Goal: Task Accomplishment & Management: Manage account settings

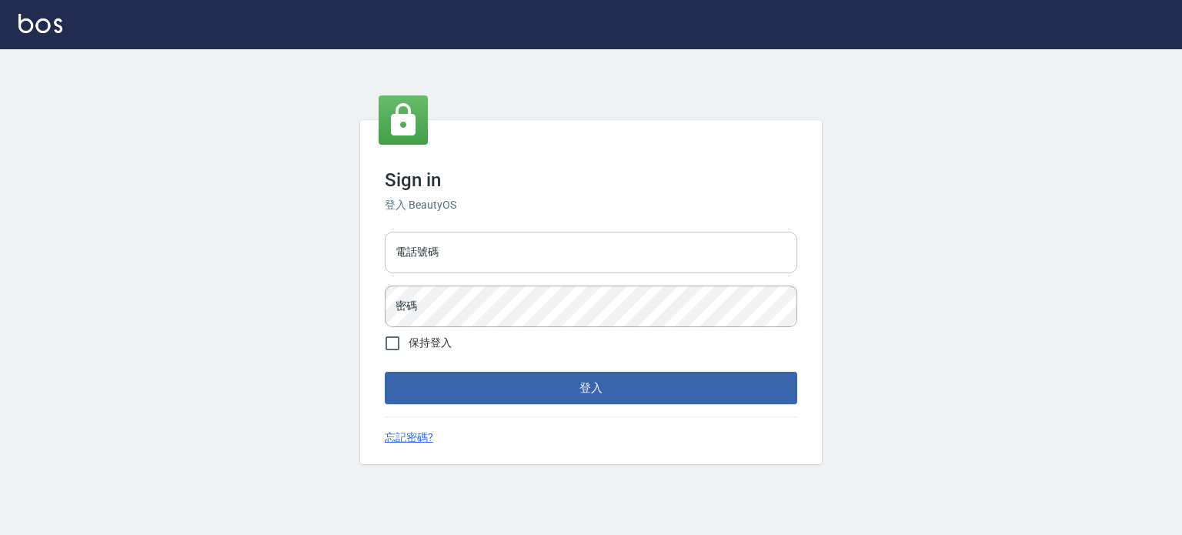
click at [593, 245] on input "電話號碼" at bounding box center [591, 253] width 412 height 42
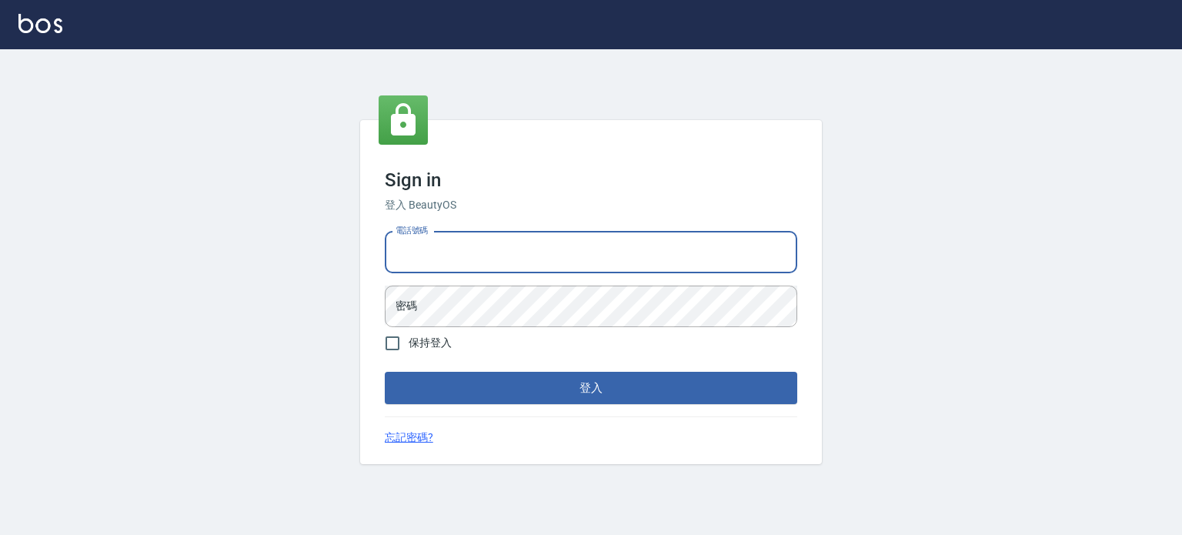
type input "0977239969"
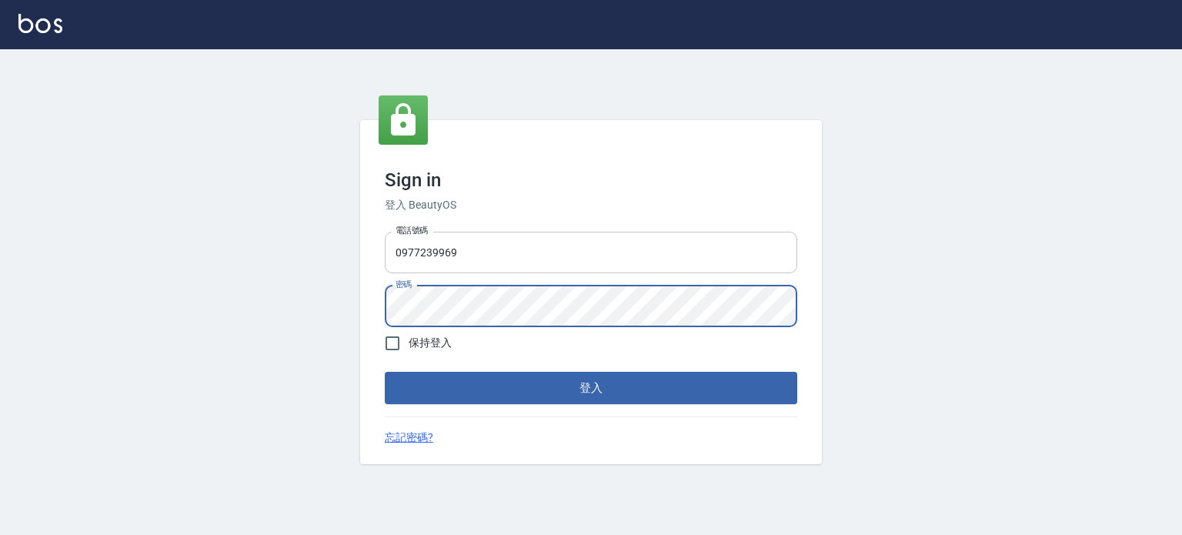
click at [385, 372] on button "登入" at bounding box center [591, 388] width 412 height 32
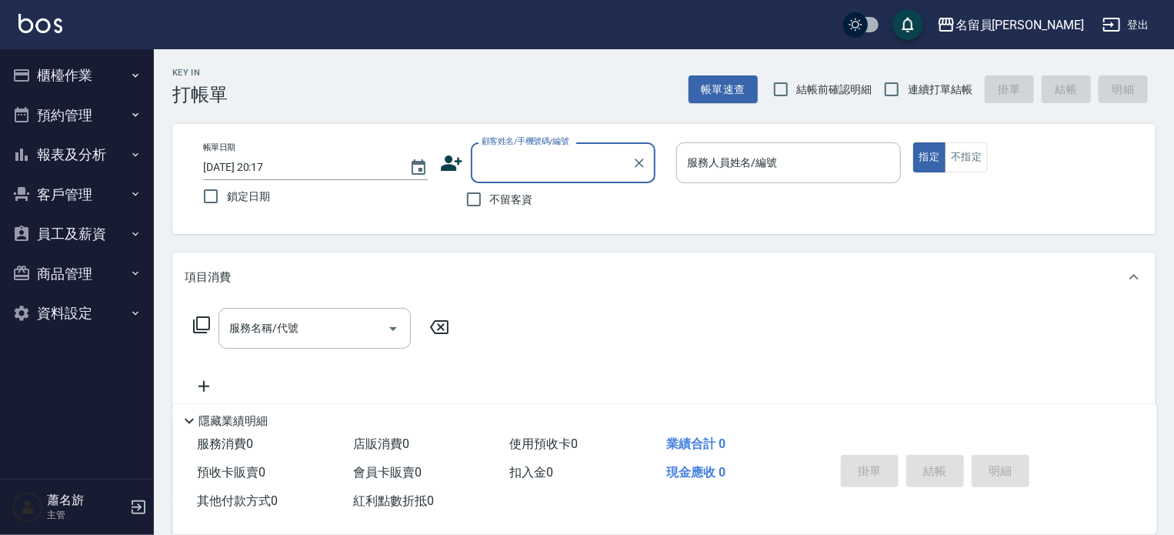
click at [509, 206] on span "不留客資" at bounding box center [511, 200] width 43 height 16
click at [490, 206] on input "不留客資" at bounding box center [474, 199] width 32 height 32
checkbox input "true"
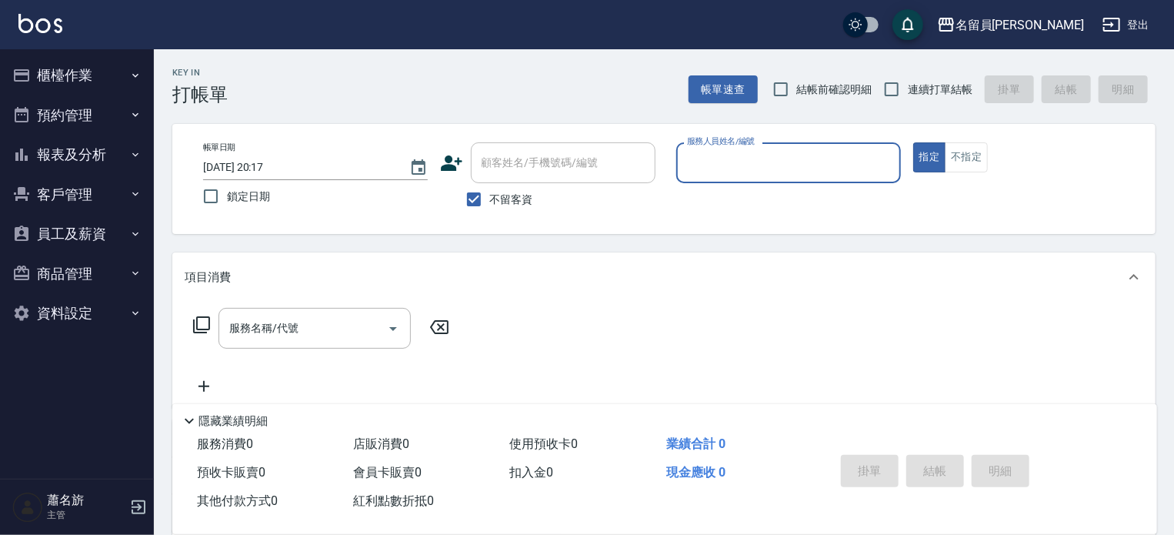
click at [928, 85] on span "連續打單結帳" at bounding box center [940, 90] width 65 height 16
click at [908, 85] on input "連續打單結帳" at bounding box center [892, 89] width 32 height 32
checkbox input "true"
type input "[PERSON_NAME]"
type button "true"
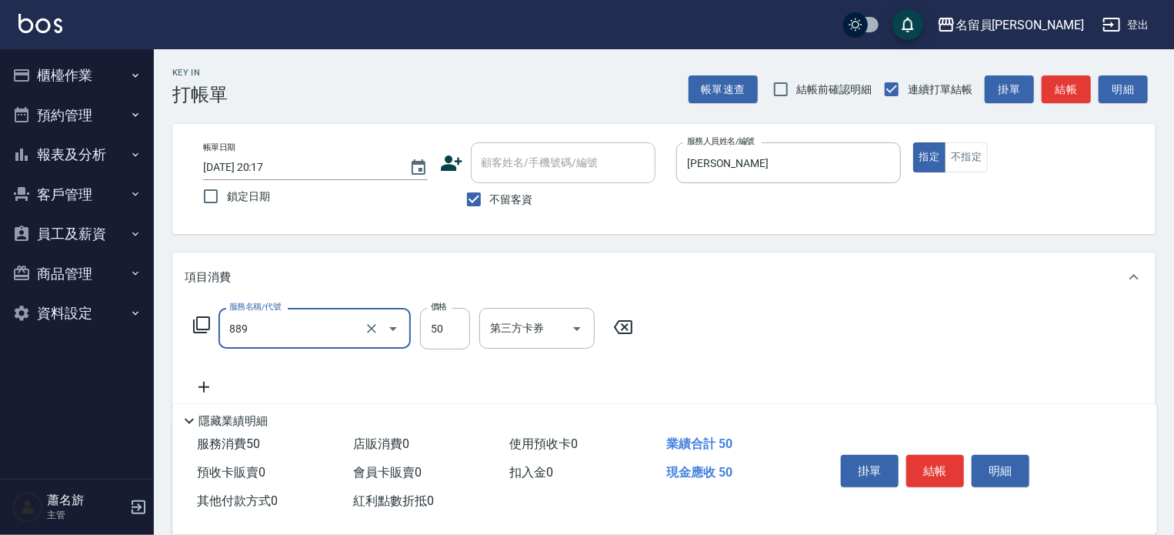
type input "精油(889)"
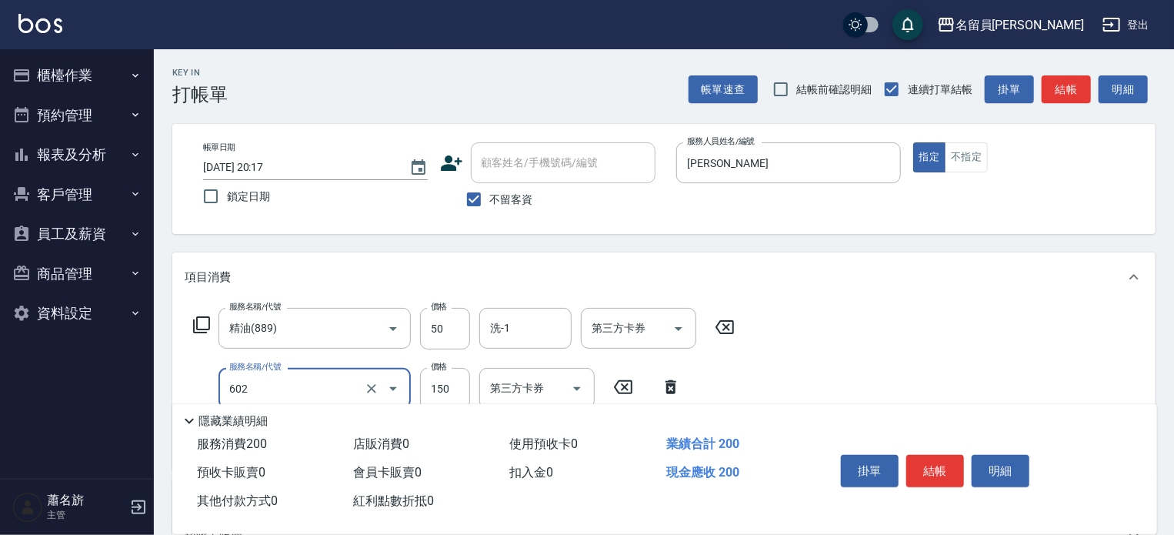
type input "一般洗髮(602)"
type input "瞬間保養(415)"
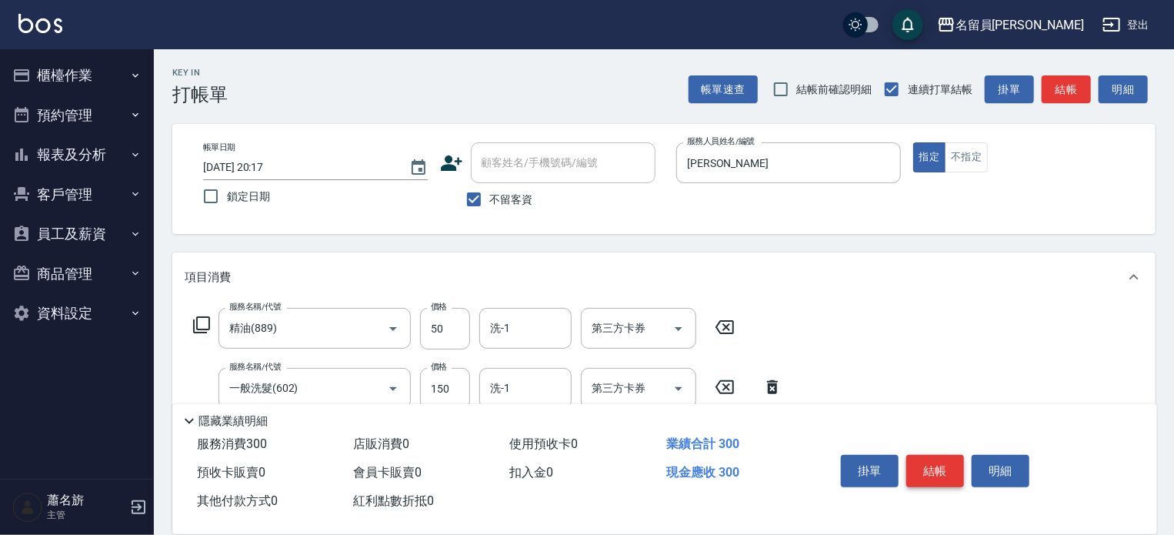
type input "100"
click at [943, 458] on button "結帳" at bounding box center [935, 471] width 58 height 32
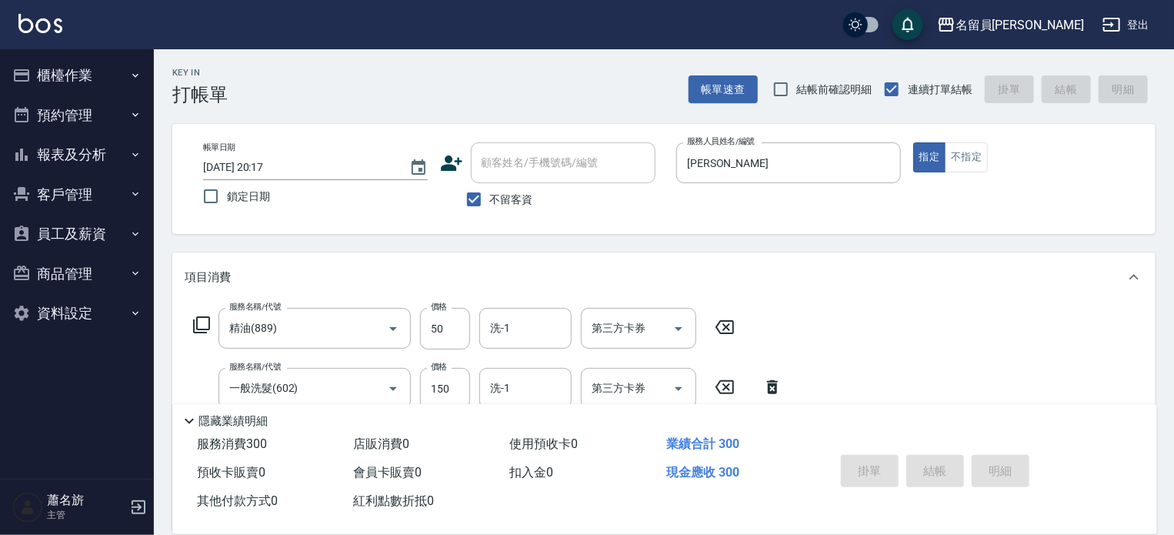
type input "[DATE] 20:18"
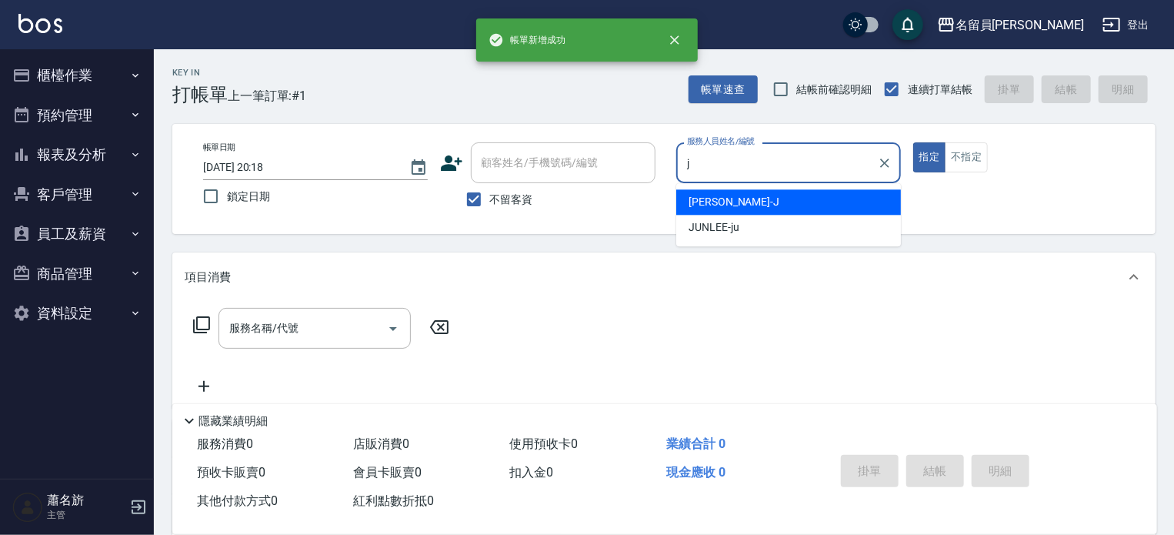
type input "[PERSON_NAME]"
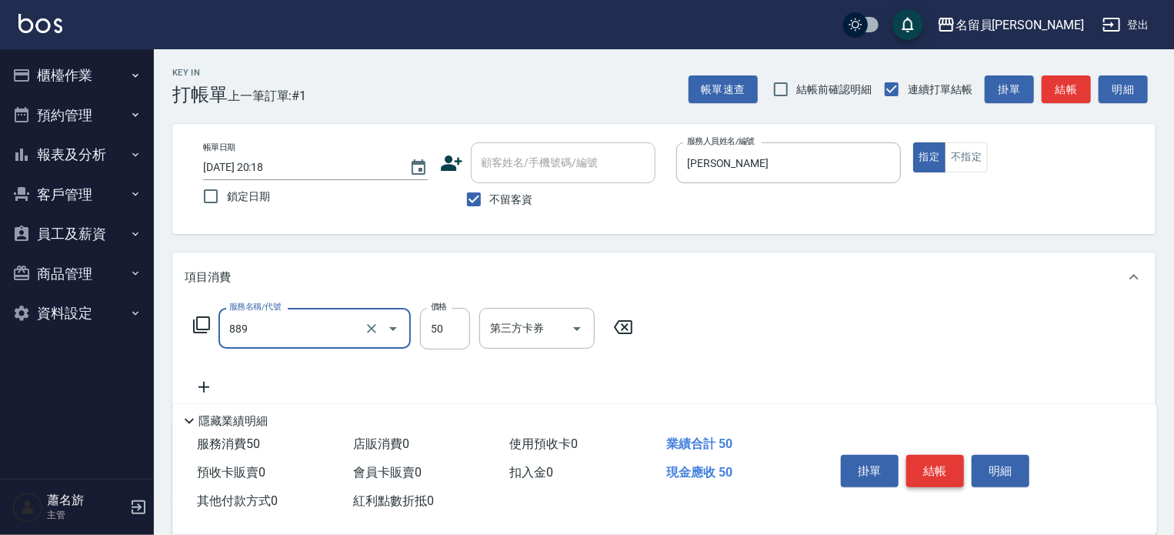
type input "精油(889)"
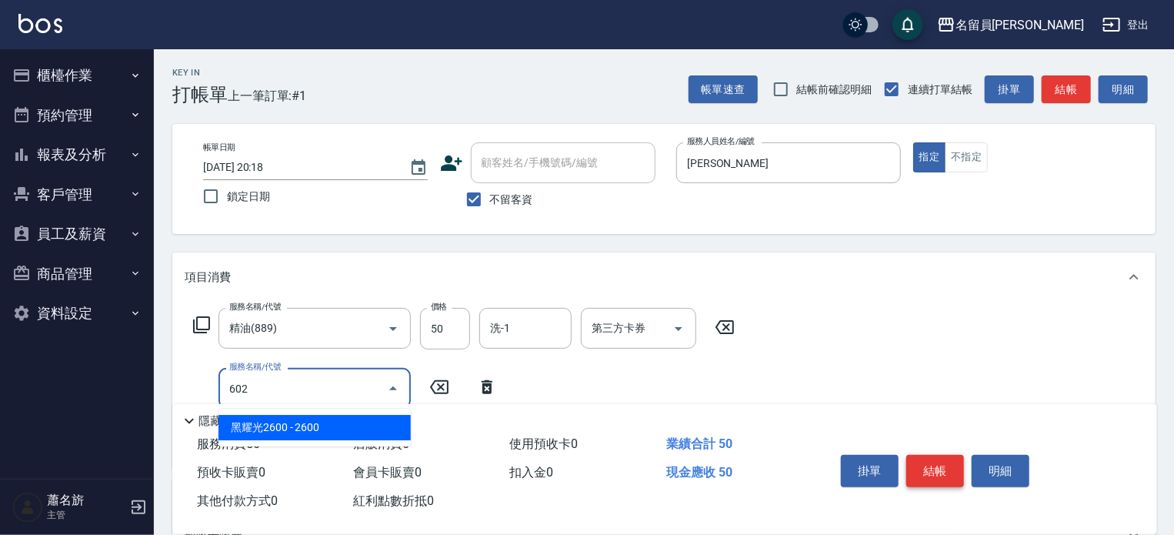
type input "一般洗髮(602)"
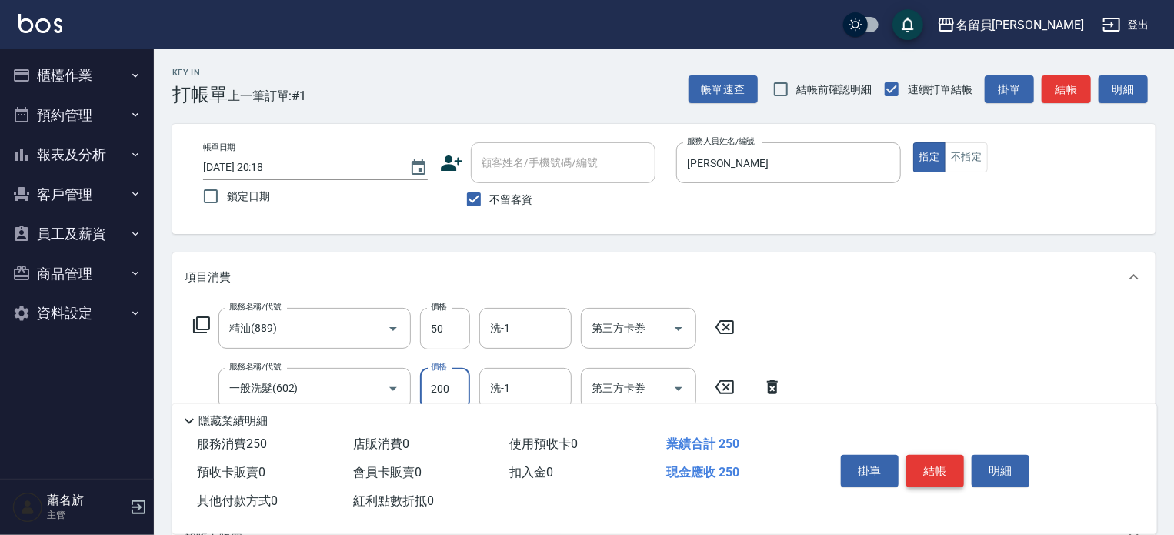
type input "200"
type input "瞬間保養(415)"
drag, startPoint x: 943, startPoint y: 458, endPoint x: 568, endPoint y: 247, distance: 430.0
click at [646, 230] on div "Key In 打帳單 上一筆訂單:#1 帳單速查 結帳前確認明細 連續打單結帳 掛單 結帳 明細 帳單日期 [DATE] 20:18 鎖定日期 顧客姓名/手機…" at bounding box center [664, 442] width 1020 height 786
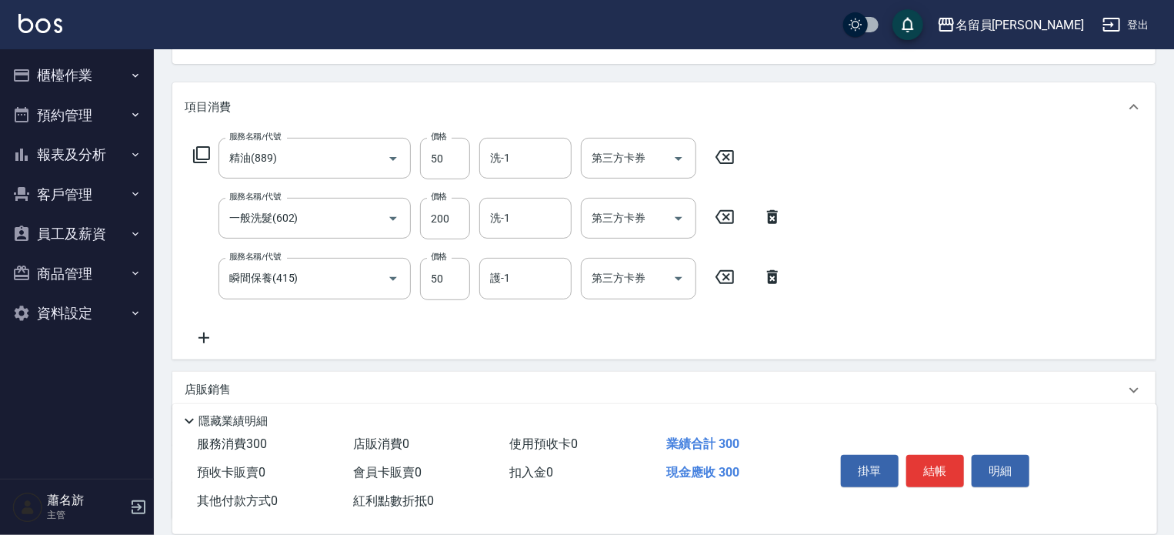
scroll to position [300, 0]
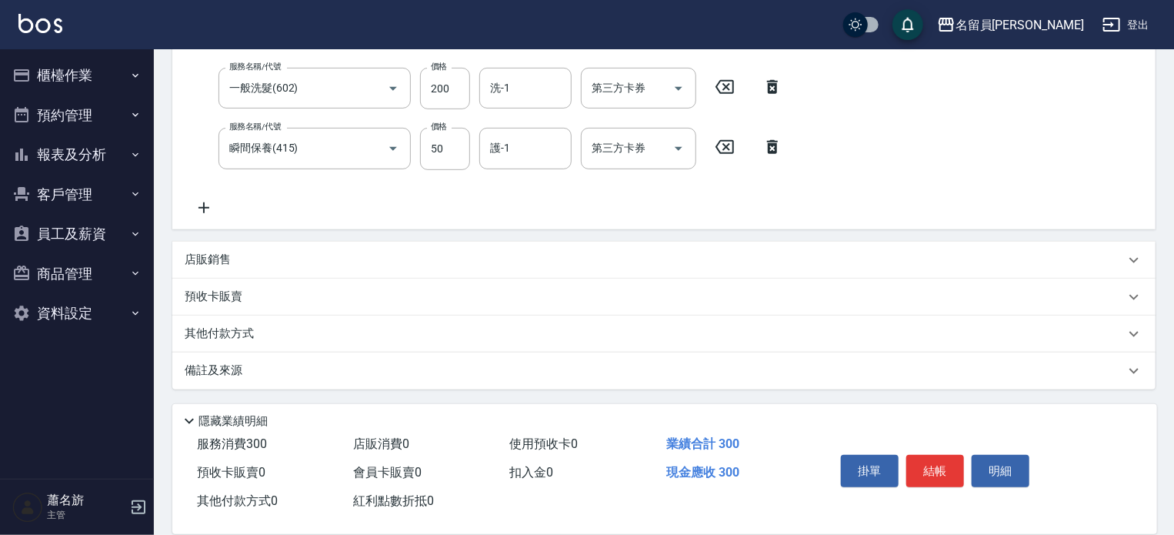
click at [207, 205] on icon at bounding box center [204, 208] width 38 height 18
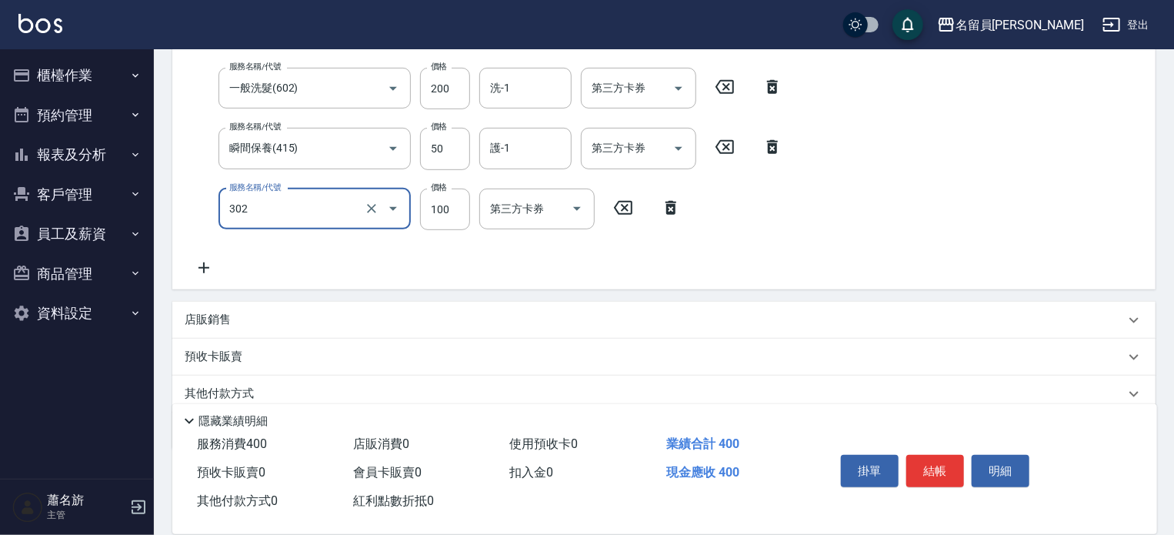
type input "剪髮(302)"
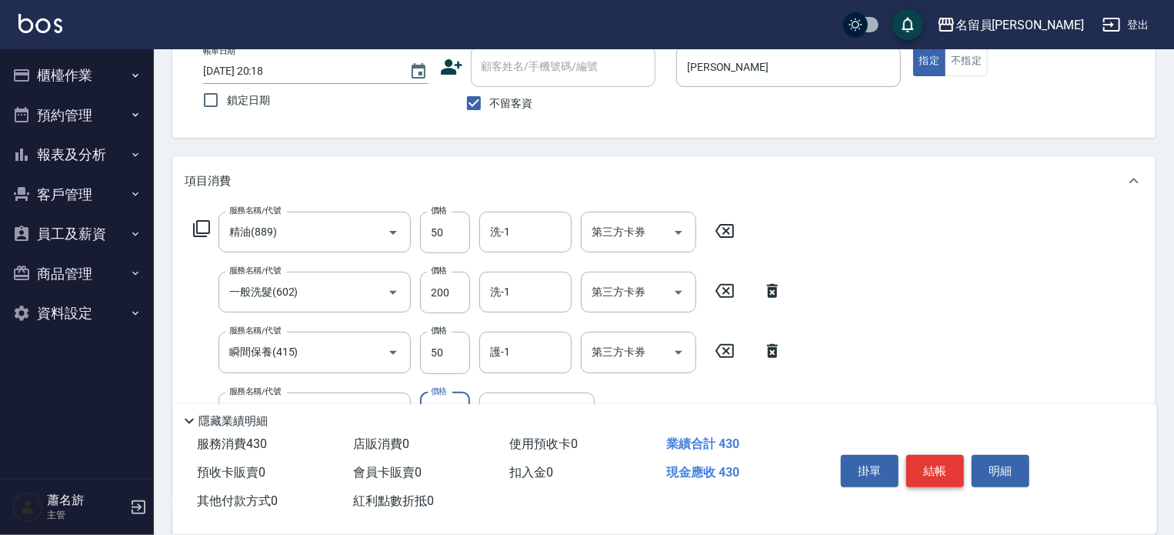
scroll to position [0, 0]
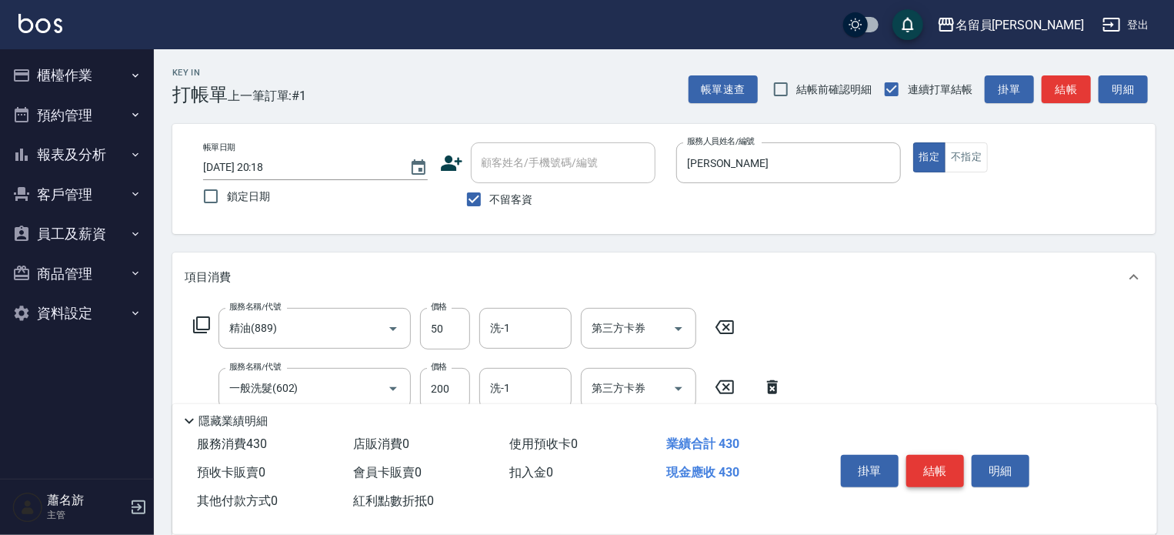
type input "130"
click at [947, 469] on button "結帳" at bounding box center [935, 471] width 58 height 32
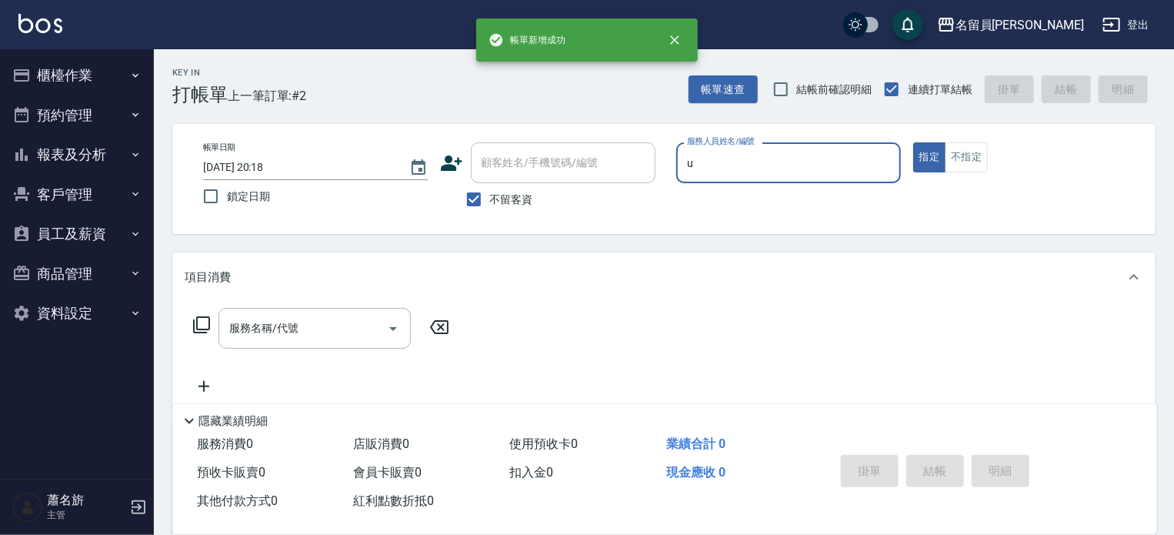
type input "una-u"
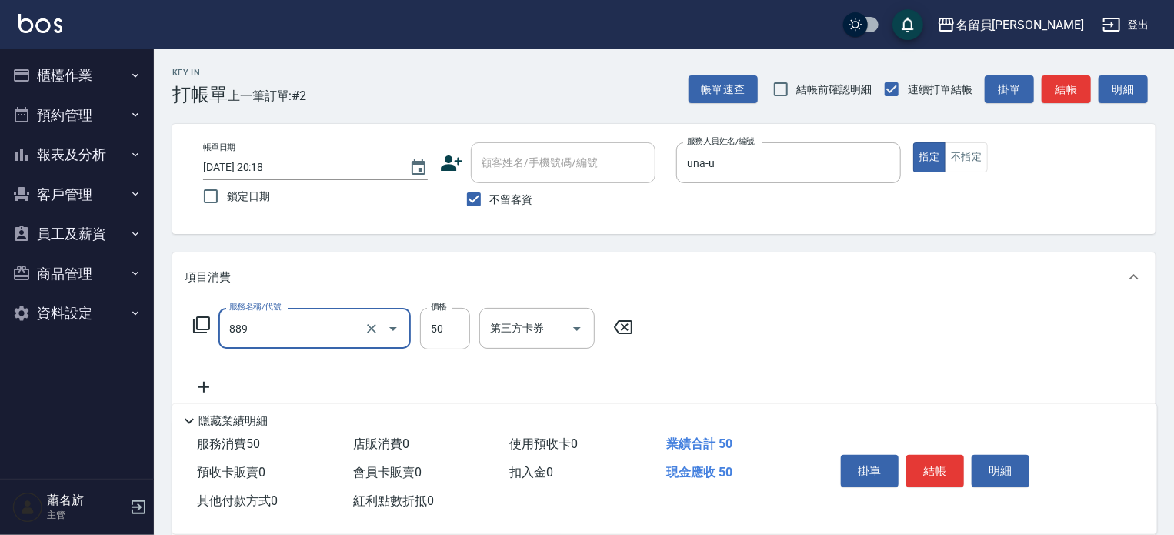
type input "精油(889)"
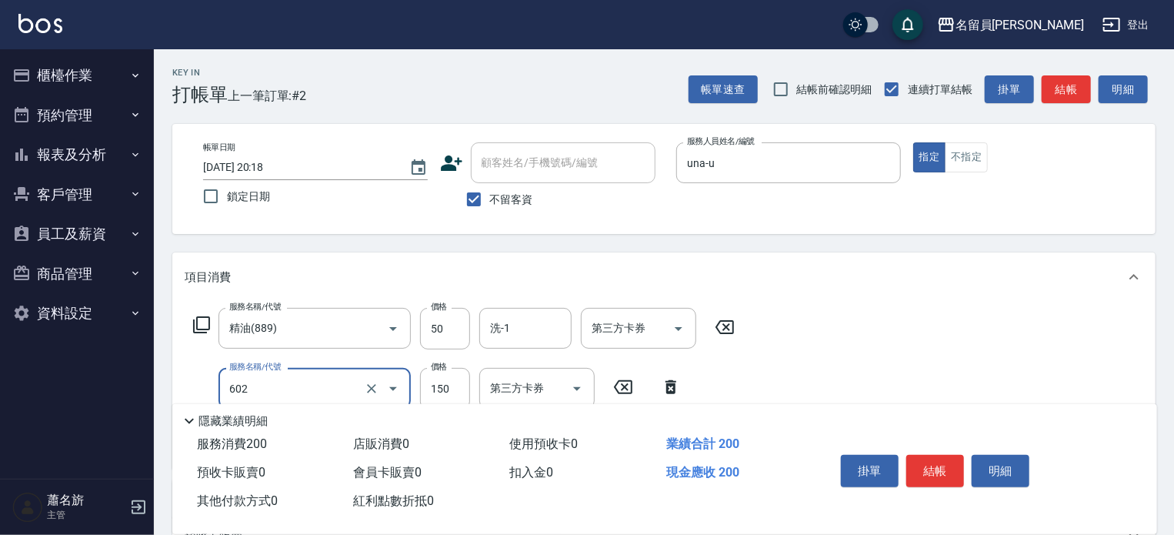
type input "一般洗髮(602)"
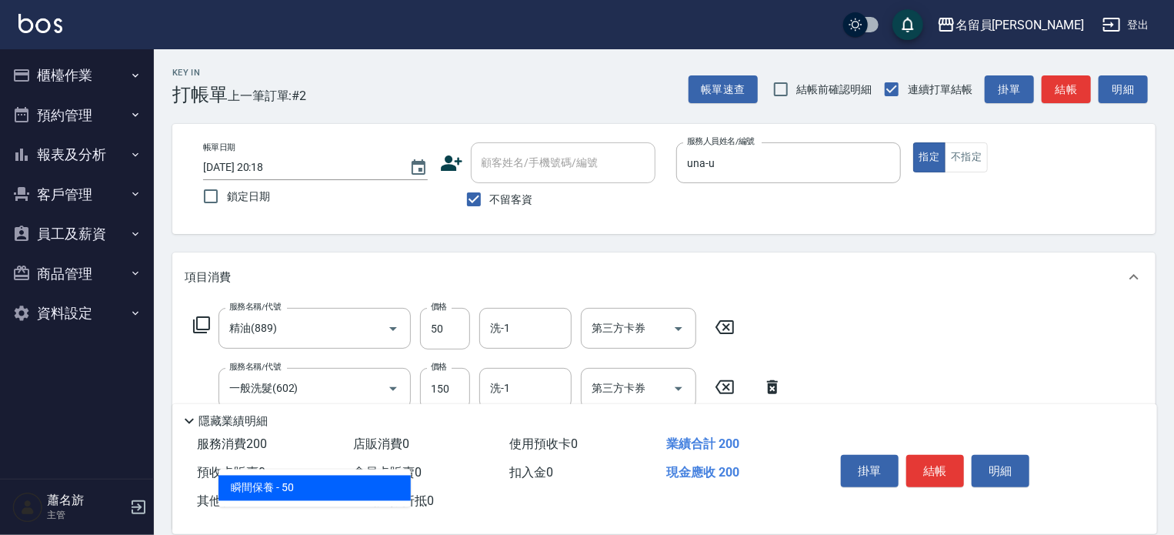
type input "瞬間保養(415)"
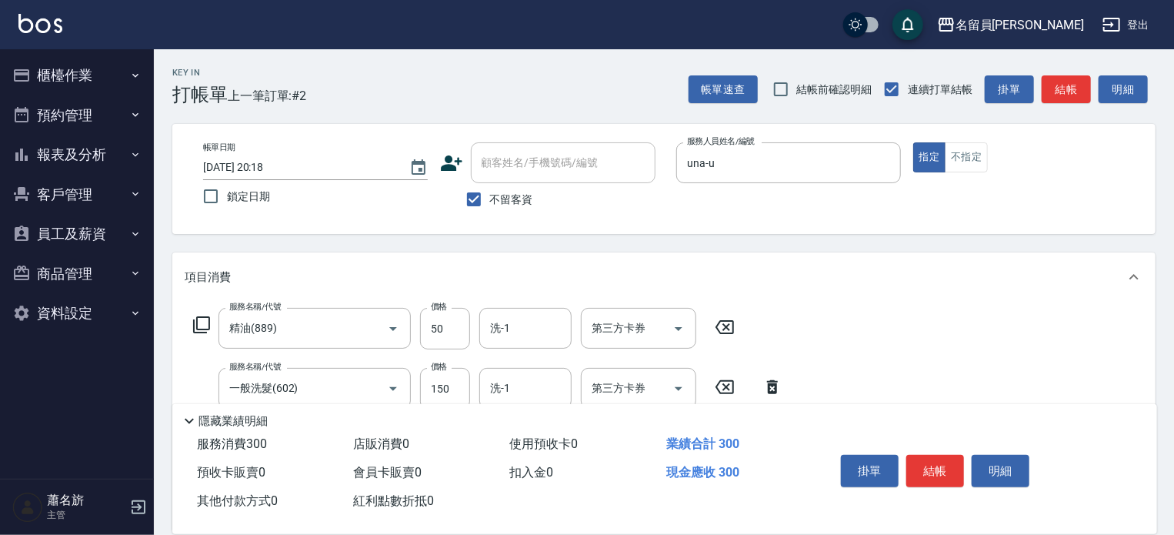
type input "100"
click at [948, 469] on button "結帳" at bounding box center [935, 471] width 58 height 32
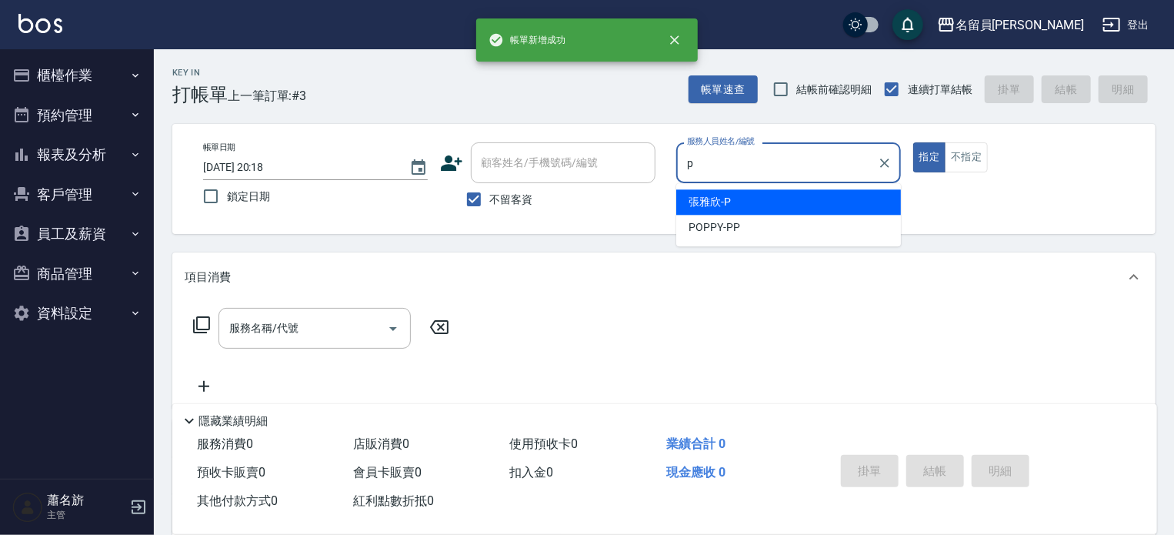
type input "[PERSON_NAME]"
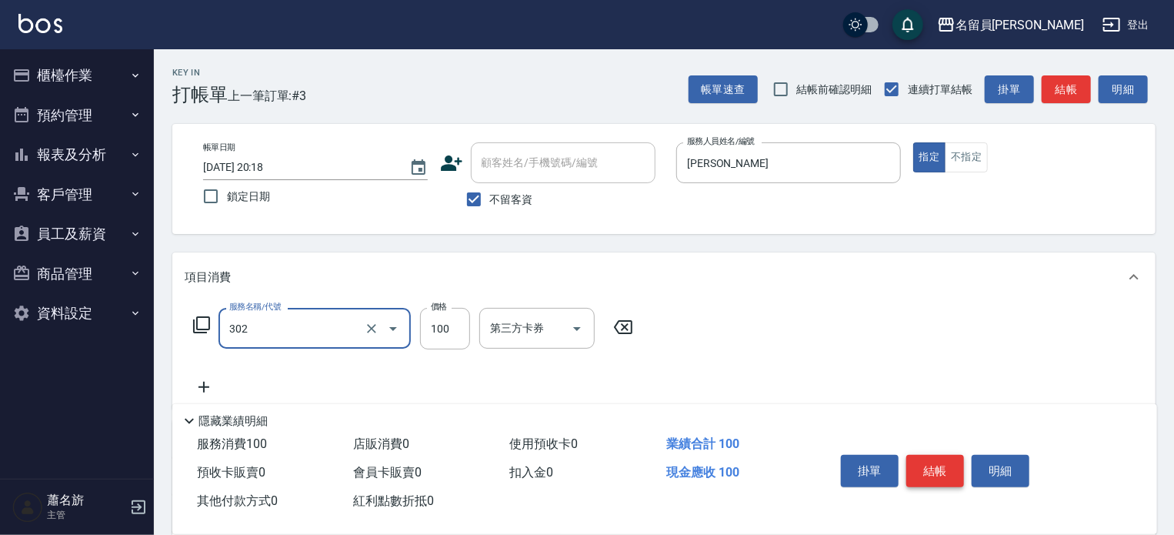
type input "302"
type input "6"
type input "剪髮(302)"
type input "600"
click at [948, 469] on button "結帳" at bounding box center [935, 471] width 58 height 32
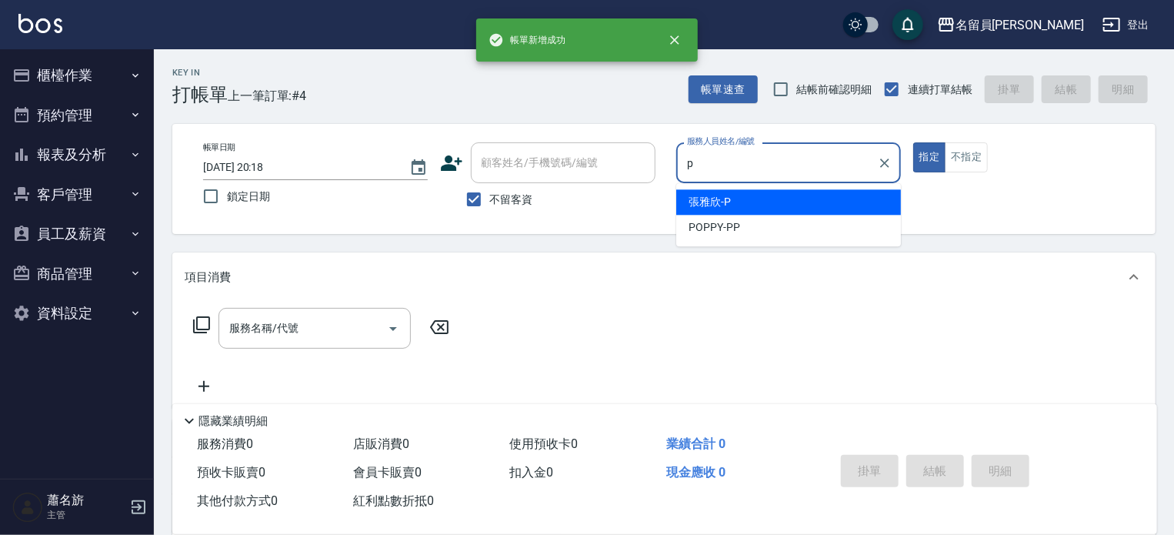
type input "[PERSON_NAME]"
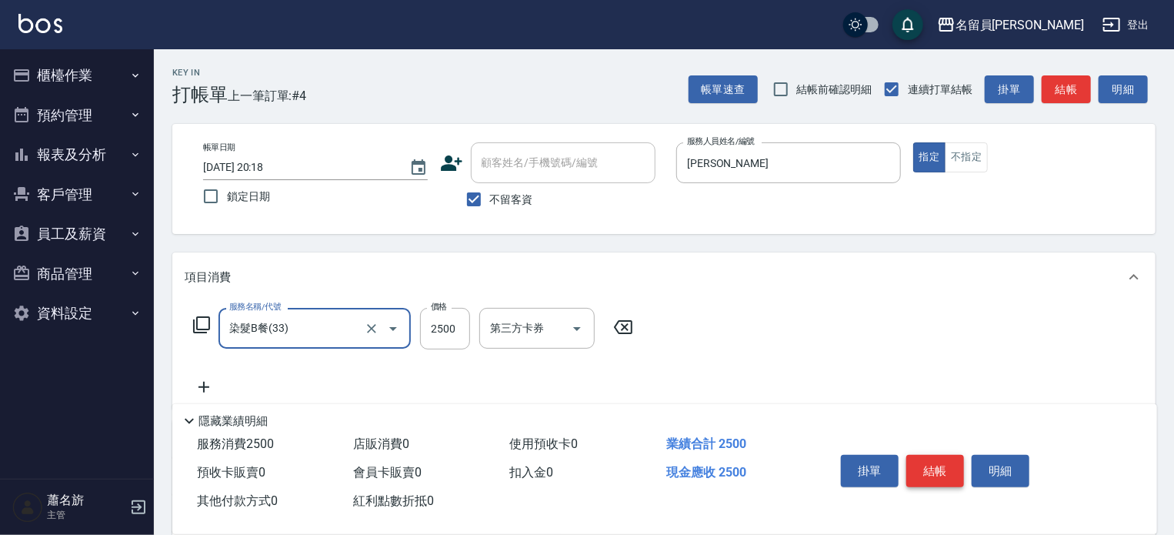
type input "染髮B餐(33)"
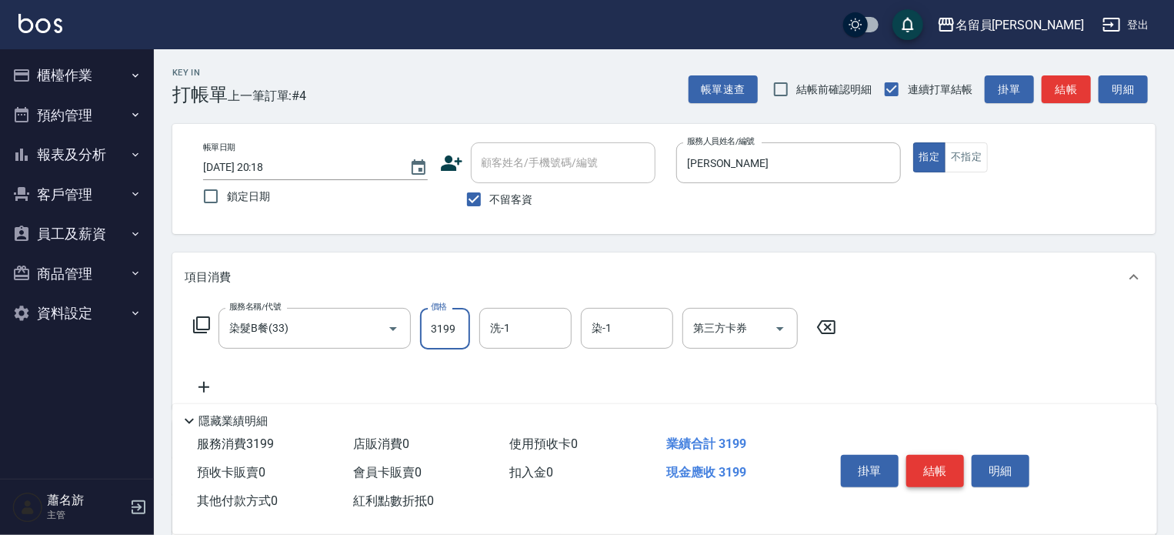
type input "3199"
click at [948, 469] on button "結帳" at bounding box center [935, 471] width 58 height 32
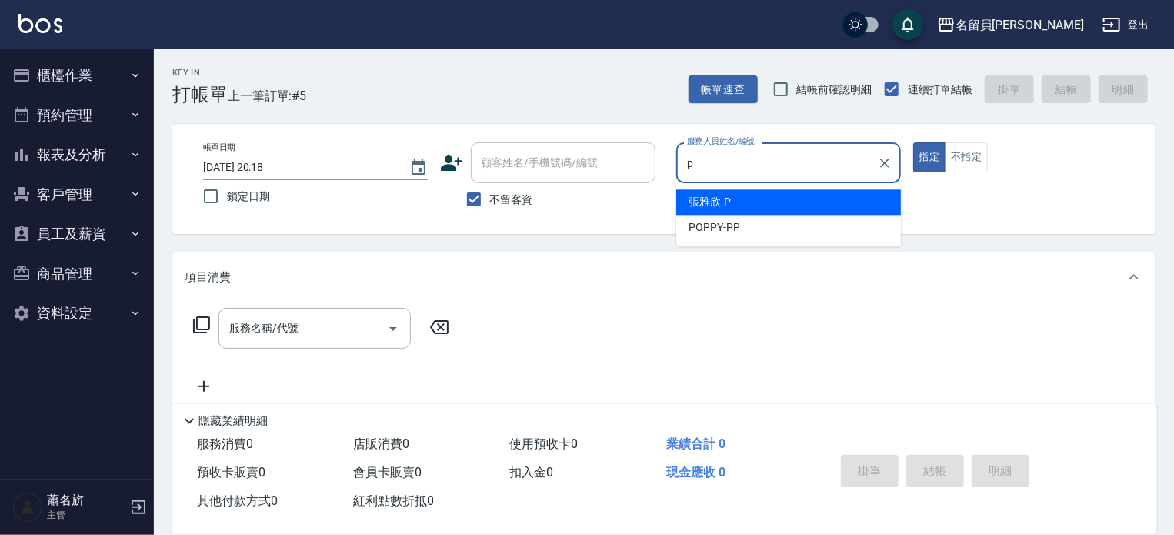
type input "[PERSON_NAME]"
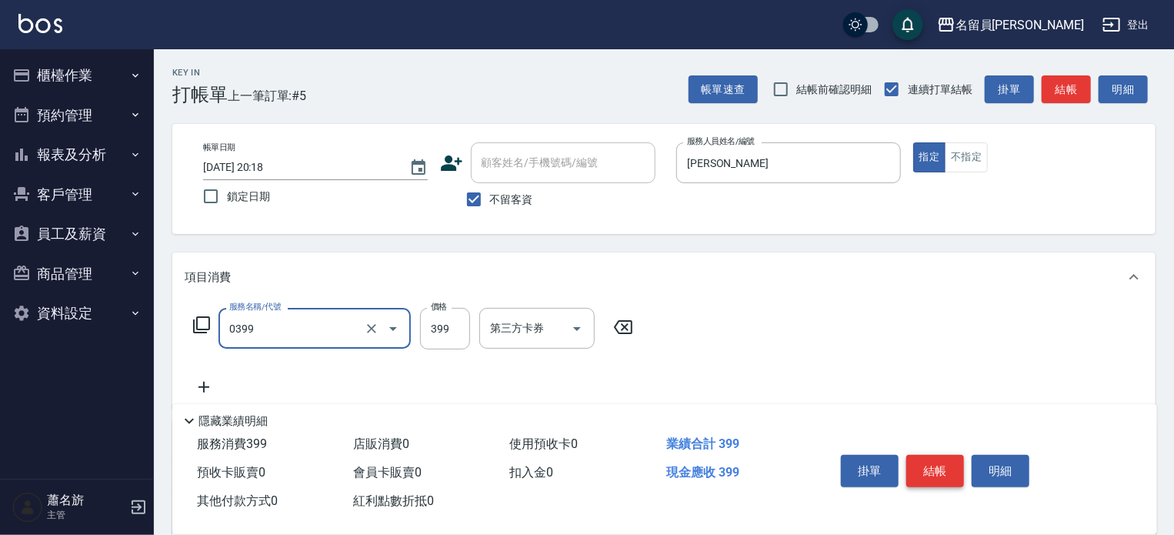
type input "海鹽SPA(0399)"
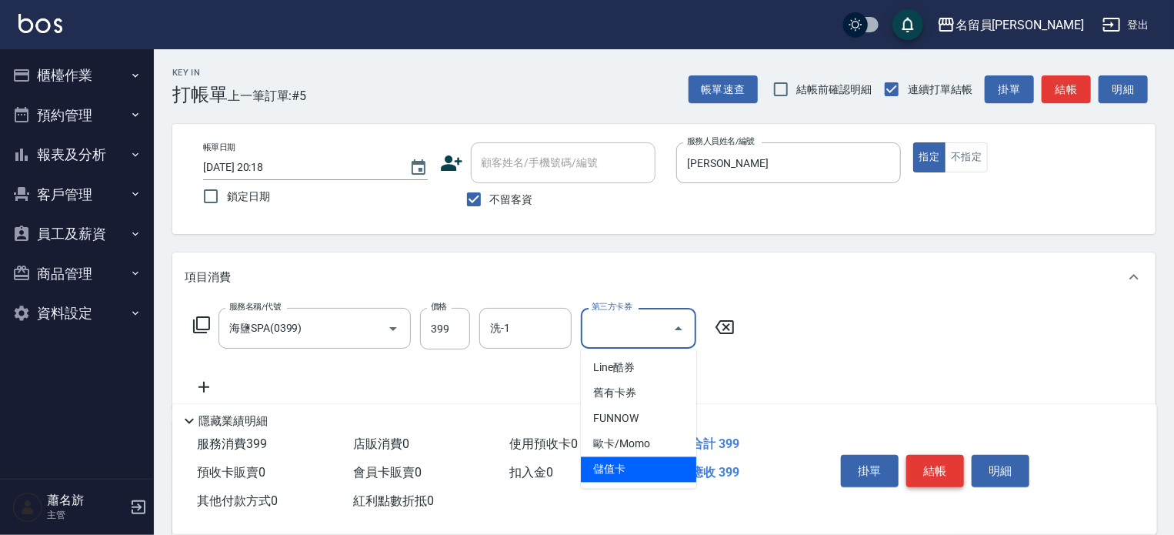
type input "儲值卡"
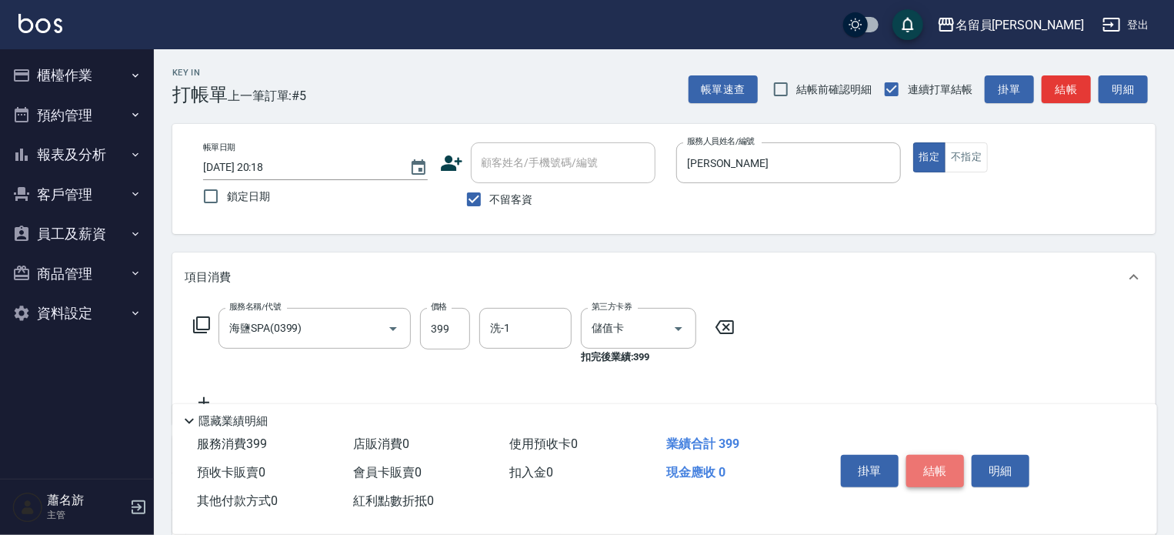
click at [948, 469] on button "結帳" at bounding box center [935, 471] width 58 height 32
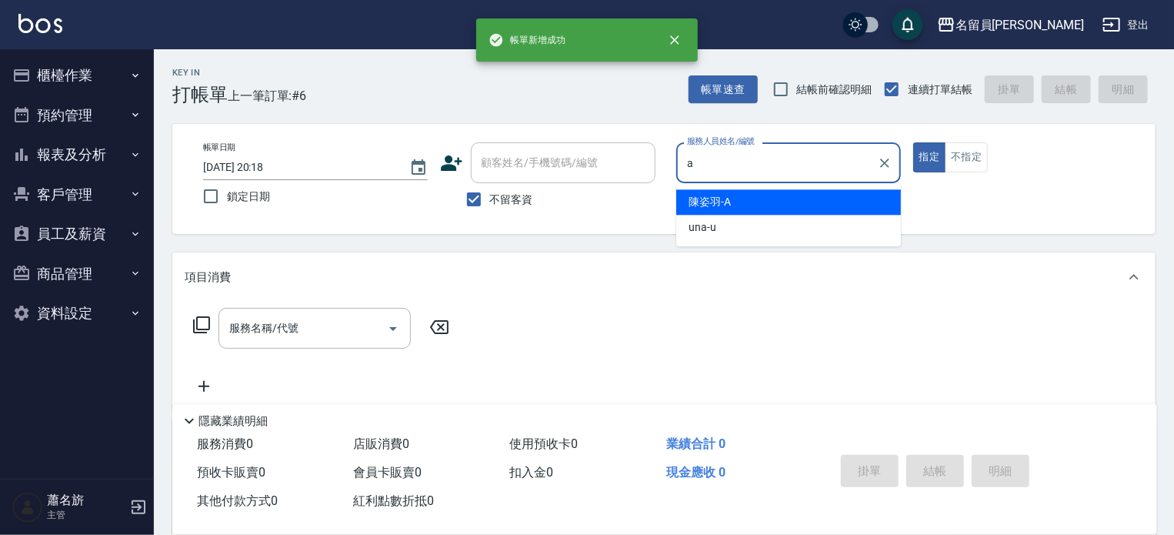
type input "[PERSON_NAME]"
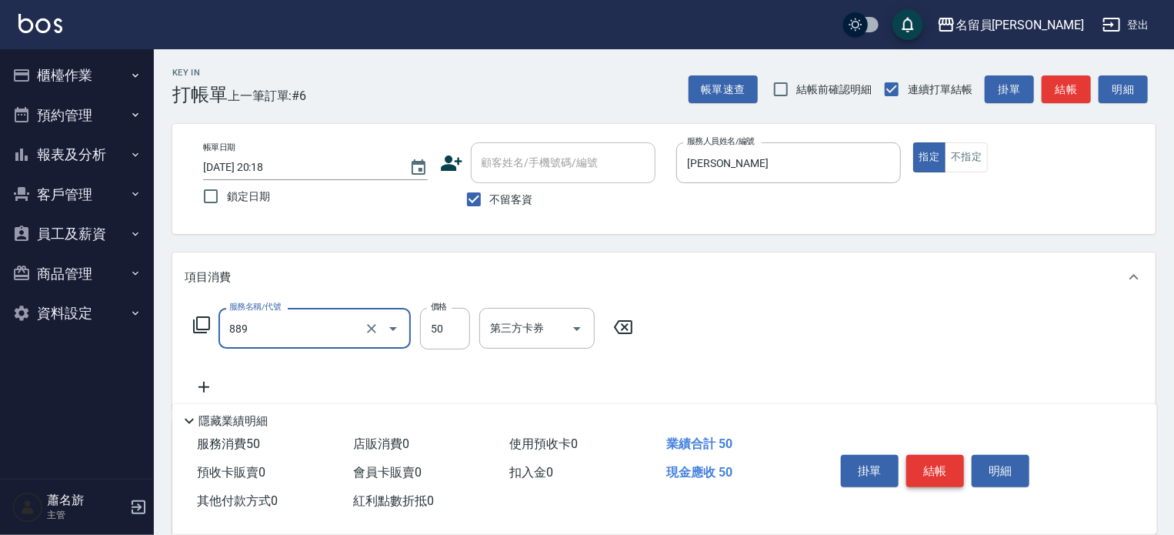
type input "精油(889)"
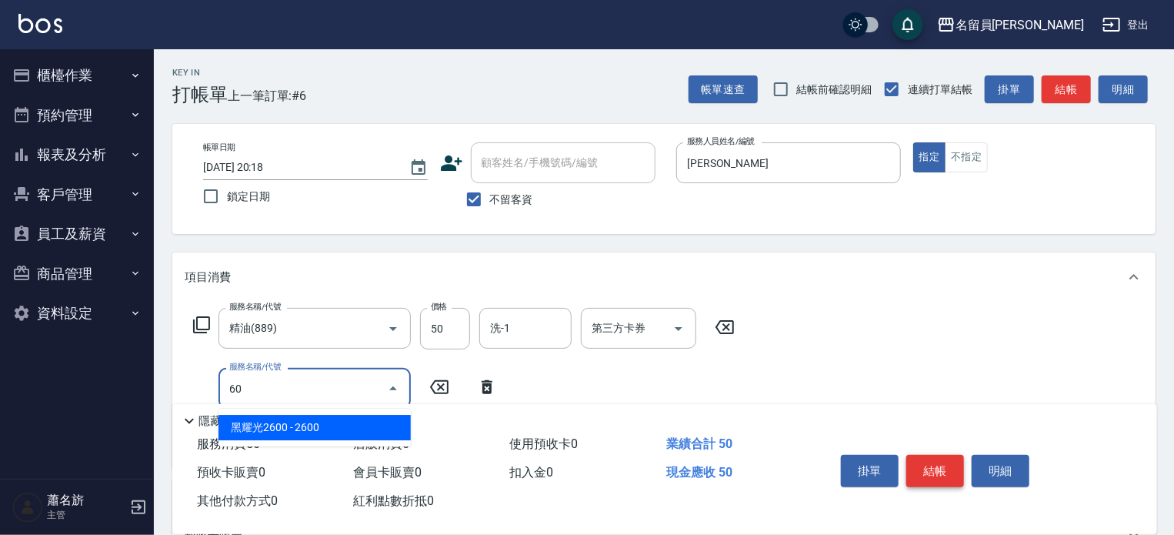
type input "602"
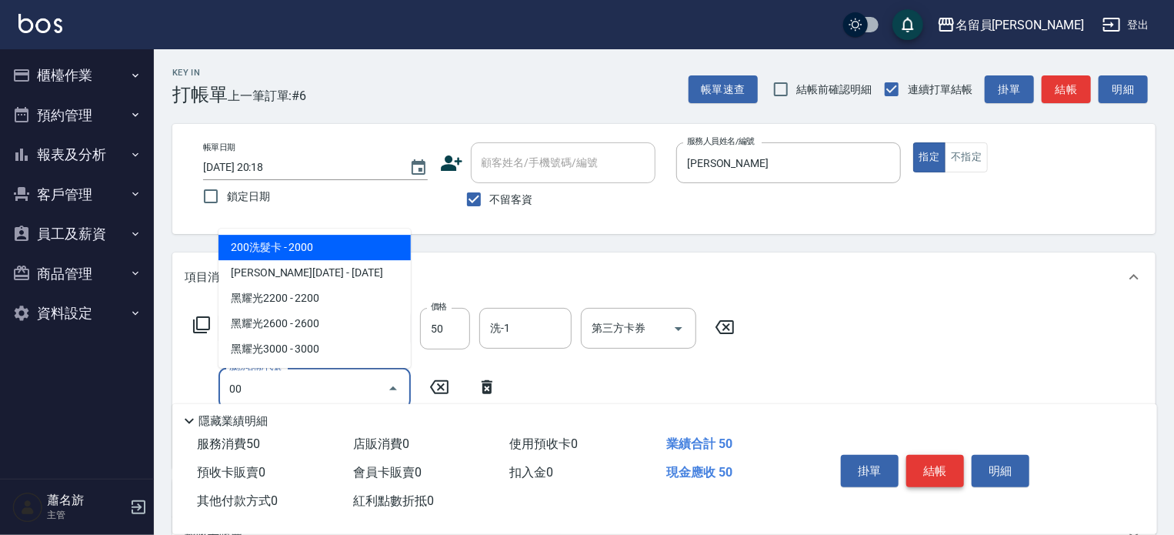
type input "0"
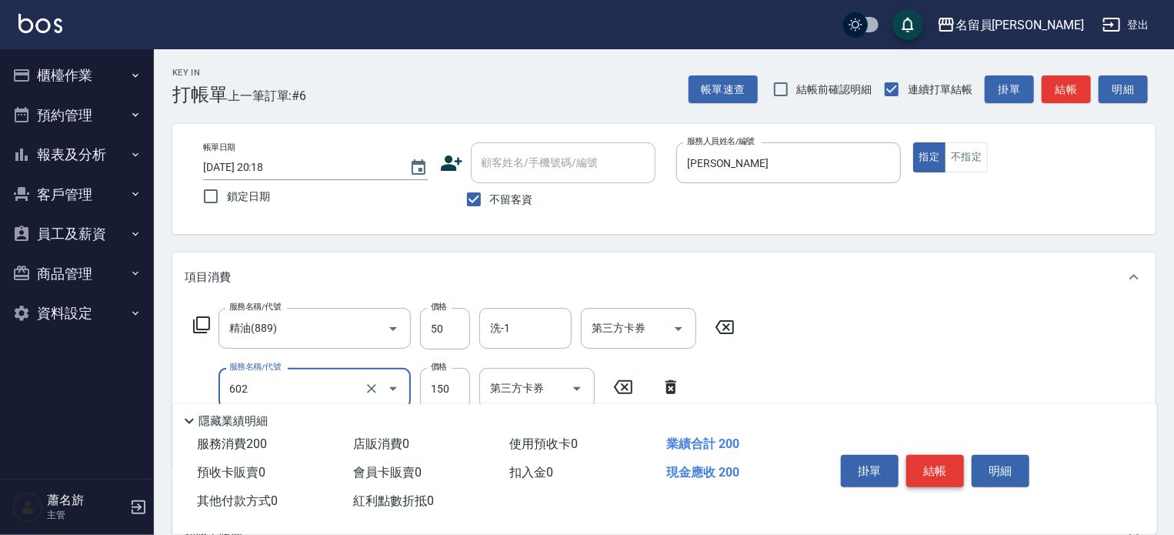
type input "一般洗髮(602)"
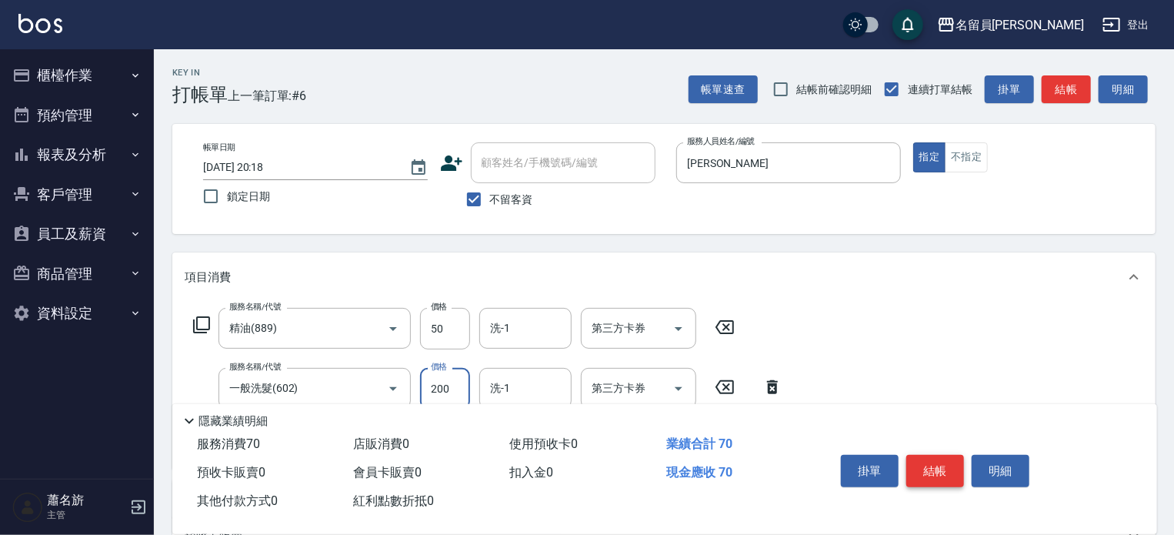
type input "200"
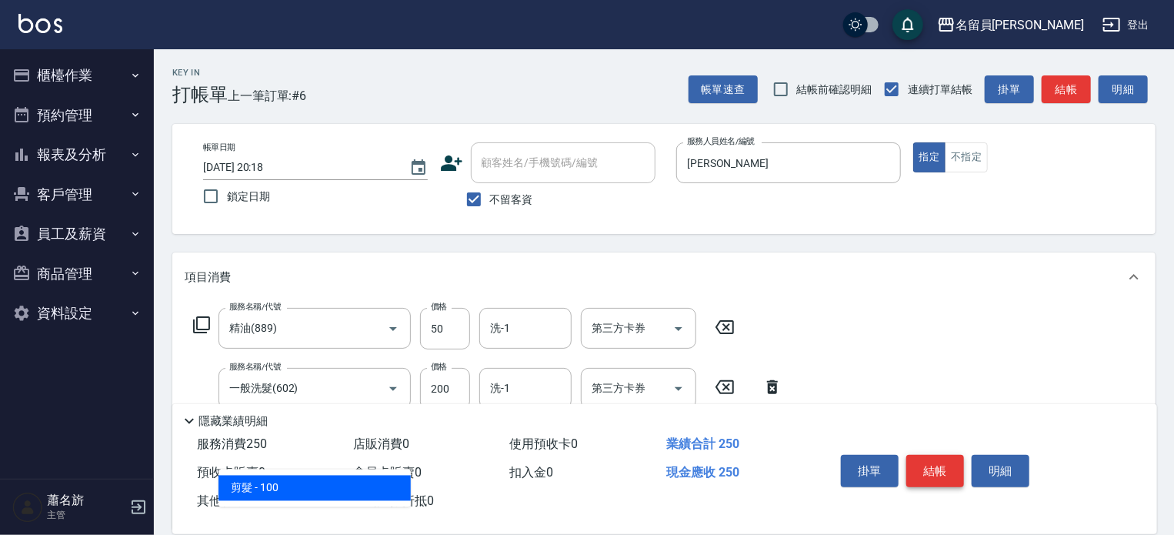
type input "剪髮(302)"
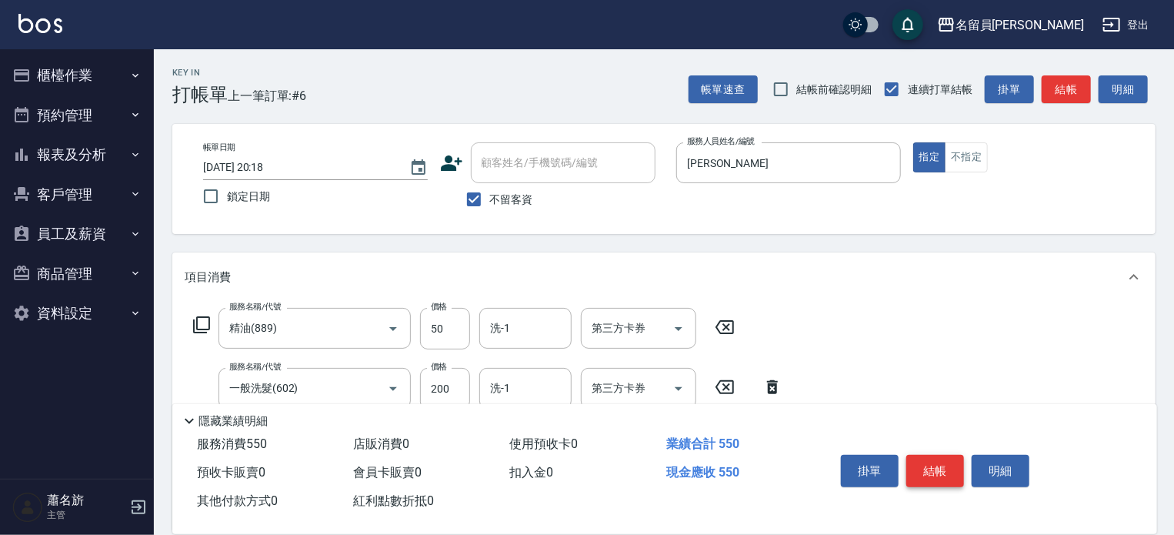
type input "300"
click at [948, 469] on button "結帳" at bounding box center [935, 471] width 58 height 32
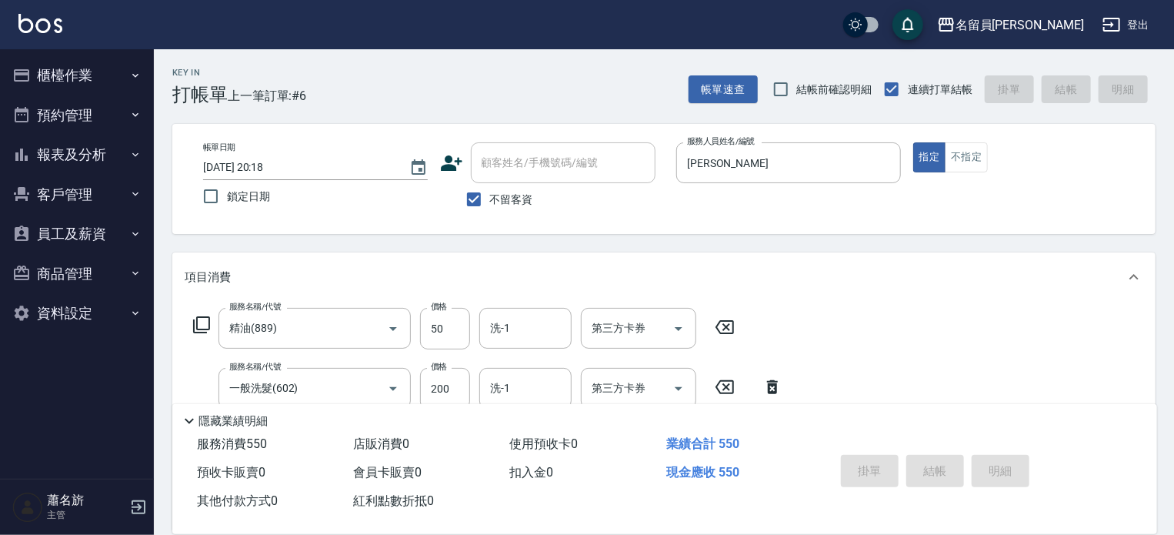
type input "[DATE] 20:19"
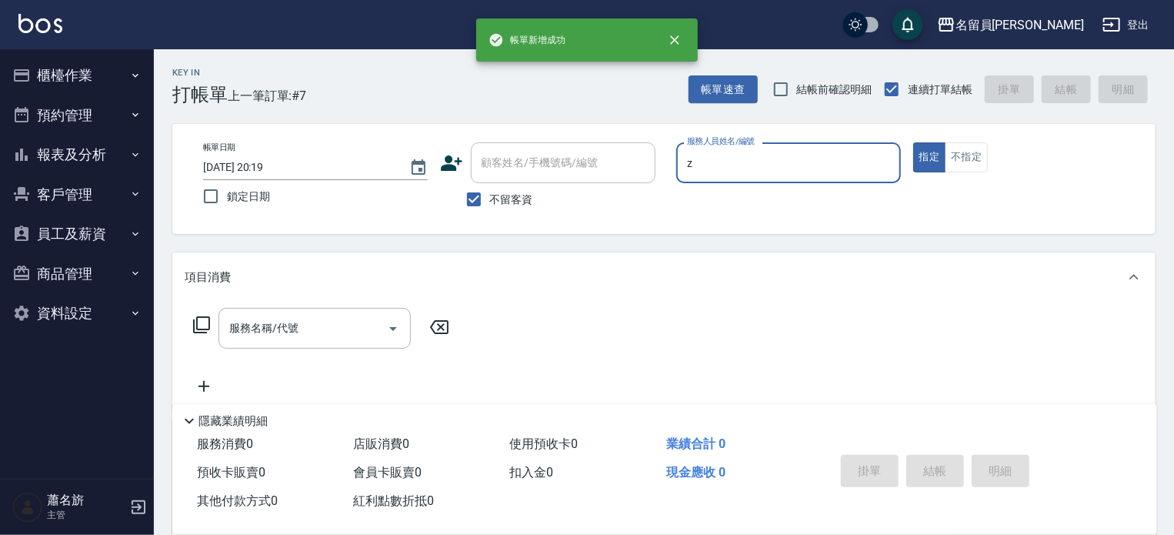
type input "維尼-Z"
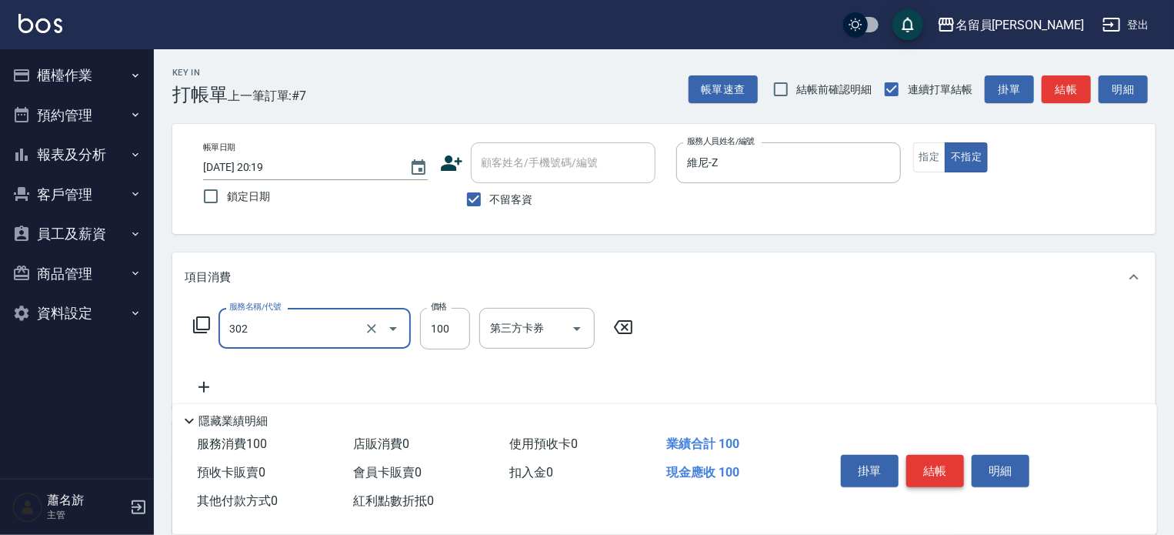
type input "剪髮(302)"
type input "230"
click at [948, 469] on button "結帳" at bounding box center [935, 471] width 58 height 32
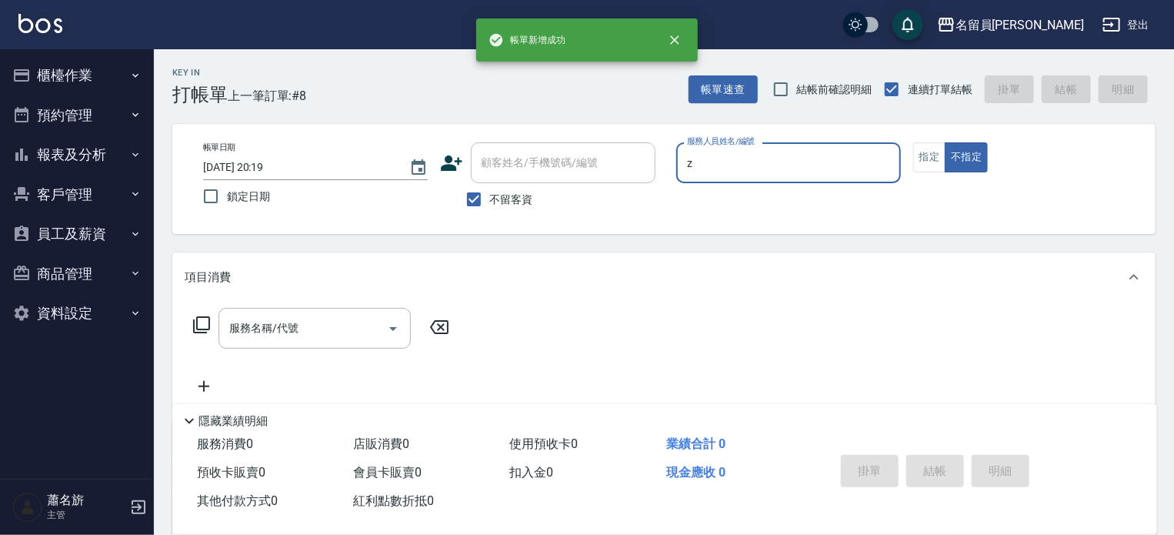
type input "z"
type button "false"
type input "維尼-Z"
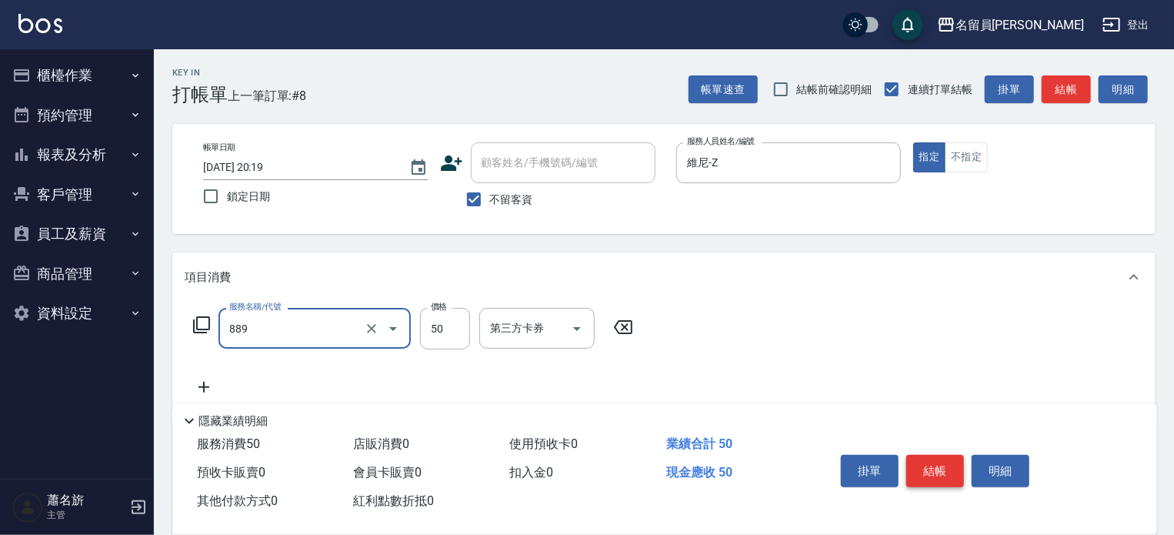
type input "精油(889)"
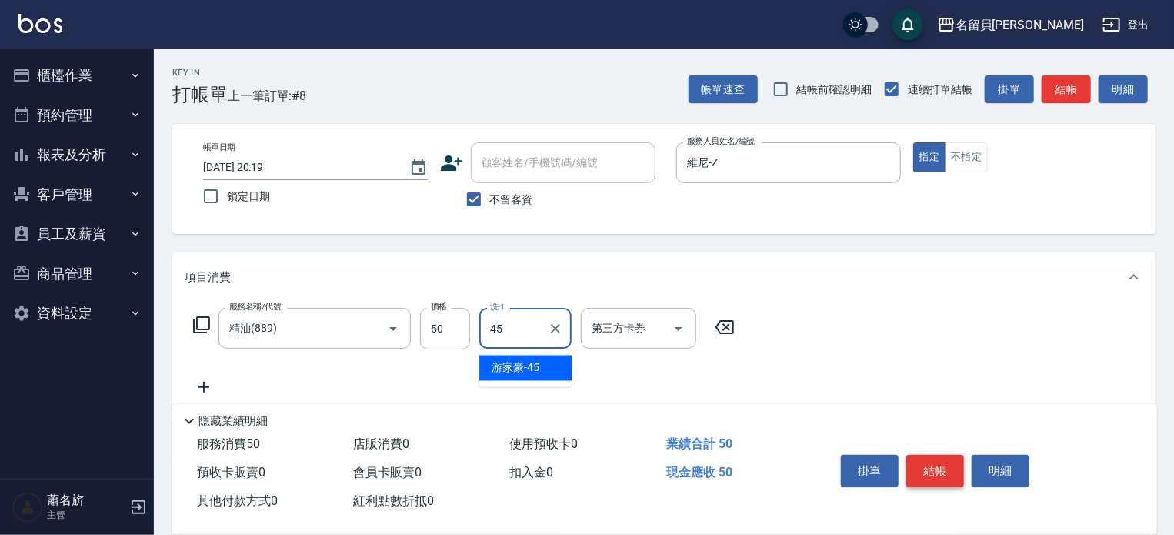
type input "[PERSON_NAME]-45"
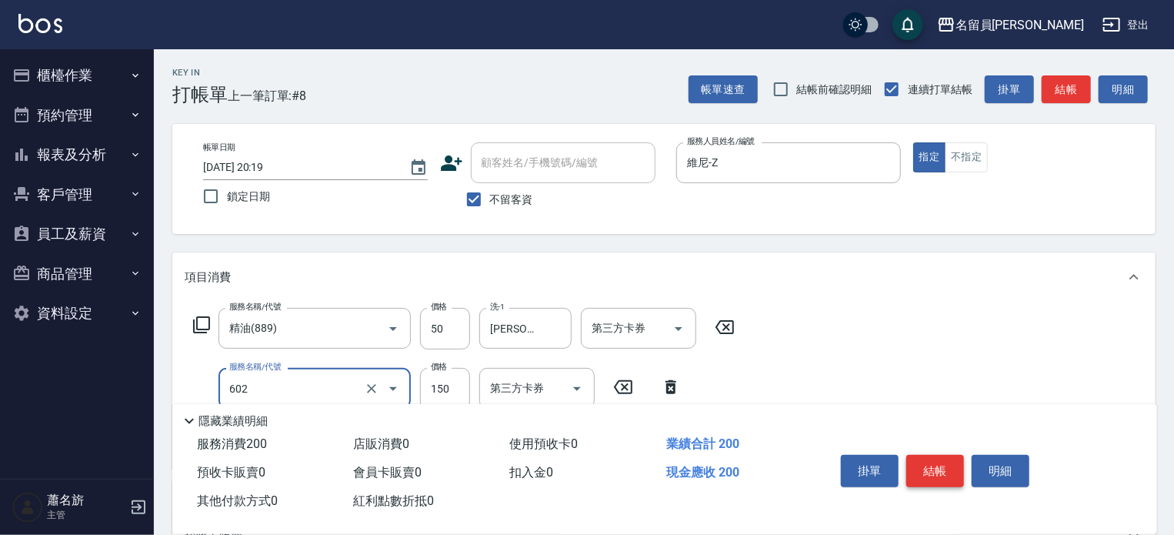
type input "一般洗髮(602)"
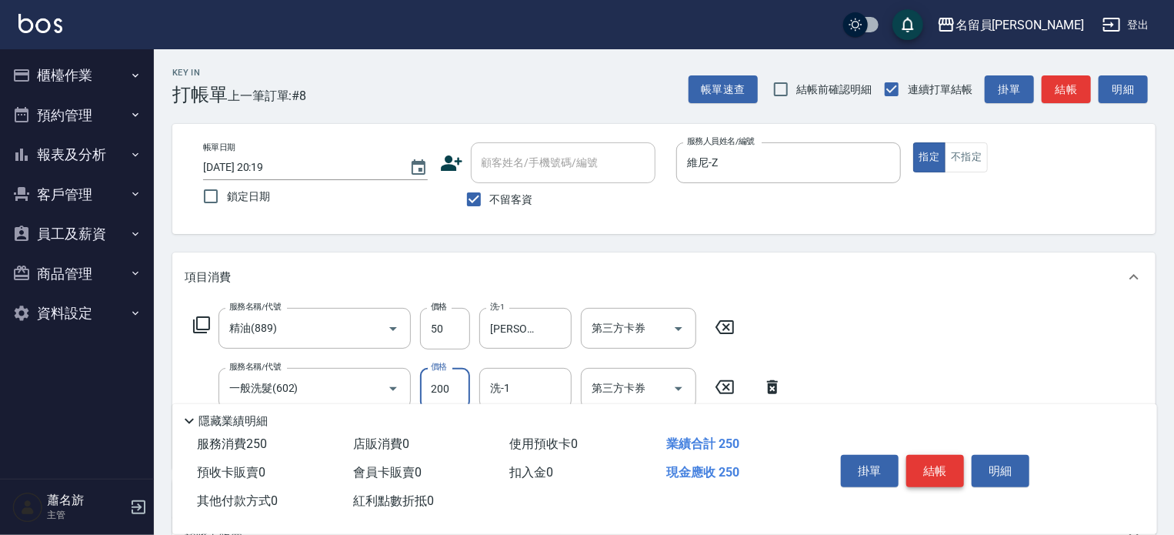
type input "200"
type input "[PERSON_NAME]-45"
type input "剪髮(302)"
type input "250"
click at [948, 469] on button "結帳" at bounding box center [935, 471] width 58 height 32
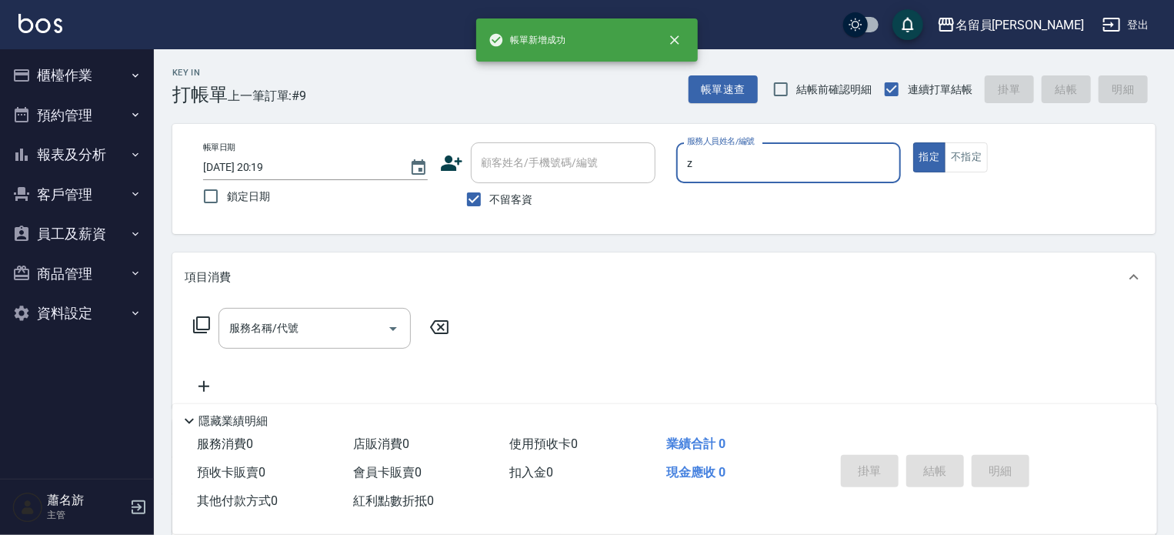
type input "維尼-Z"
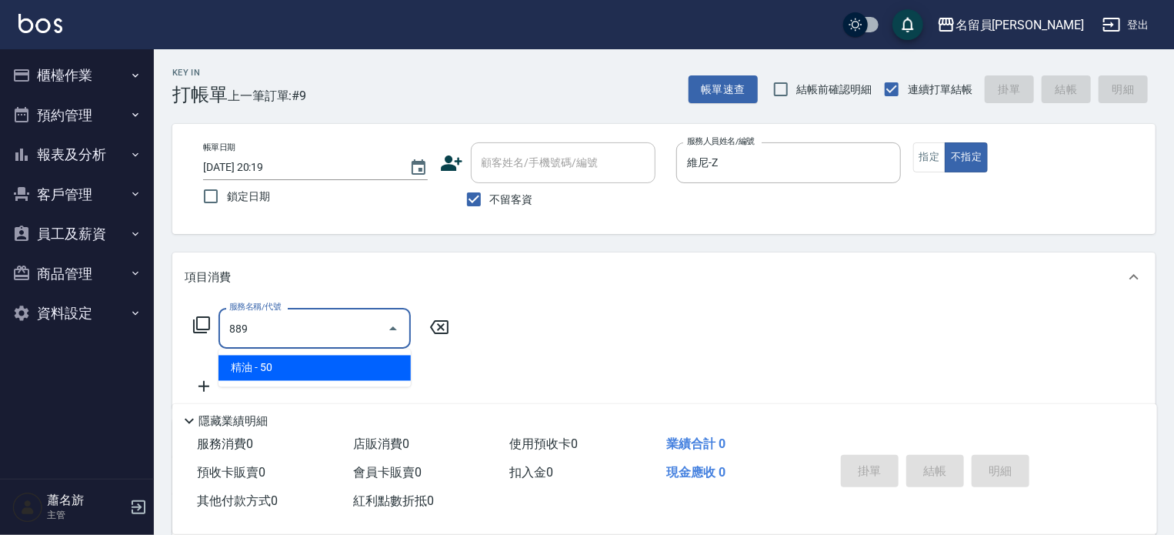
type input "精油(889)"
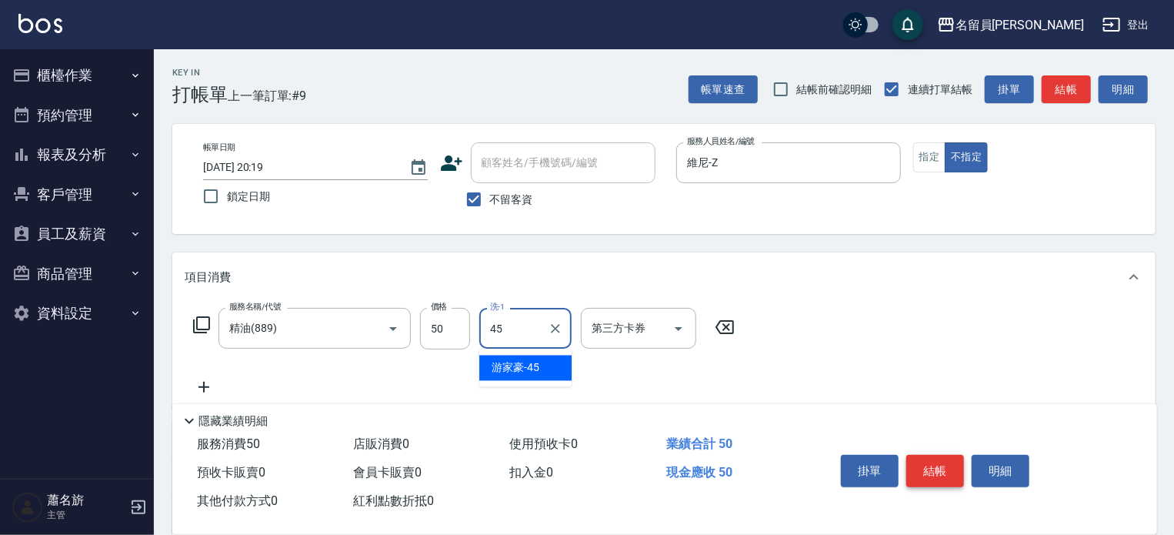
type input "[PERSON_NAME]-45"
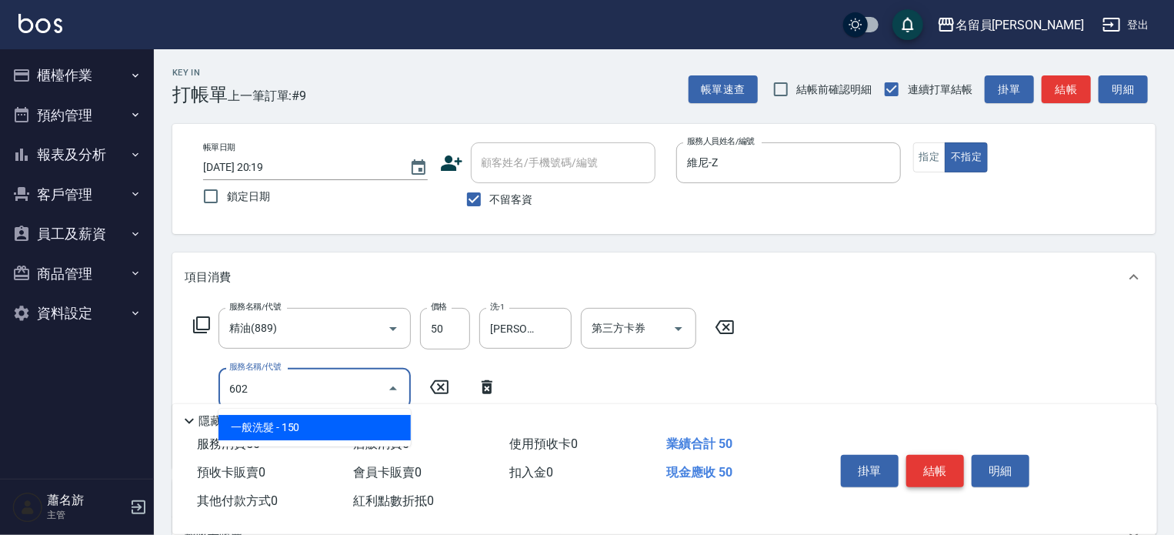
type input "一般洗髮(602)"
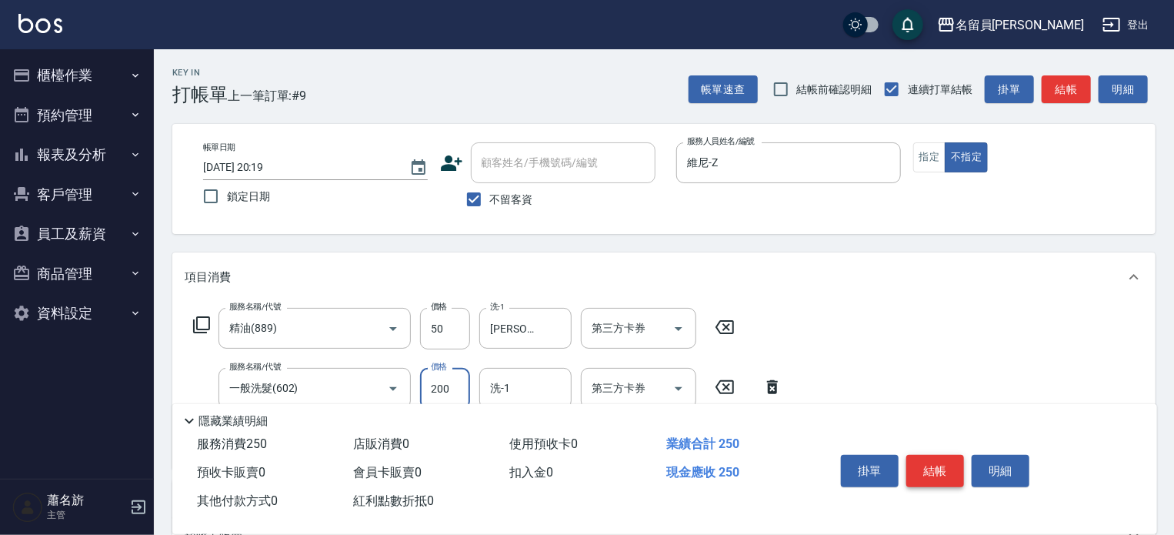
type input "200"
type input "[PERSON_NAME]-45"
type input "4"
type input "剪髮(302)"
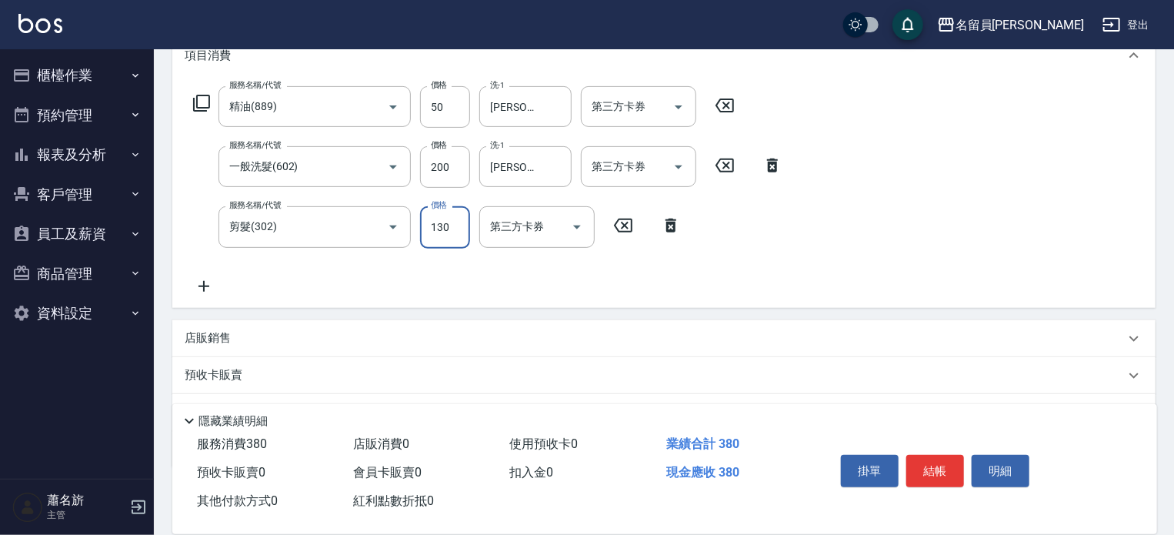
scroll to position [231, 0]
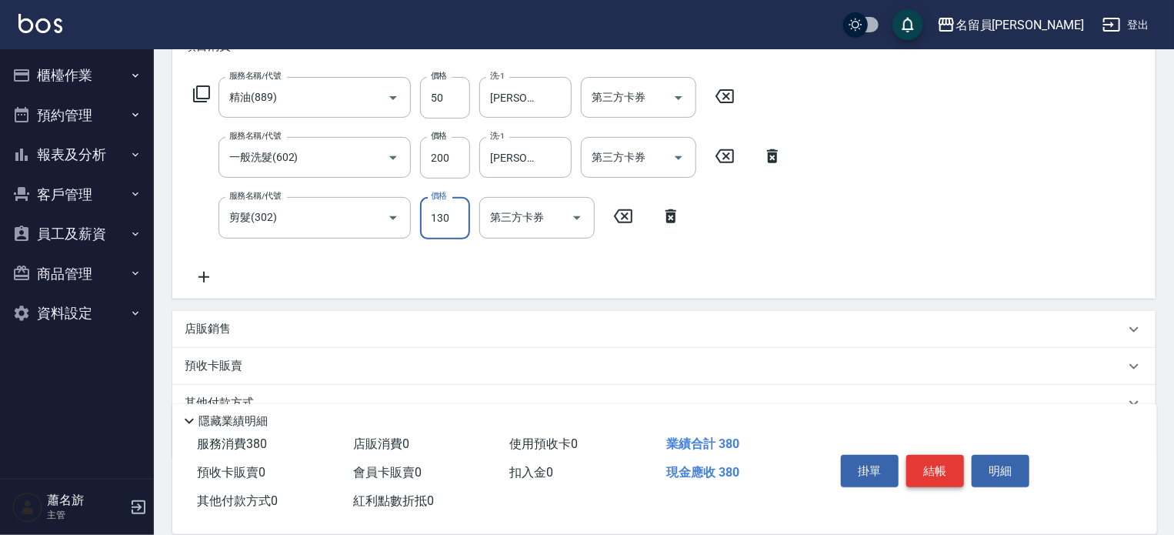
type input "130"
click at [946, 461] on button "結帳" at bounding box center [935, 471] width 58 height 32
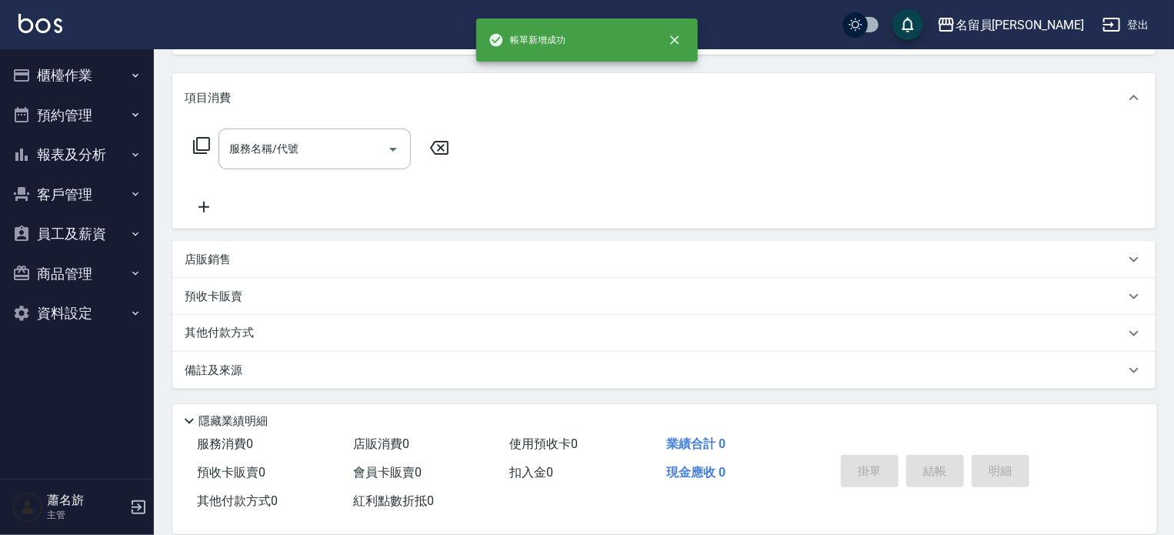
scroll to position [0, 0]
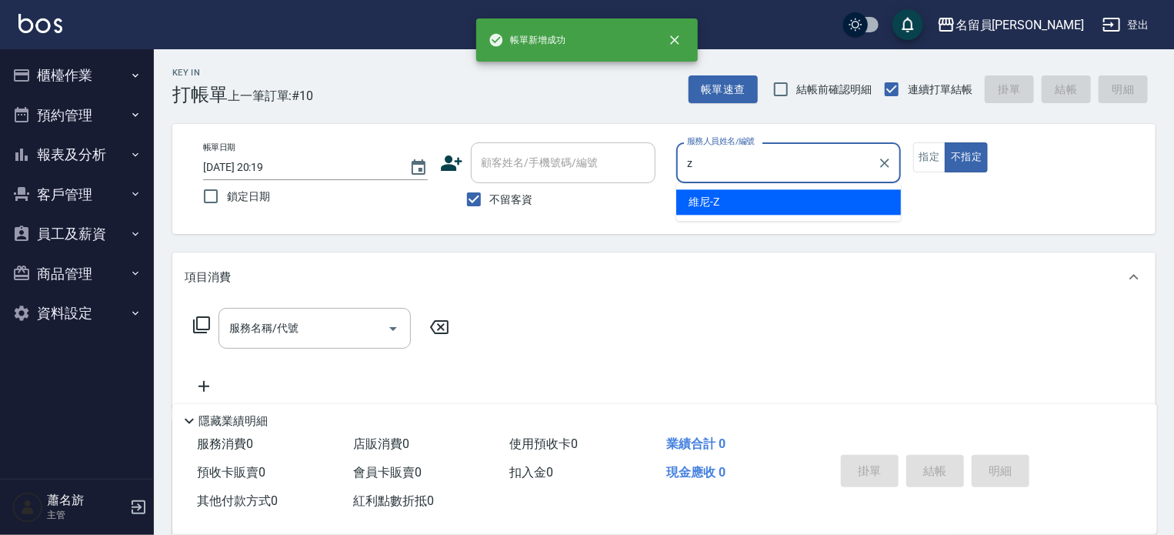
type input "維尼-Z"
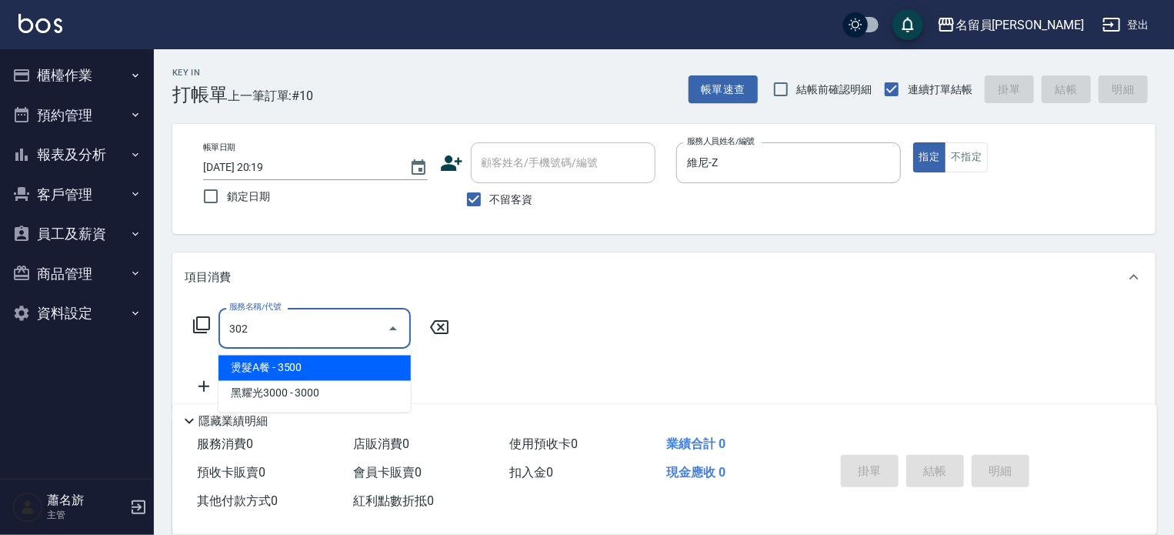
type input "剪髮(302)"
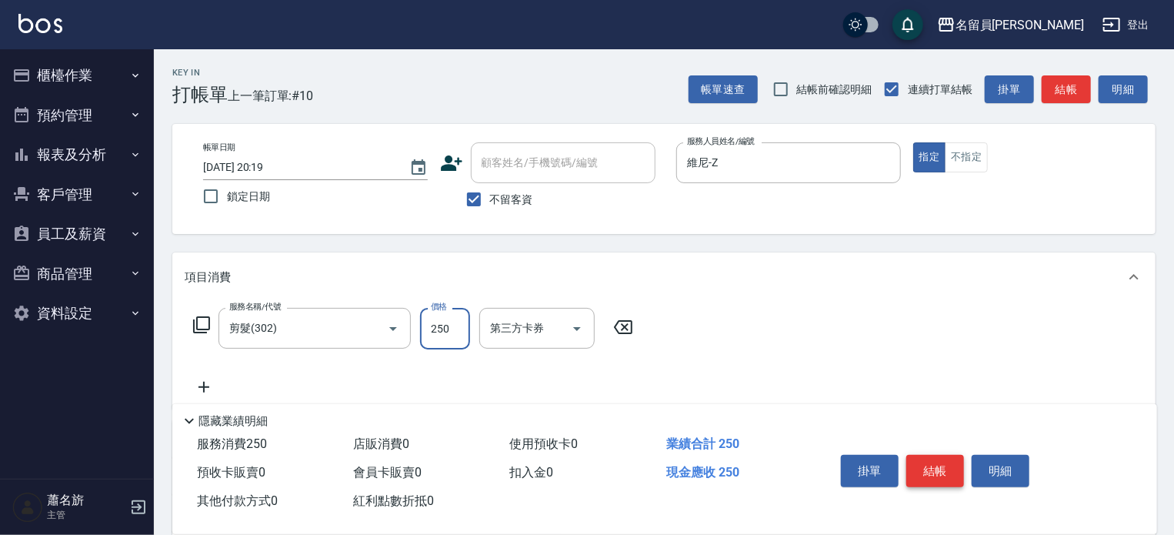
type input "250"
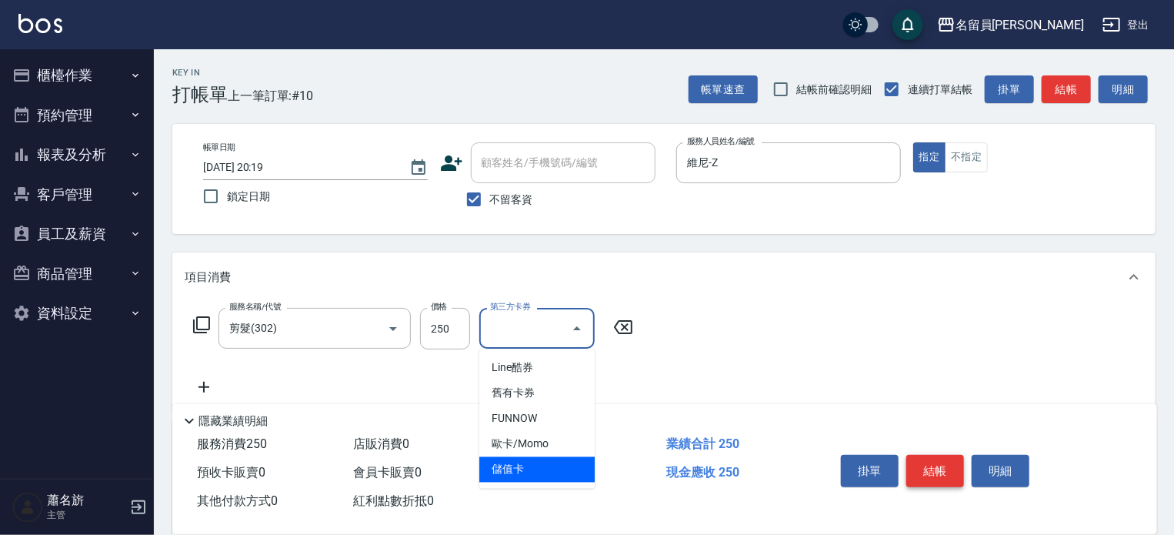
type input "儲值卡"
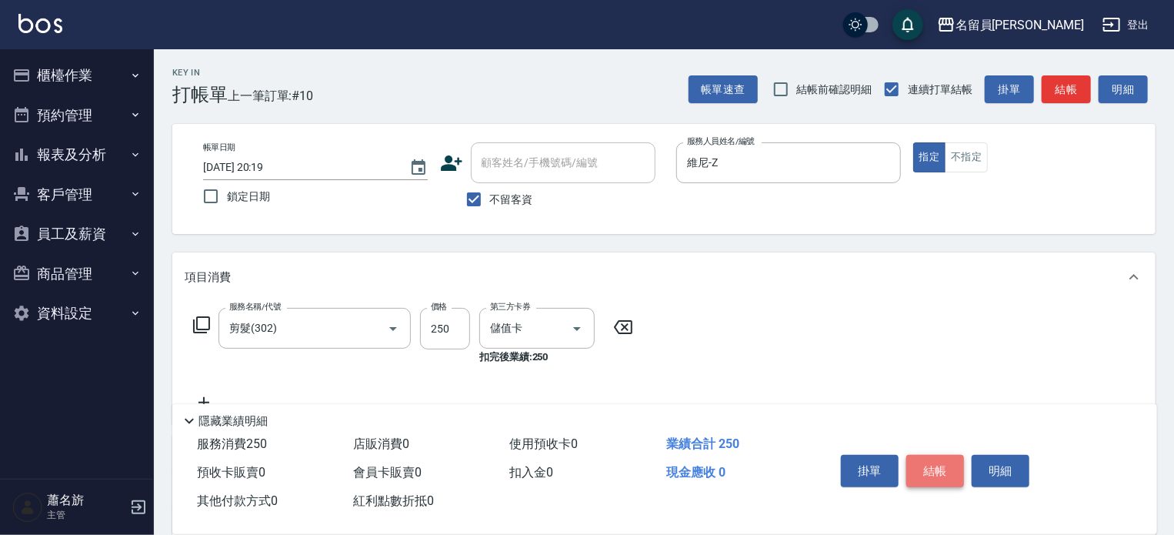
click at [946, 461] on button "結帳" at bounding box center [935, 471] width 58 height 32
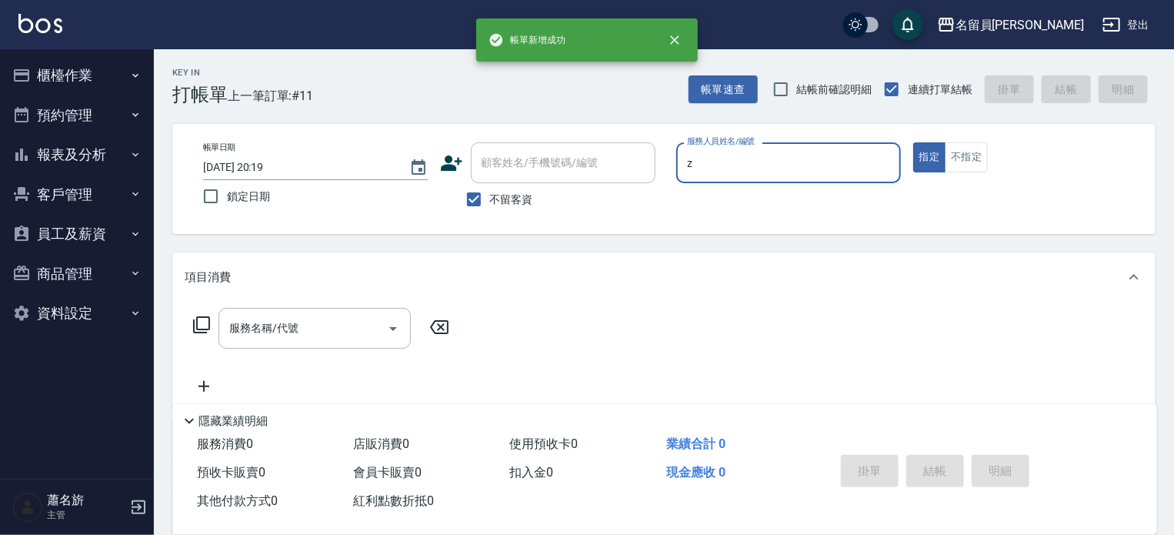
type input "維尼-Z"
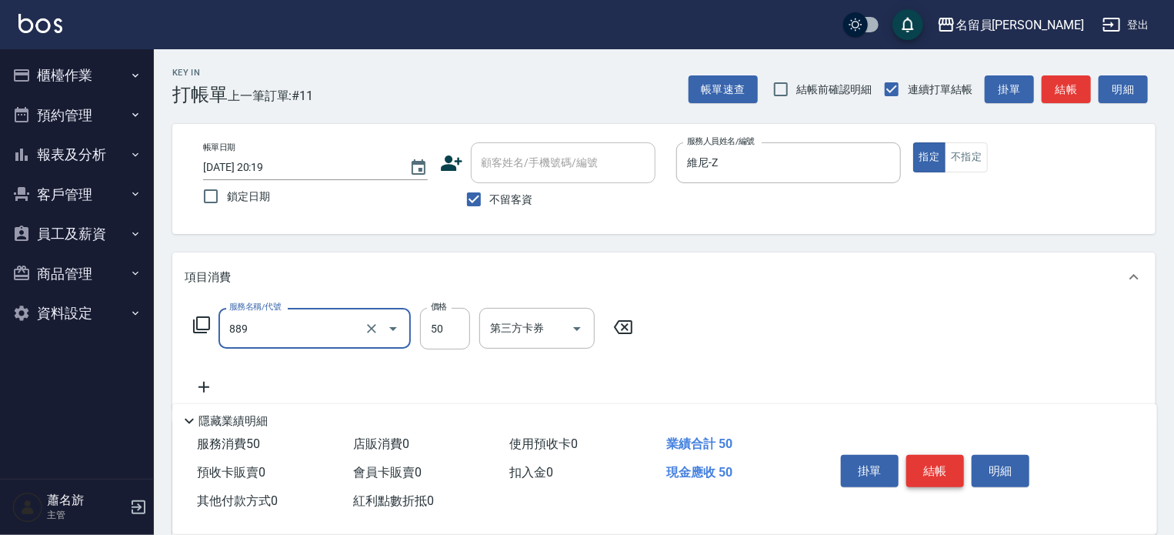
type input "精油(889)"
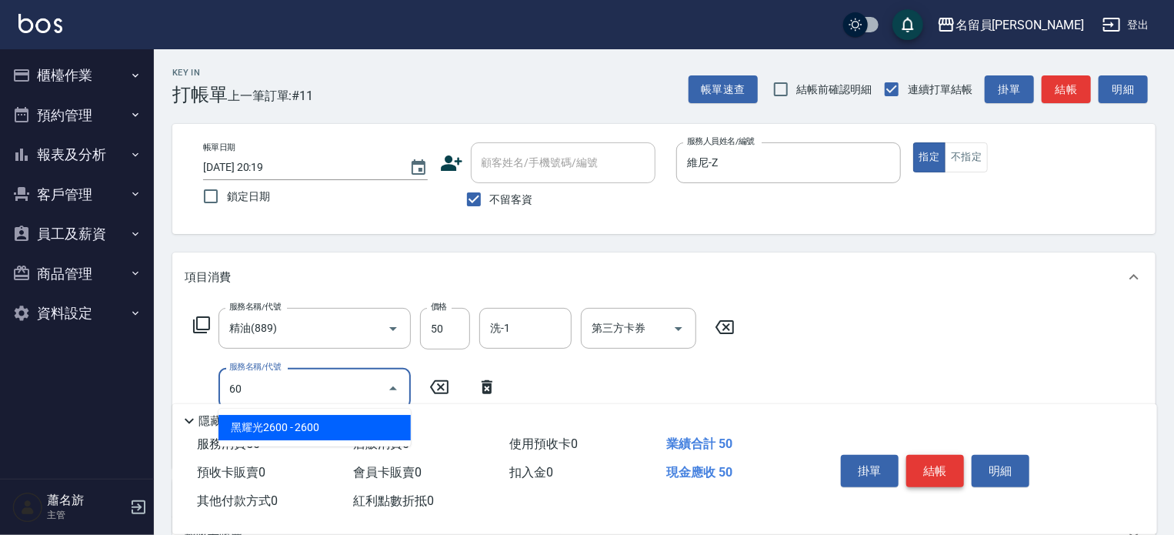
type input "602"
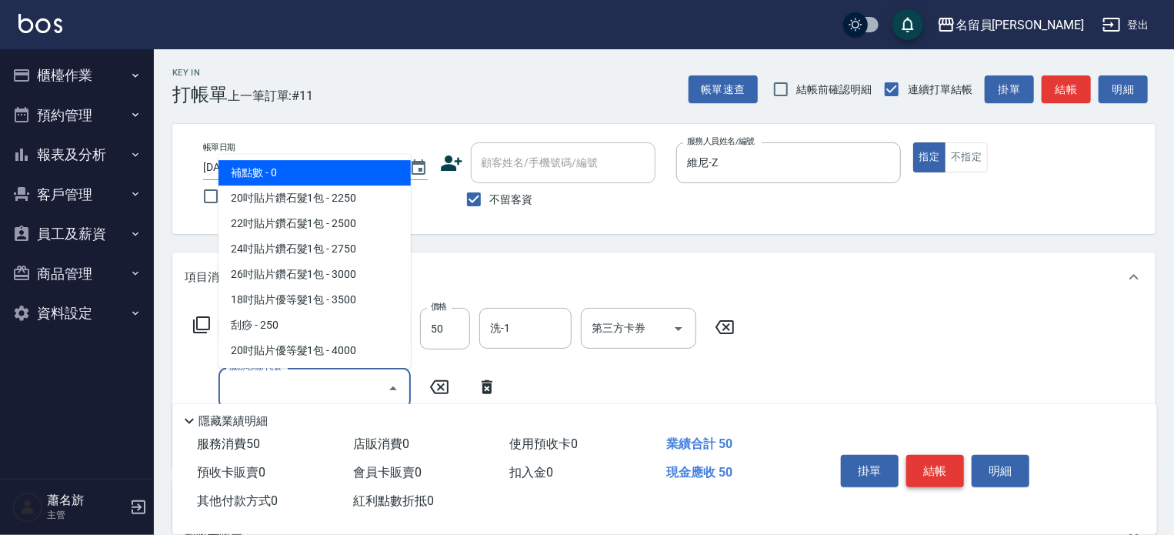
type input "0"
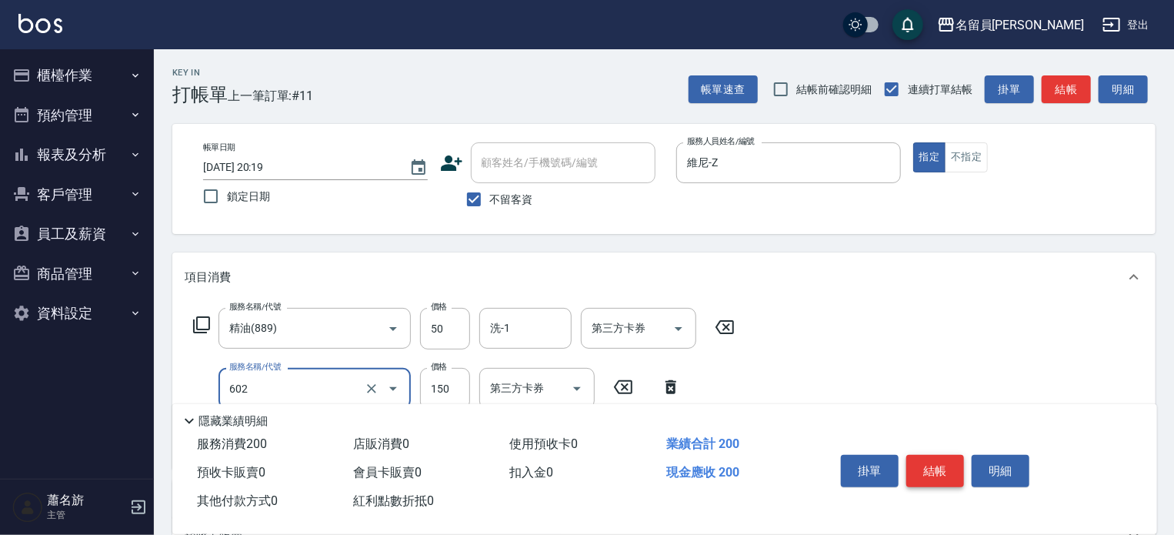
type input "一般洗髮(602)"
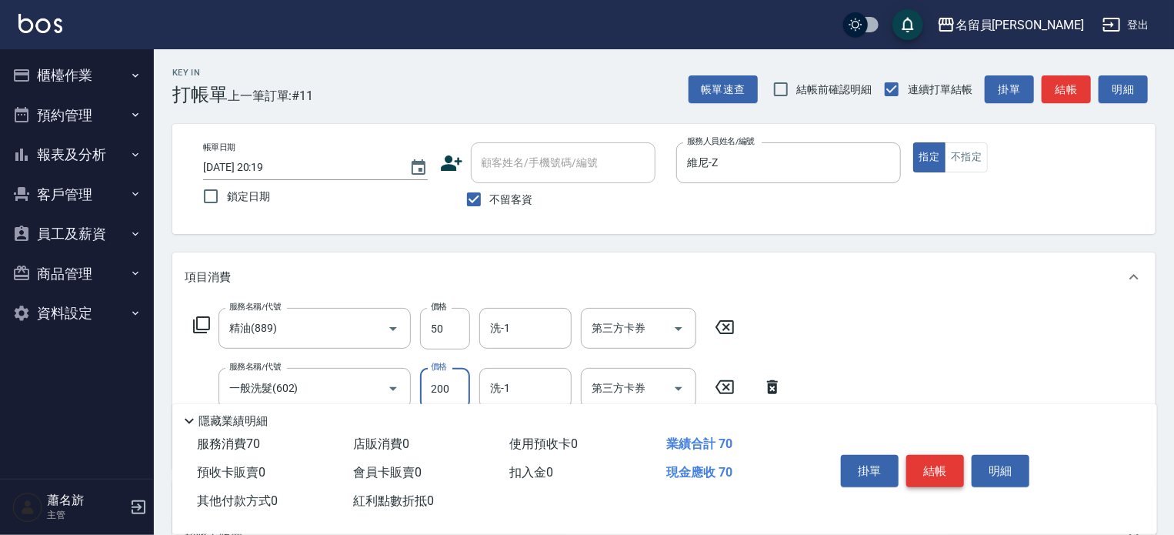
type input "200"
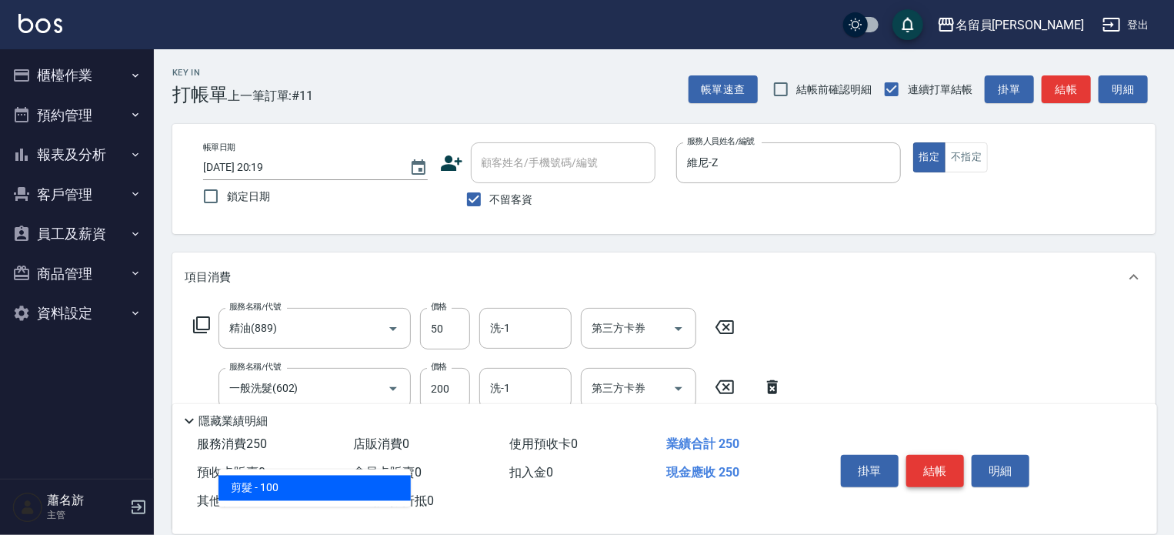
type input "剪髮(302)"
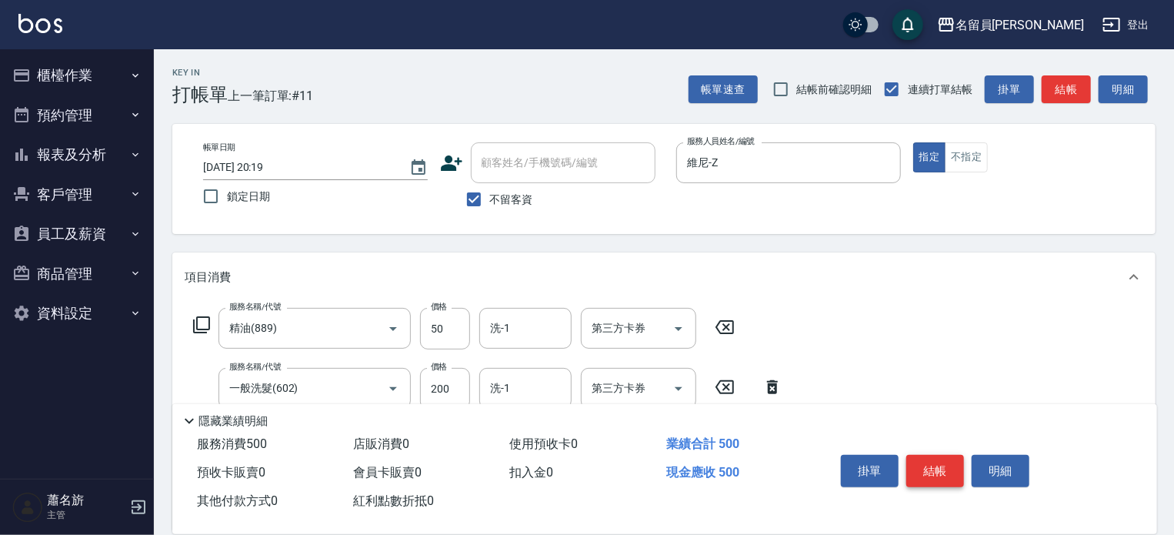
type input "250"
click at [946, 461] on button "結帳" at bounding box center [935, 471] width 58 height 32
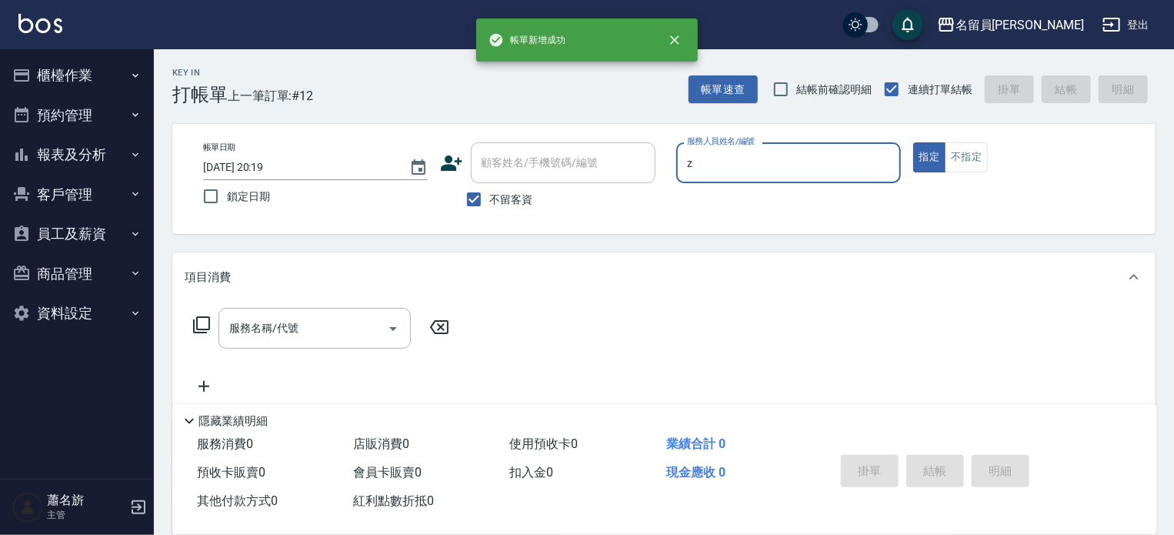
type input "維尼-Z"
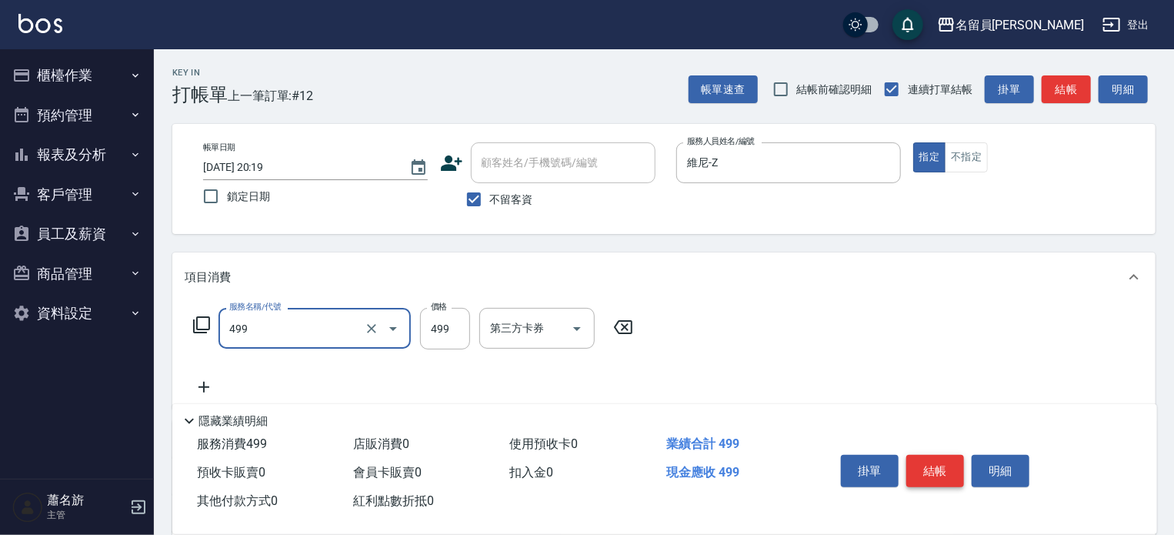
type input "去角質洗髮(499)"
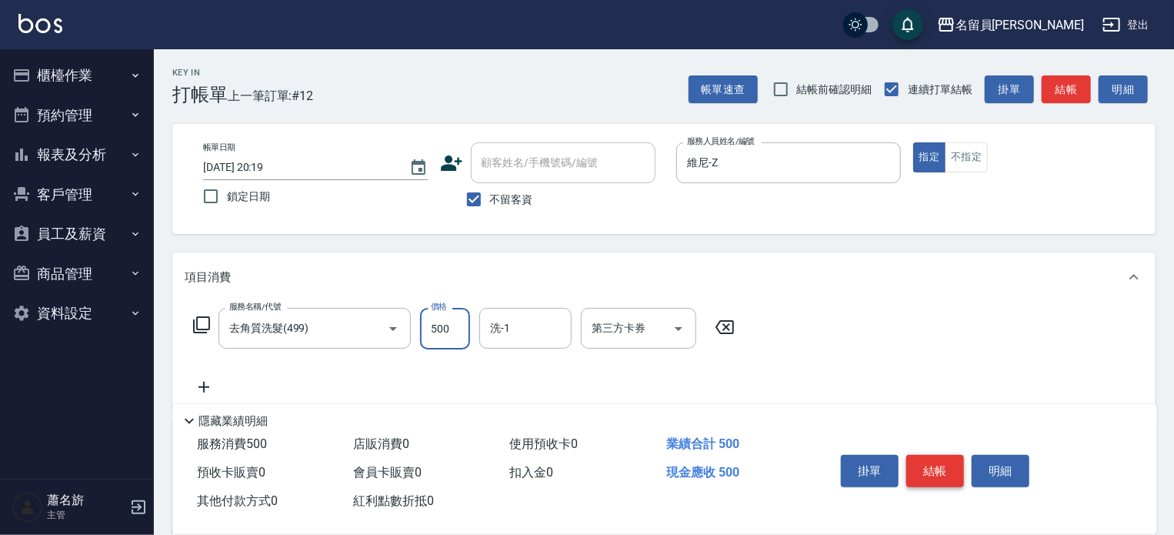
type input "500"
type input "[PERSON_NAME]-45"
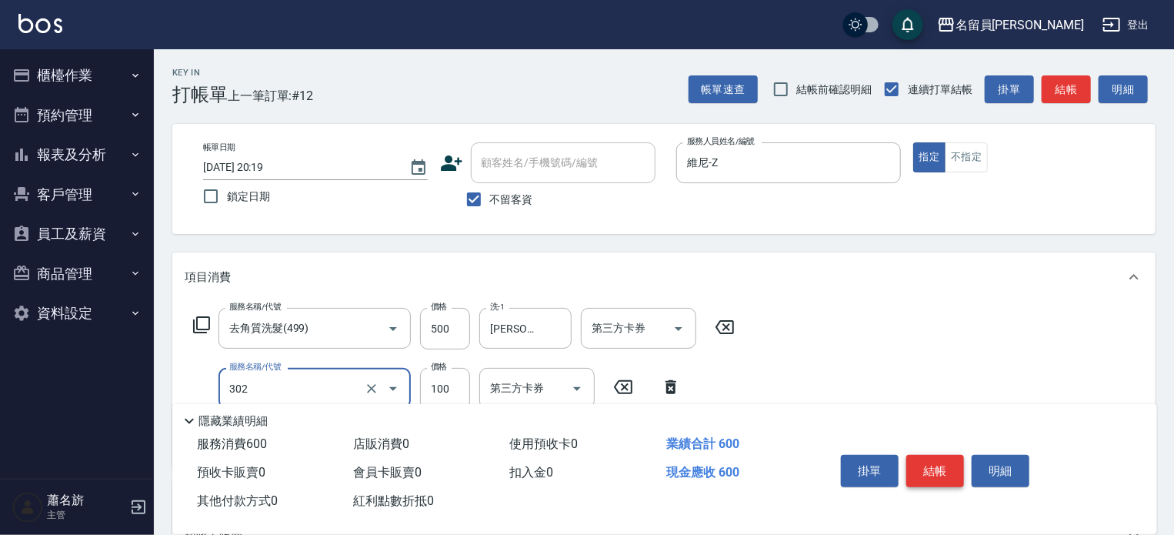
type input "剪髮(302)"
type input "200"
click at [946, 461] on button "結帳" at bounding box center [935, 471] width 58 height 32
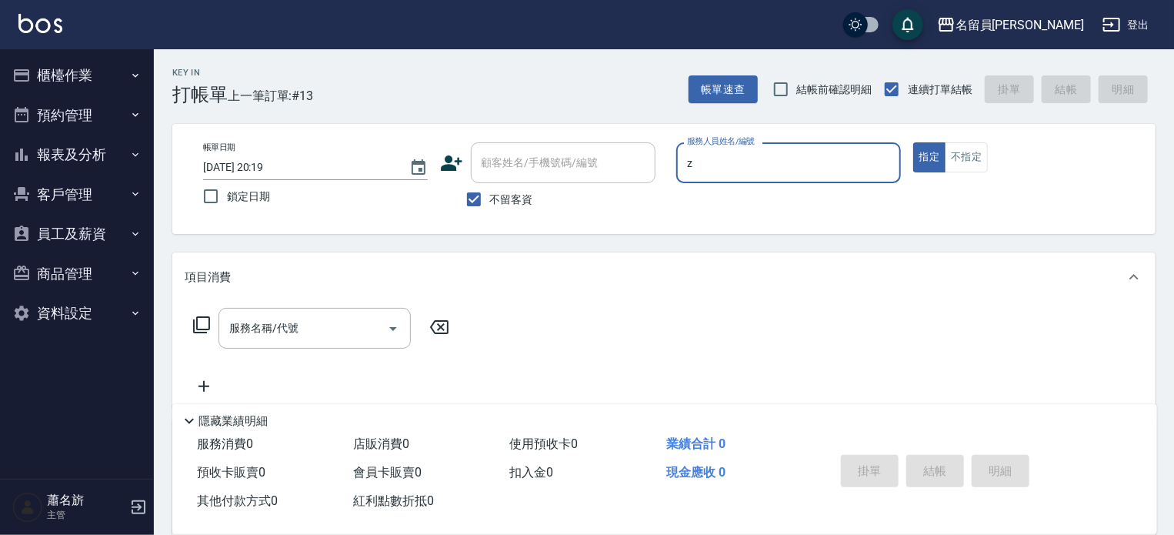
type input "維尼-Z"
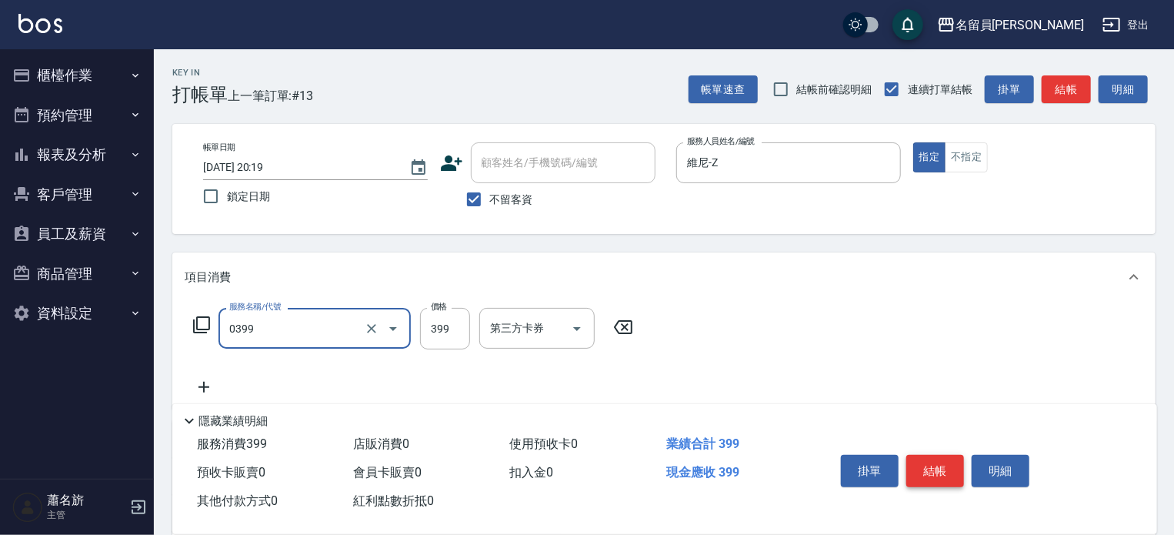
type input "海鹽SPA(0399)"
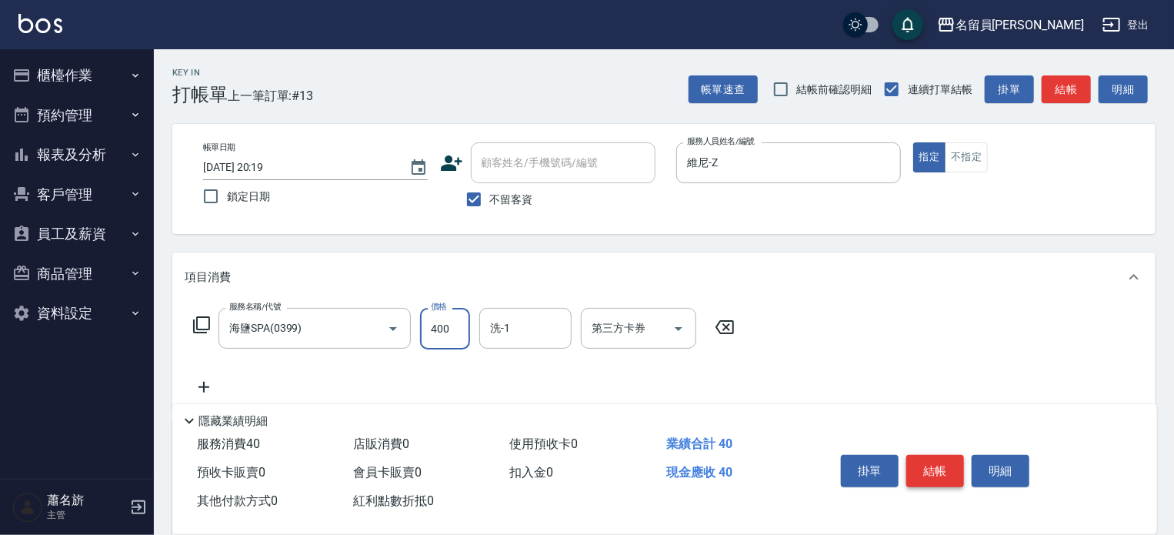
type input "400"
type input "[PERSON_NAME]-45"
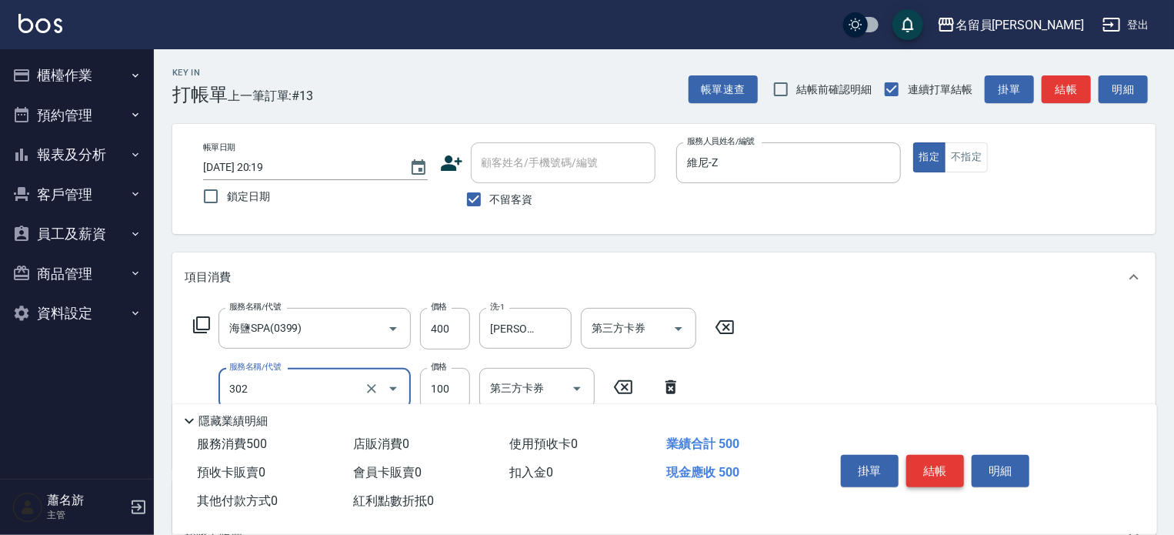
type input "剪髮(302)"
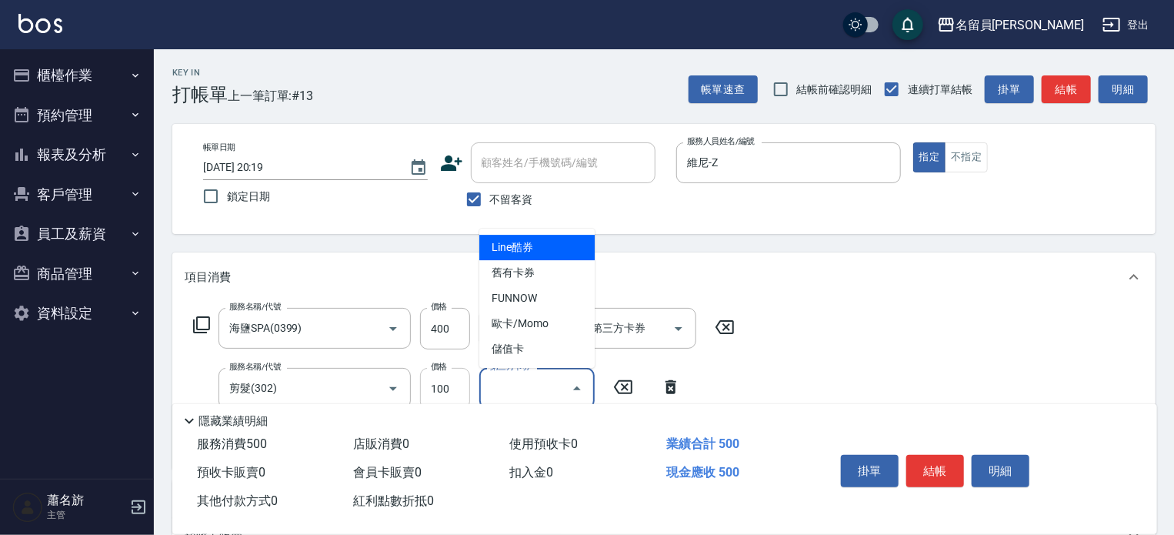
click at [440, 373] on input "100" at bounding box center [445, 389] width 50 height 42
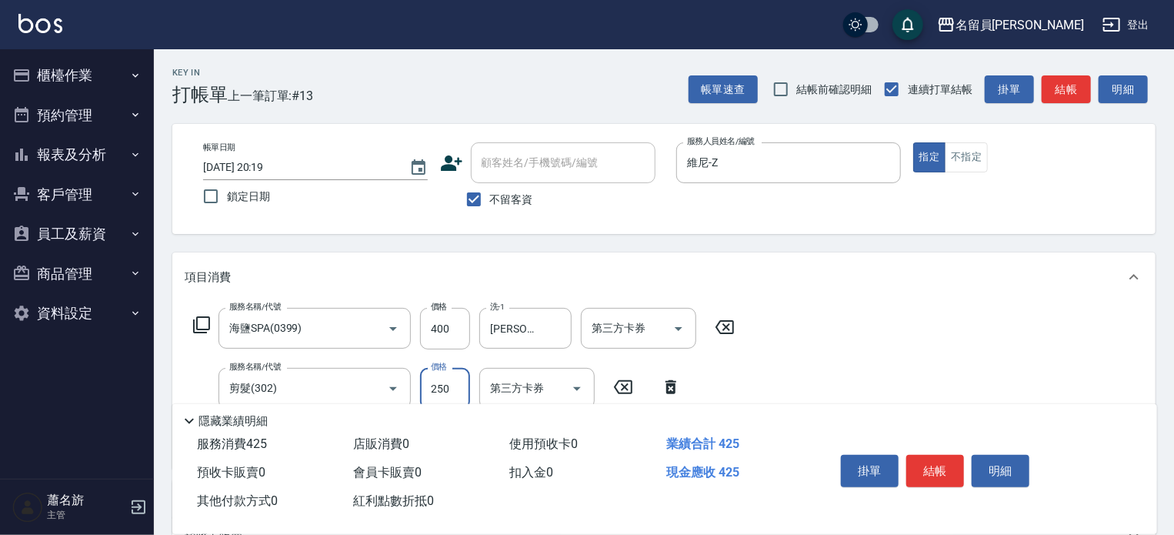
type input "250"
click at [933, 466] on button "結帳" at bounding box center [935, 471] width 58 height 32
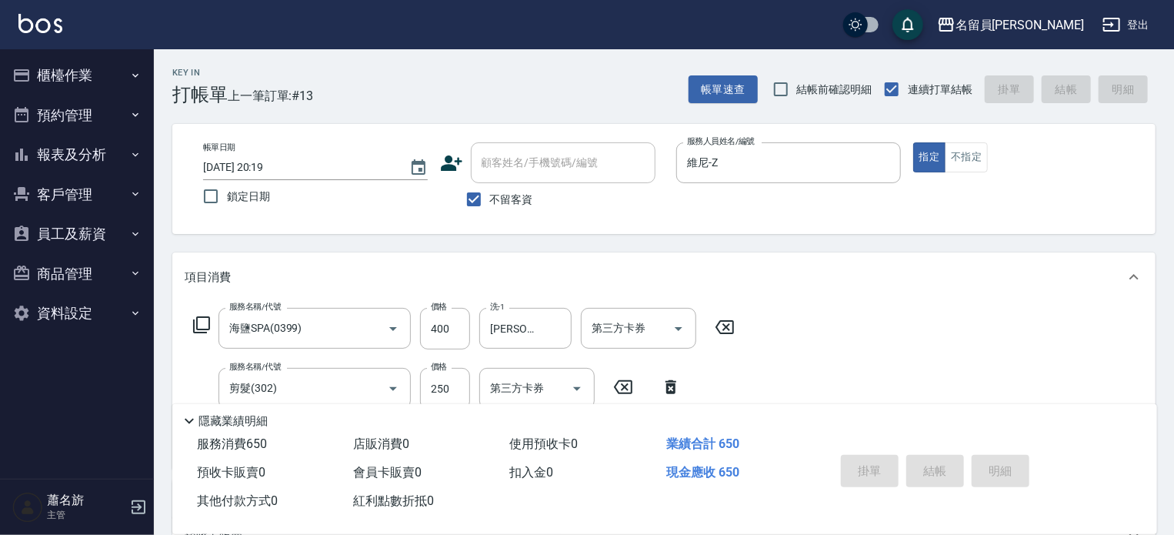
type input "[DATE] 20:20"
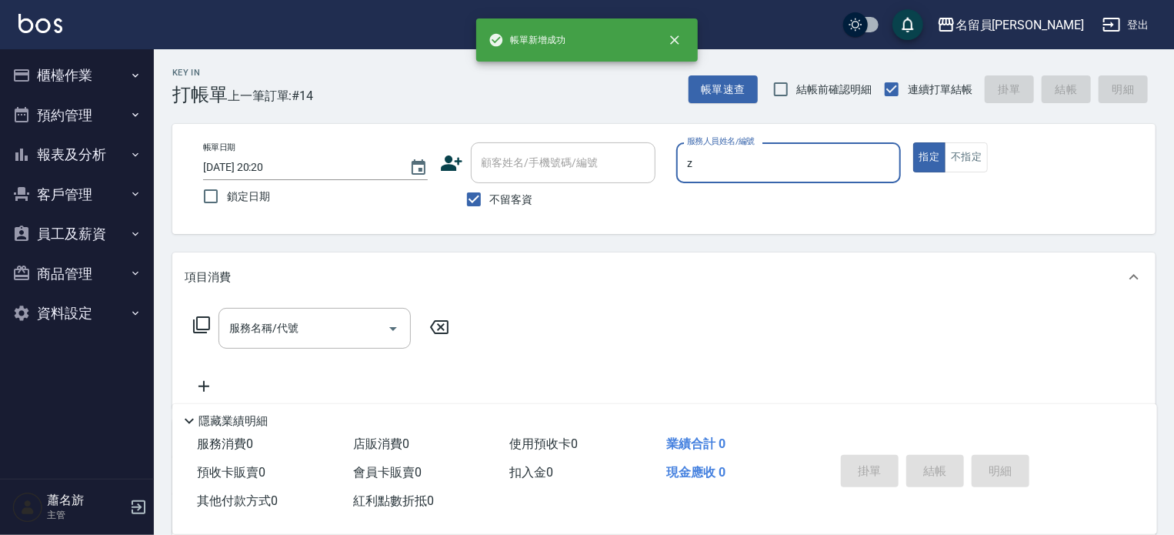
type input "維尼-Z"
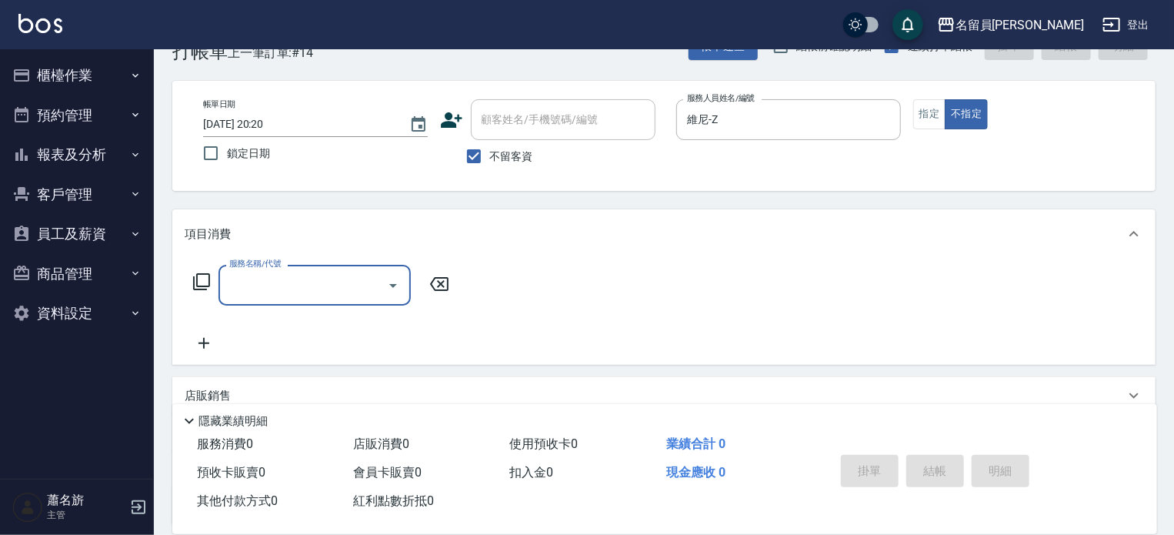
scroll to position [154, 0]
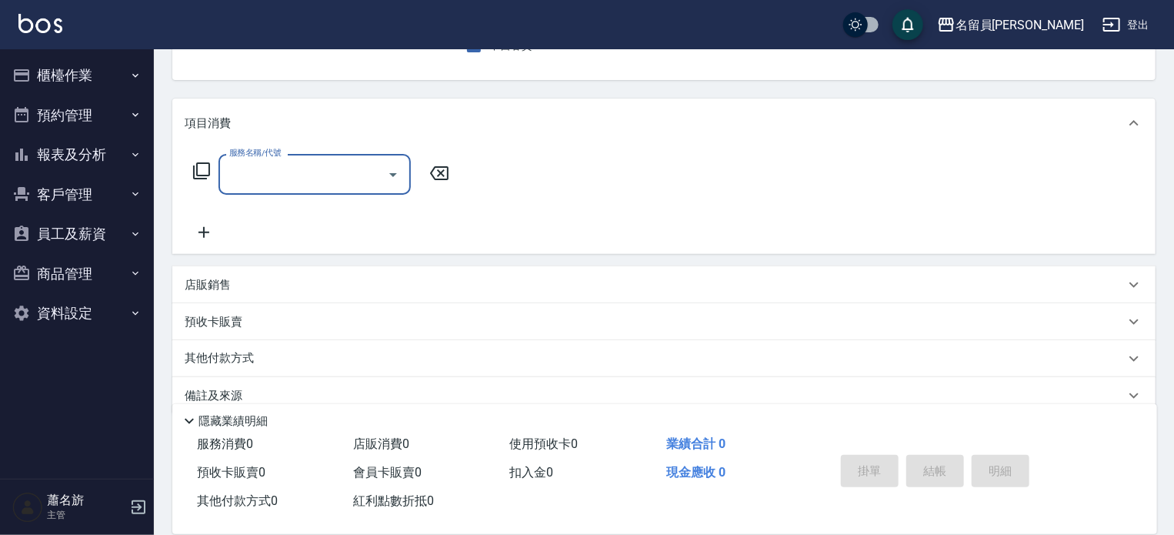
click at [736, 286] on div "店販銷售" at bounding box center [655, 285] width 940 height 16
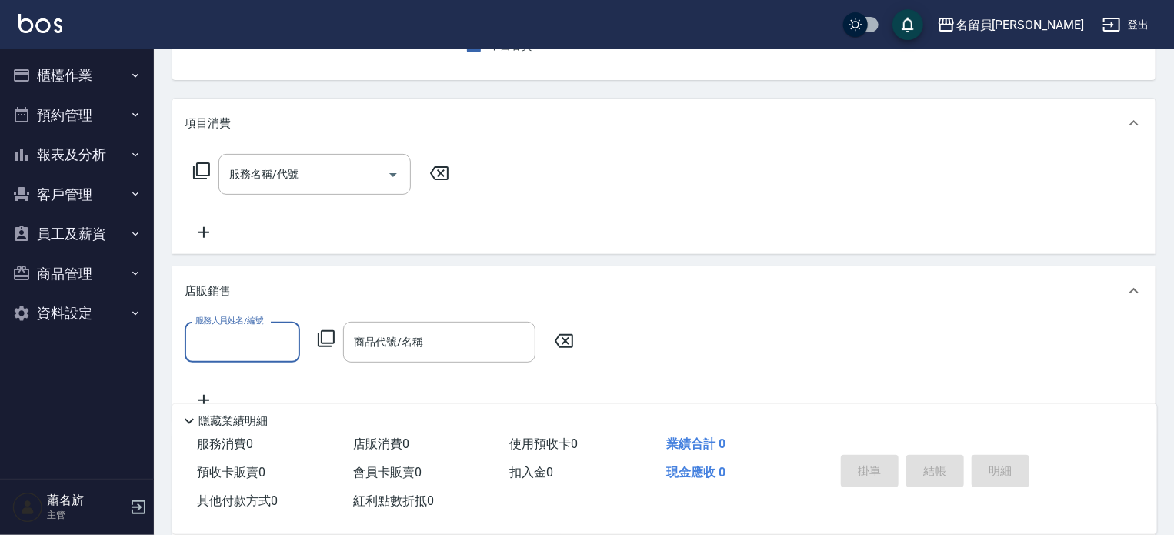
scroll to position [0, 0]
type input "維尼-Z"
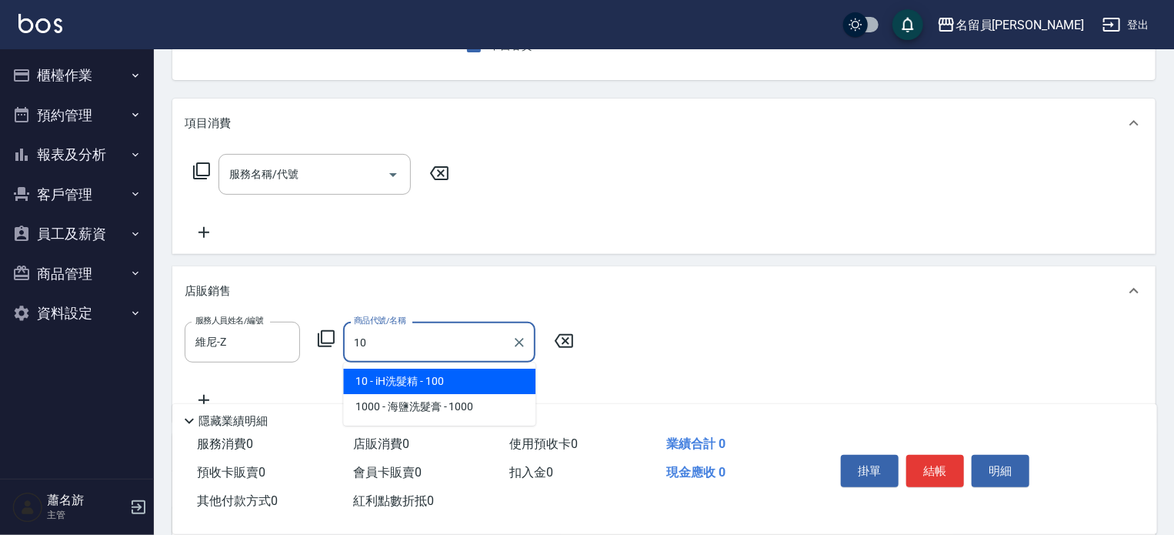
type input "1"
type input "iH洗髮精"
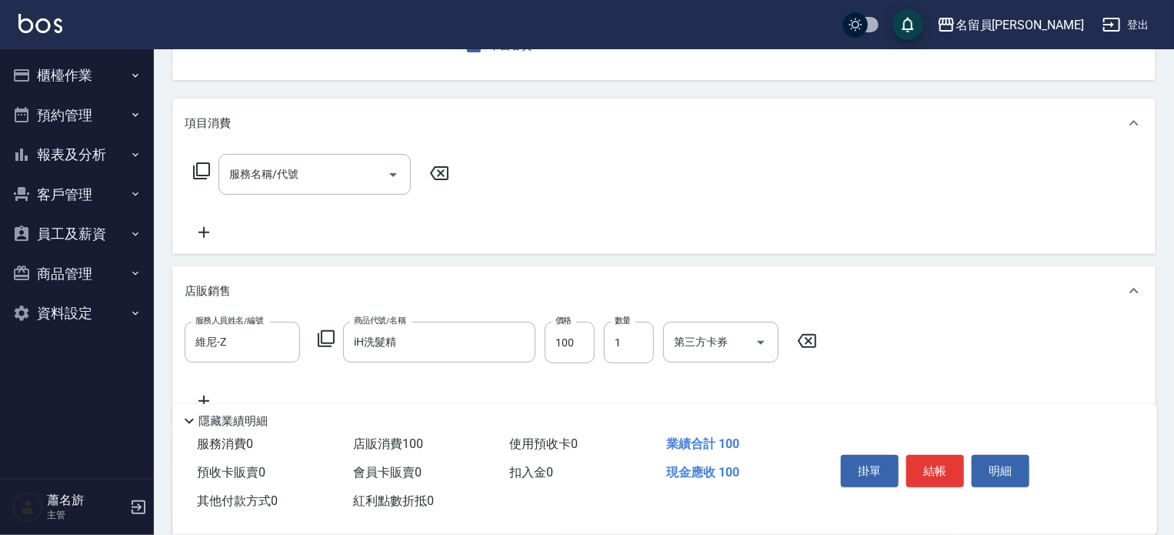
click at [598, 352] on div "服務人員姓名/編號 維尼-Z 服務人員姓名/編號 商品代號/名稱 iH洗髮精 商品代號/名稱 價格 100 價格 數量 1 數量 第三方卡券 第三方卡券" at bounding box center [506, 343] width 642 height 42
click at [560, 331] on input "100" at bounding box center [570, 343] width 50 height 42
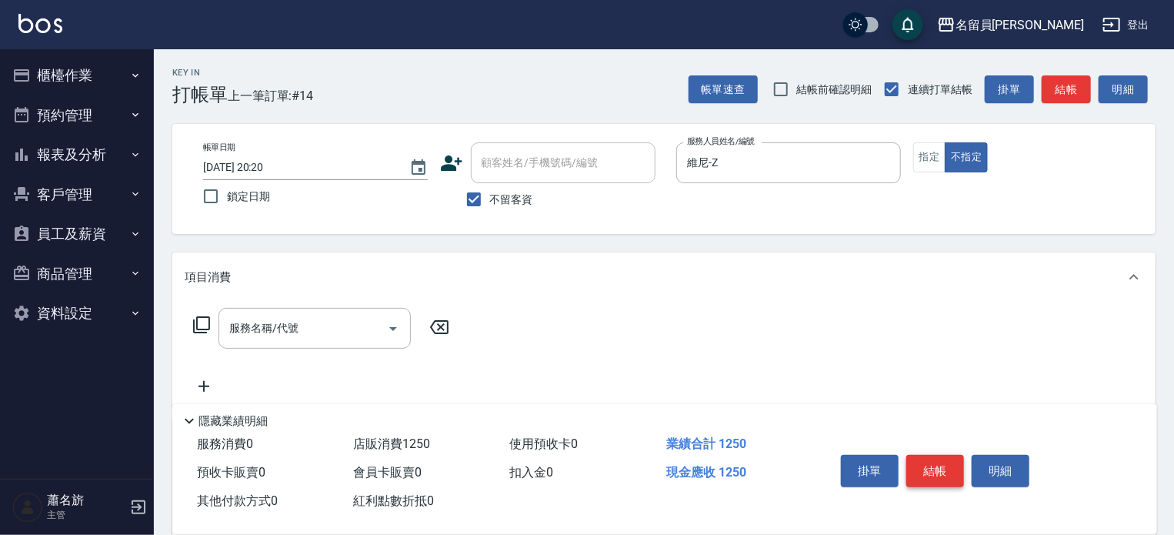
type input "1250"
click at [943, 460] on button "結帳" at bounding box center [935, 471] width 58 height 32
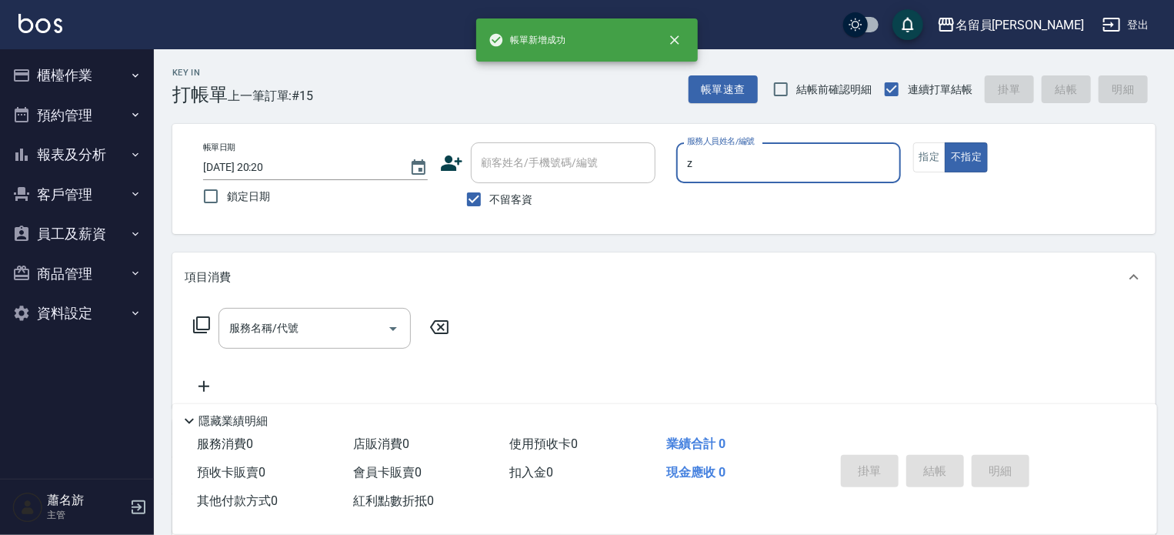
type input "維尼-Z"
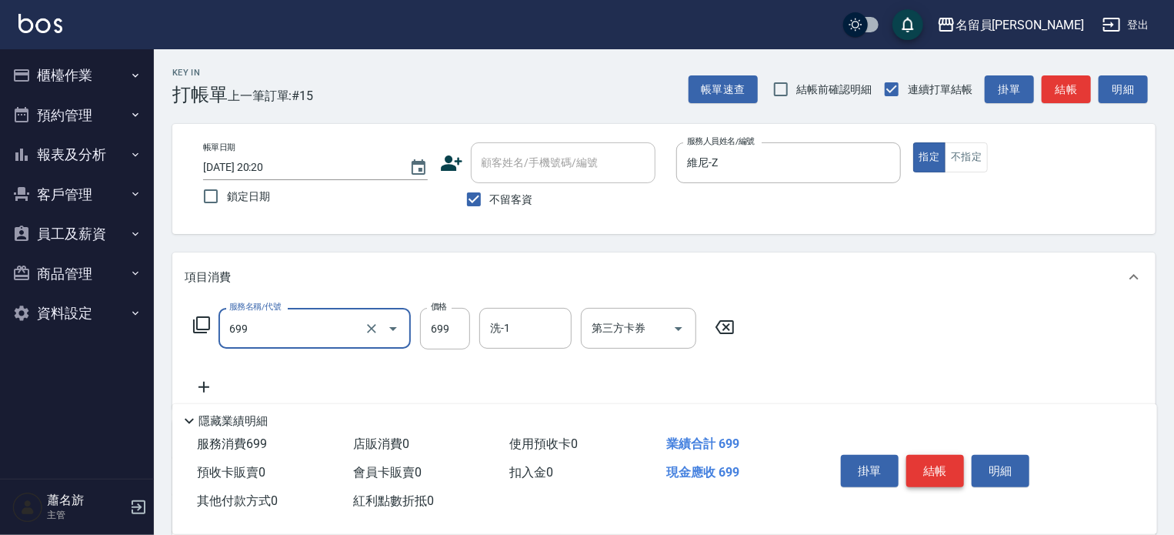
type input "精油洗髮(699)"
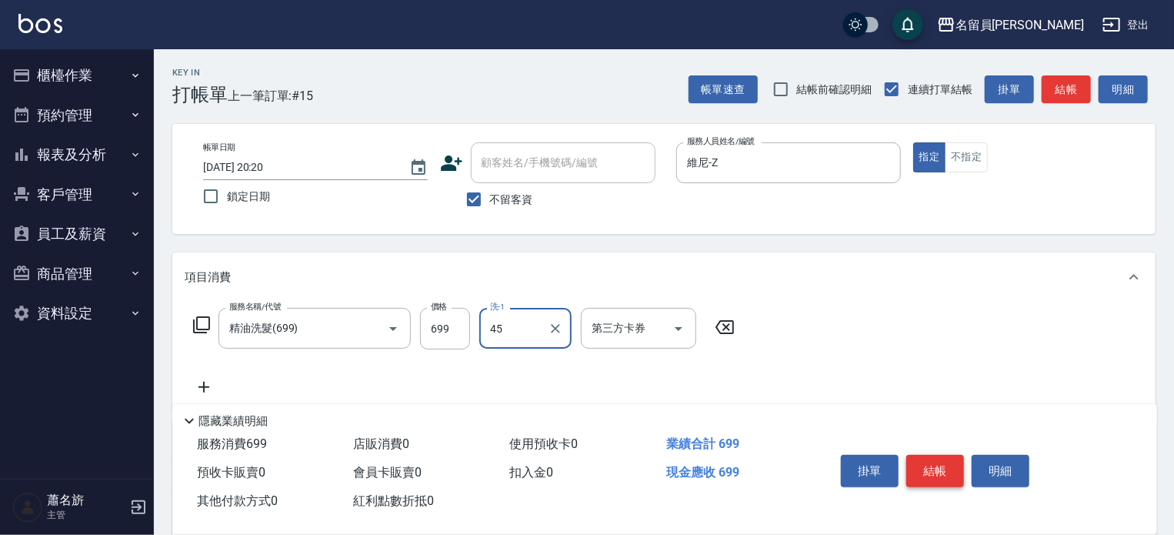
type input "[PERSON_NAME]-45"
click at [943, 460] on button "結帳" at bounding box center [935, 471] width 58 height 32
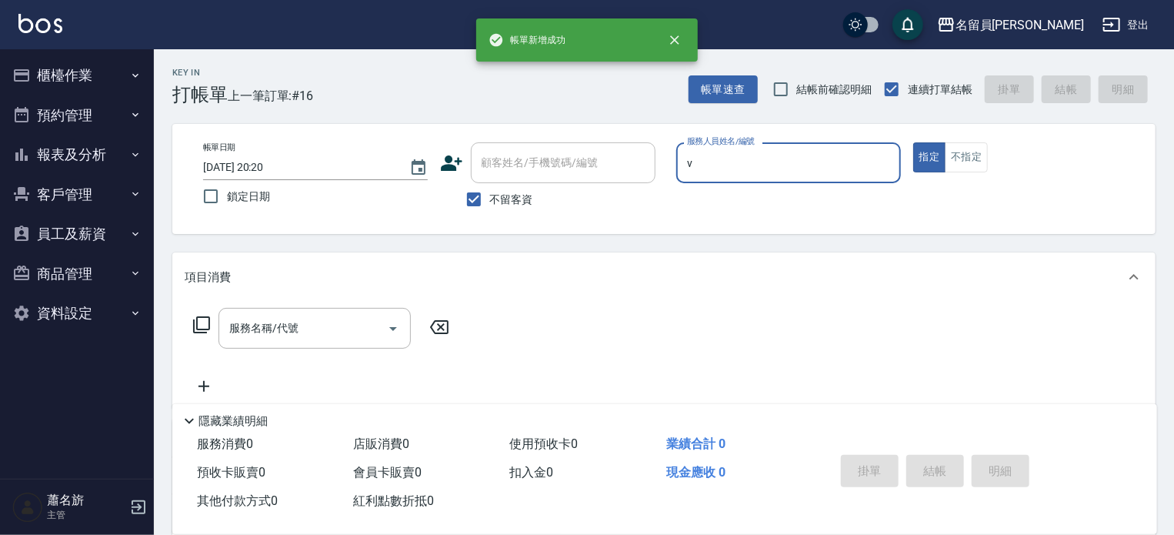
type input "[PERSON_NAME][PERSON_NAME]-V"
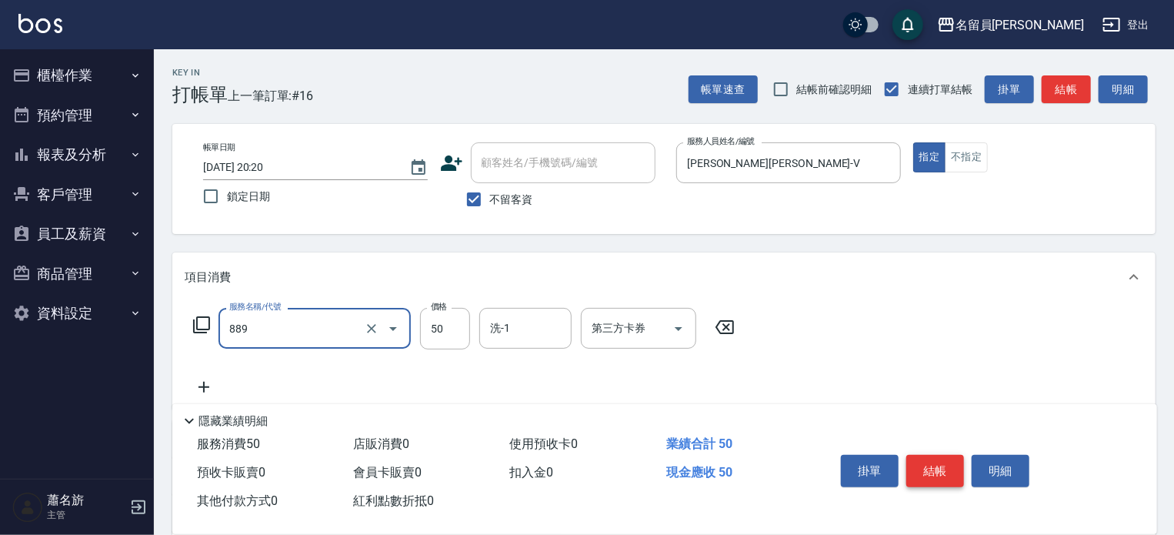
type input "精油(889)"
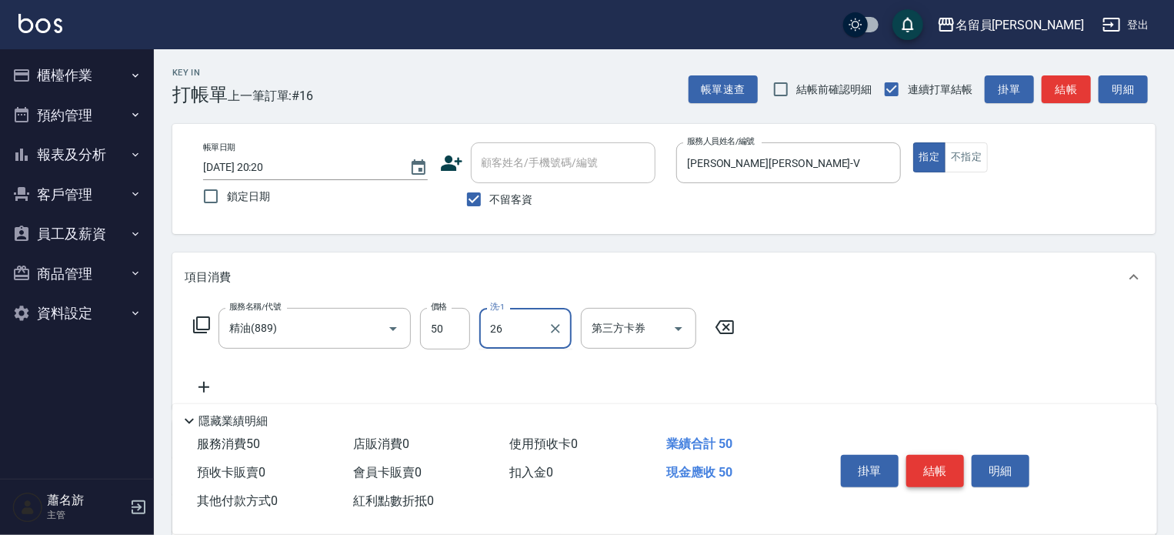
type input "[PERSON_NAME]-26"
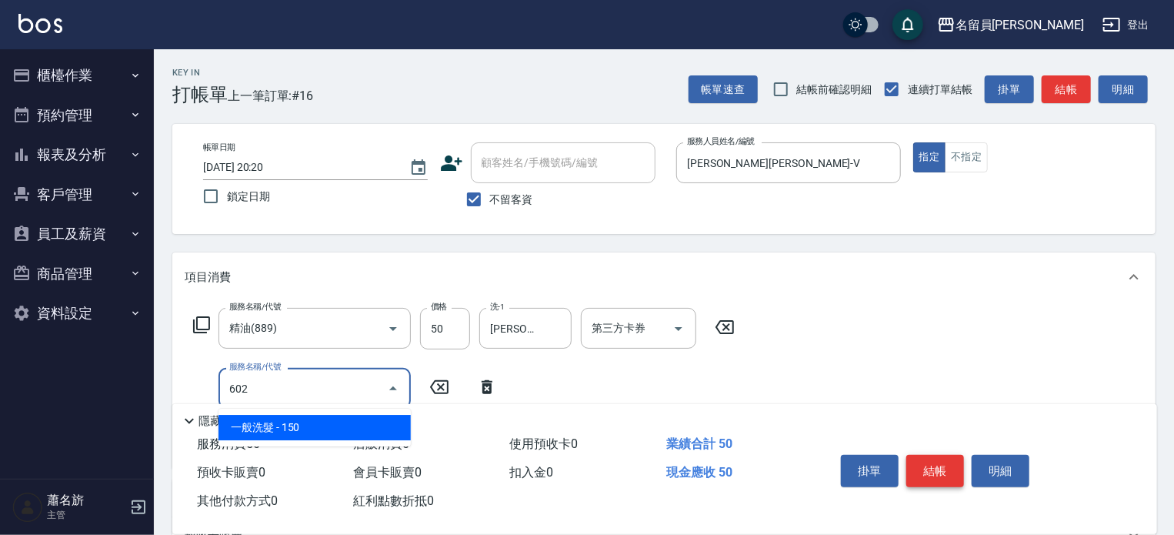
type input "一般洗髮(602)"
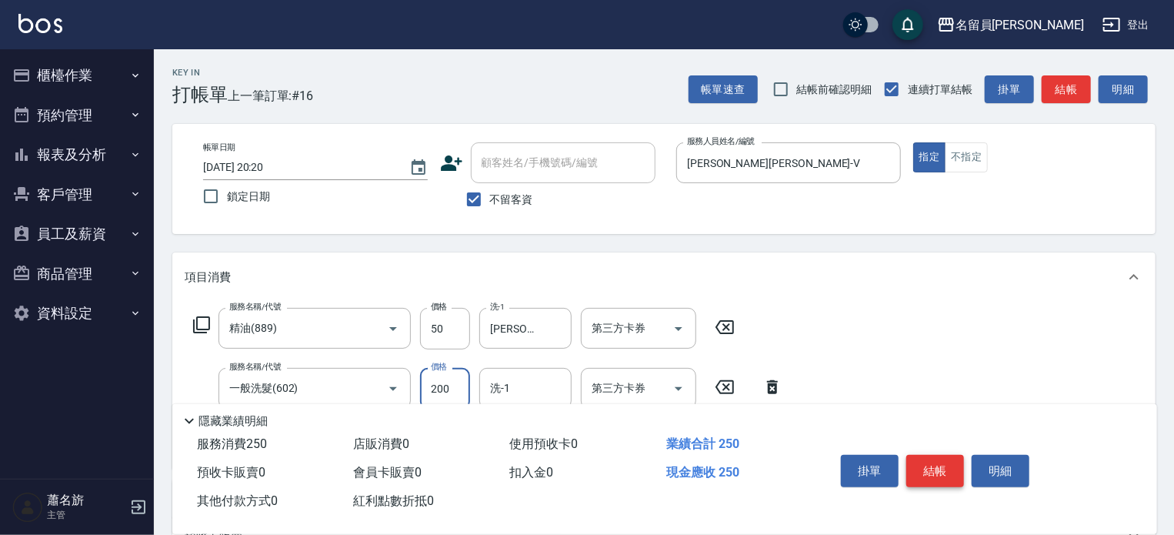
type input "200"
type input "[PERSON_NAME]-26"
type input "瞬間保養(415)"
type input "[PERSON_NAME]-26"
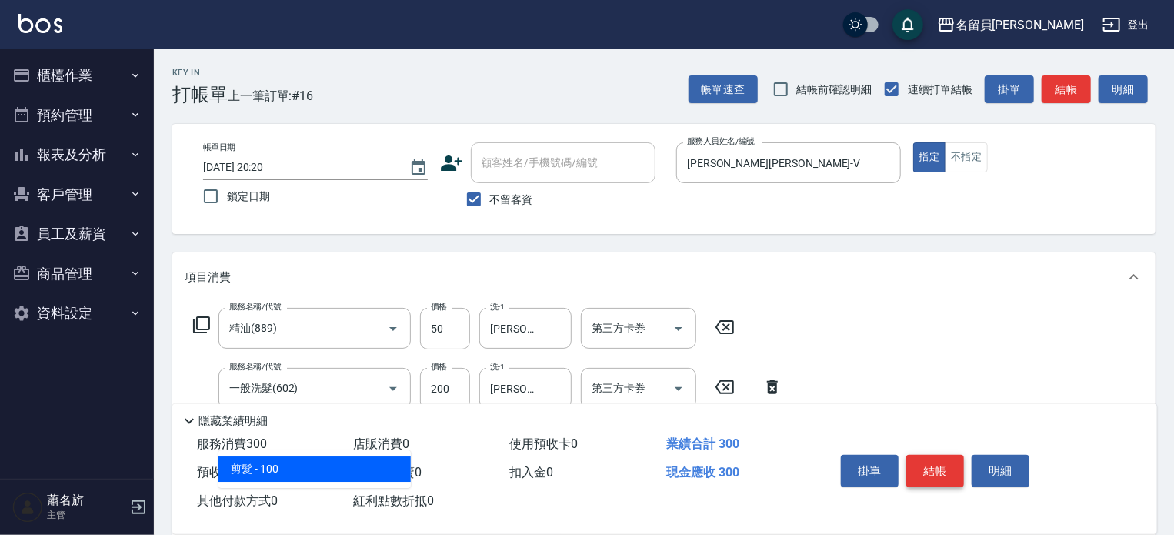
type input "302"
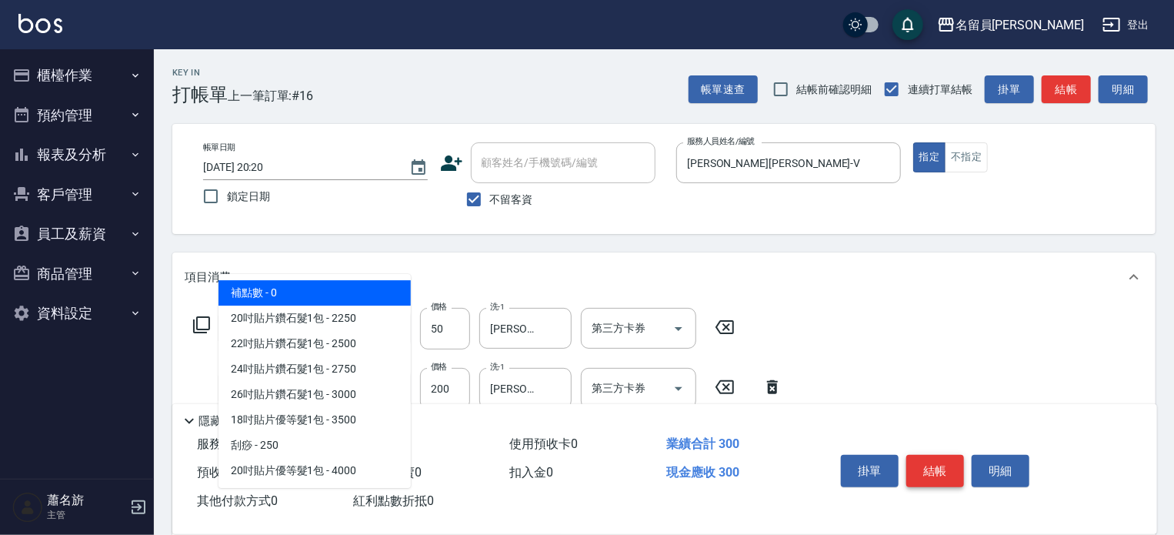
type input "3"
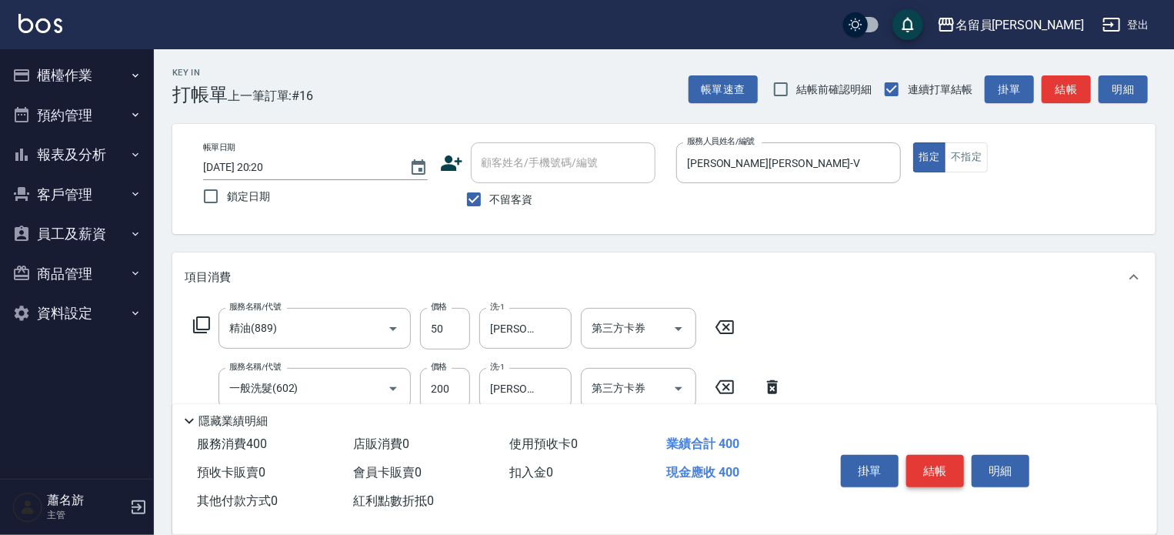
type input "剪髮(302)"
type input "130"
click at [968, 159] on button "不指定" at bounding box center [966, 157] width 43 height 30
click at [956, 464] on button "結帳" at bounding box center [935, 471] width 58 height 32
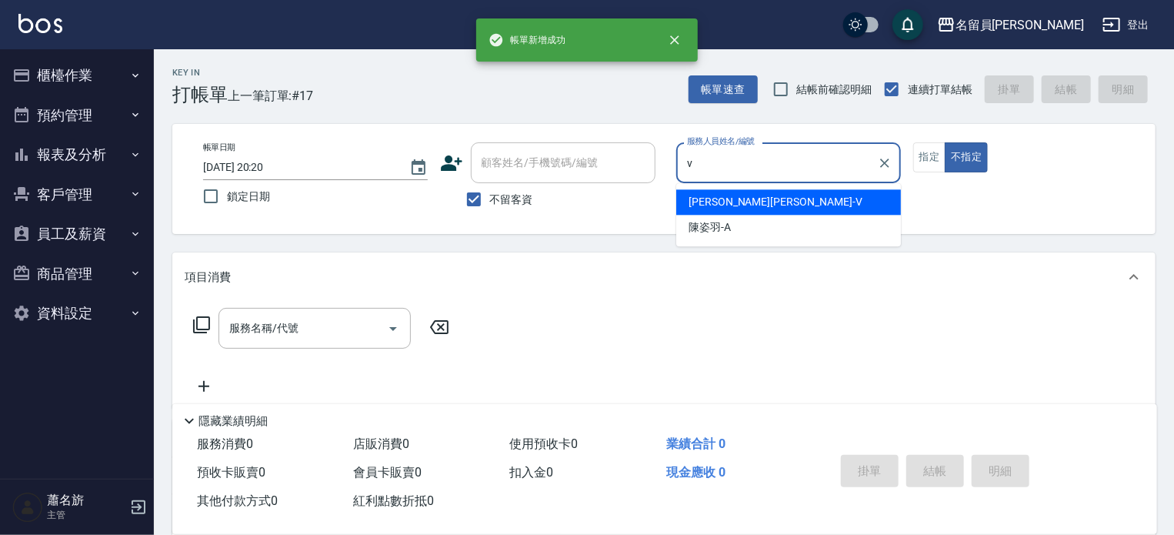
type input "[PERSON_NAME][PERSON_NAME]-V"
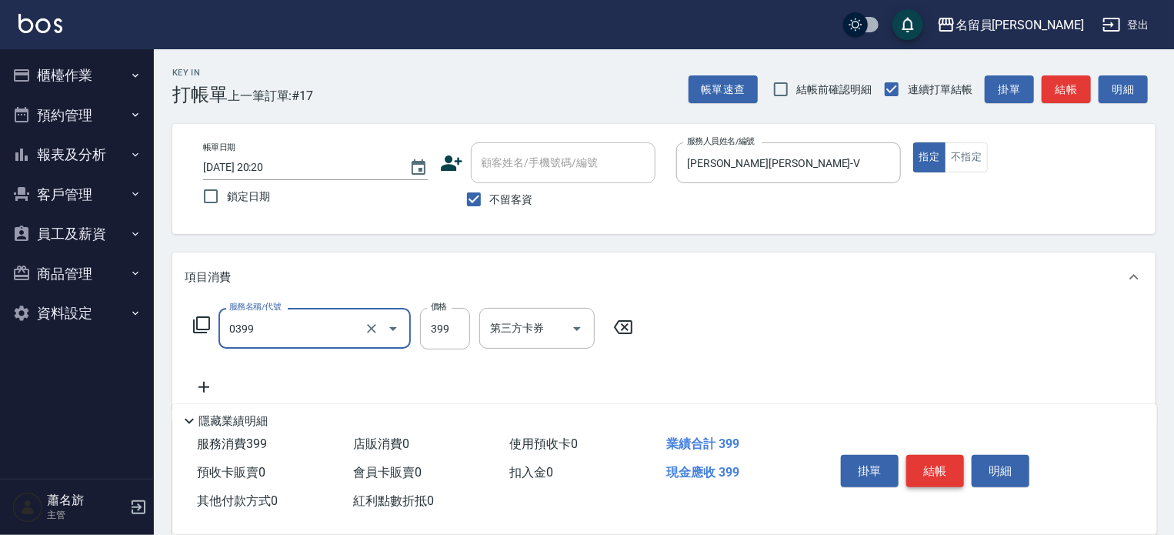
type input "海鹽SPA(0399)"
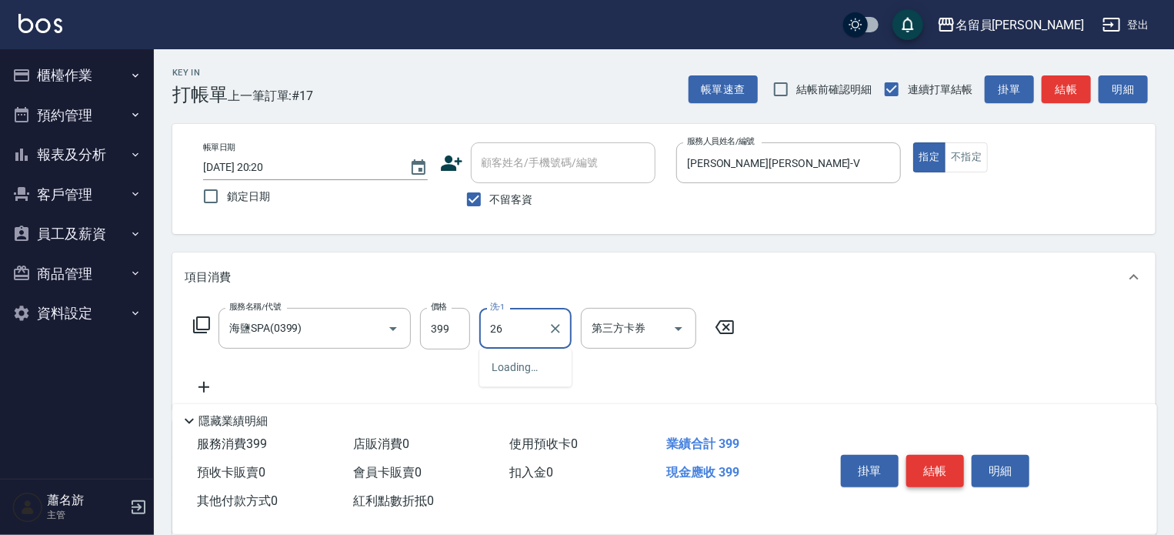
type input "[PERSON_NAME]-26"
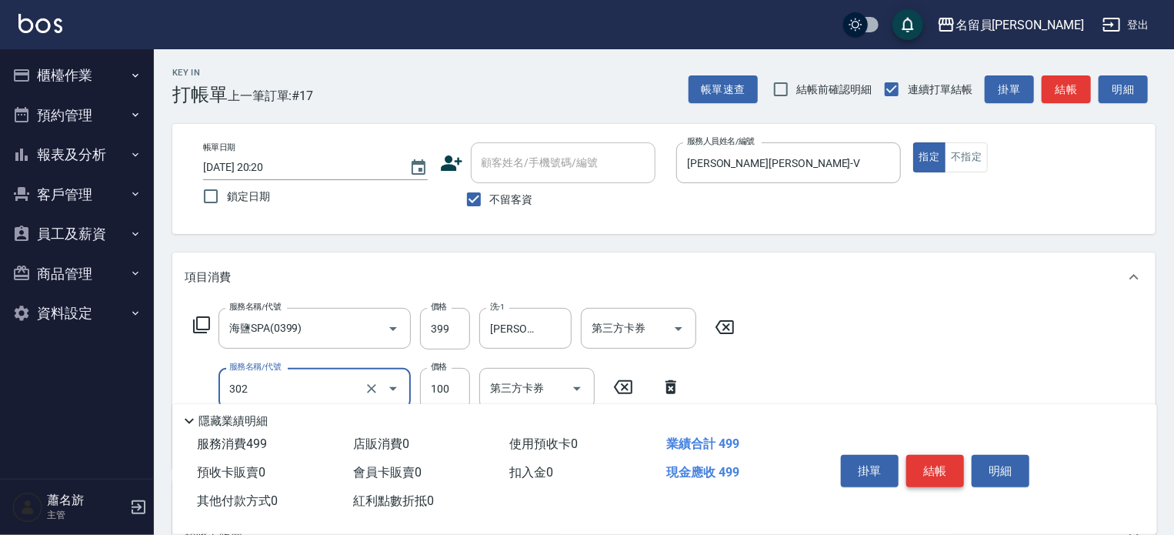
type input "剪髮(302)"
type input "300"
click at [956, 464] on button "結帳" at bounding box center [935, 471] width 58 height 32
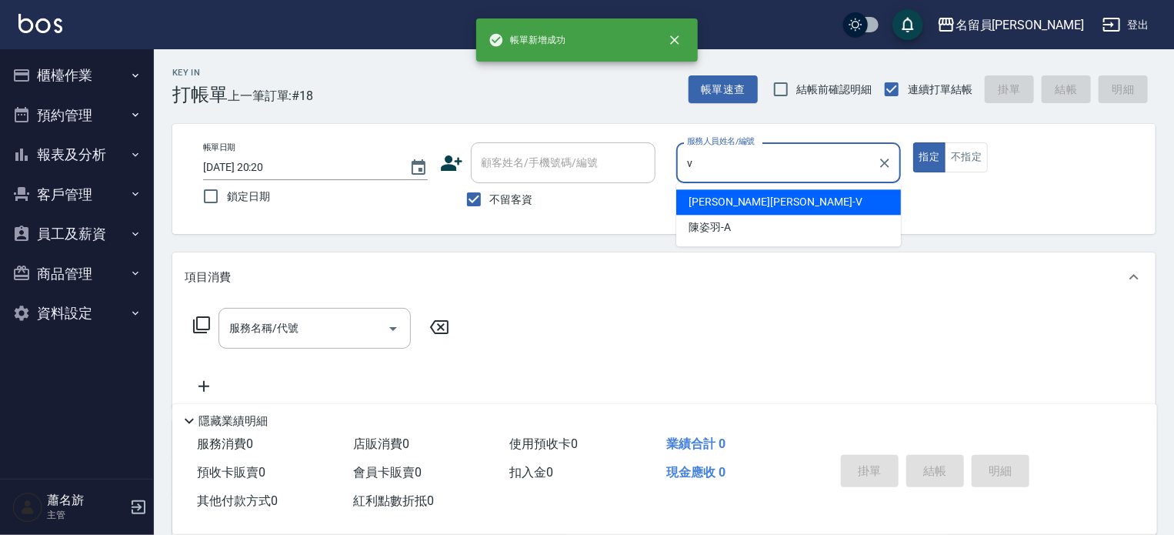
type input "[PERSON_NAME][PERSON_NAME]-V"
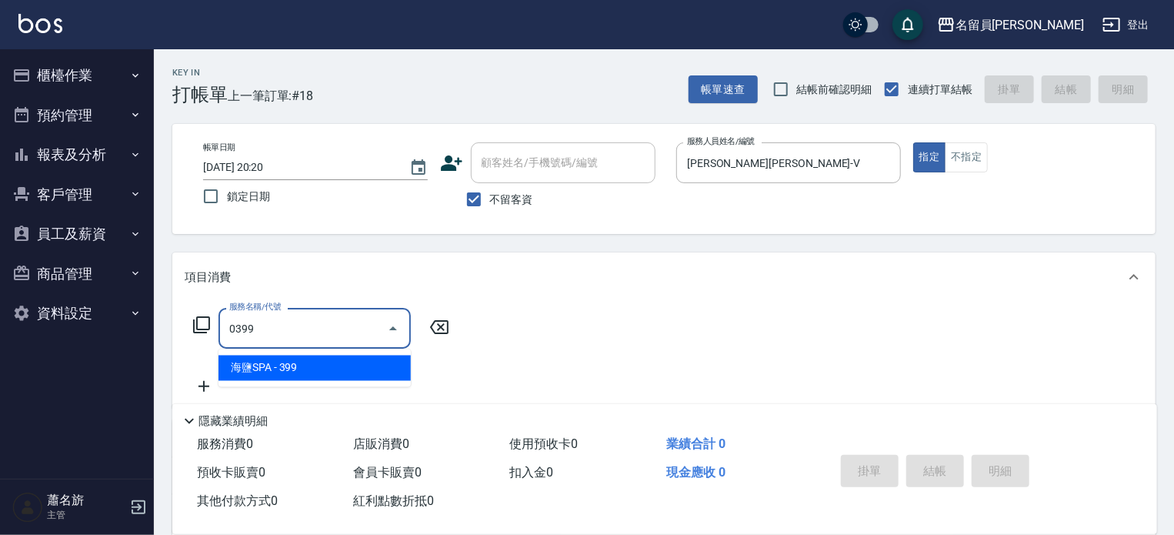
type input "海鹽SPA(0399)"
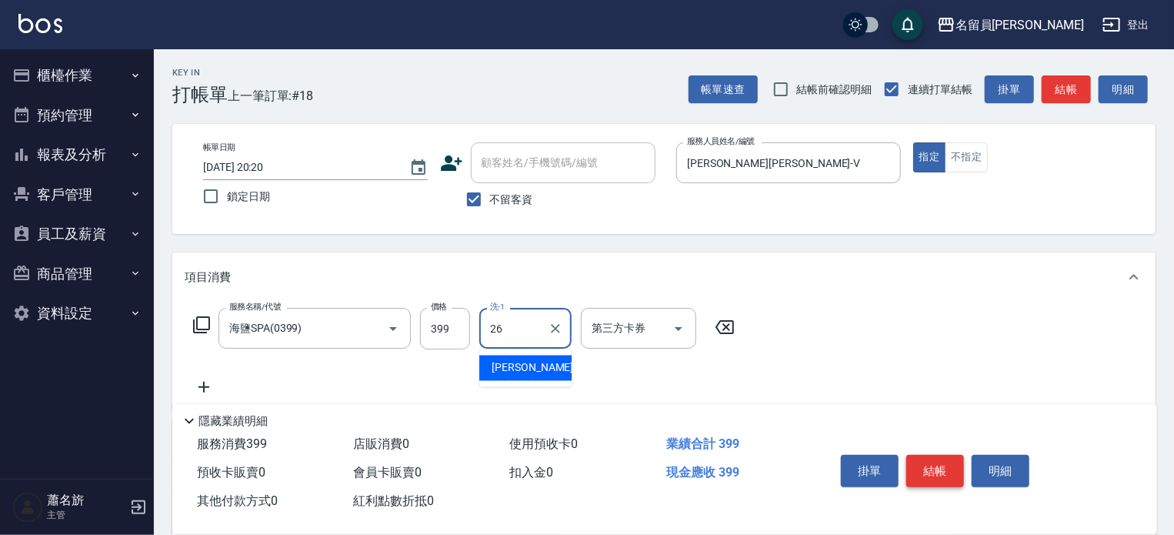
type input "[PERSON_NAME]-26"
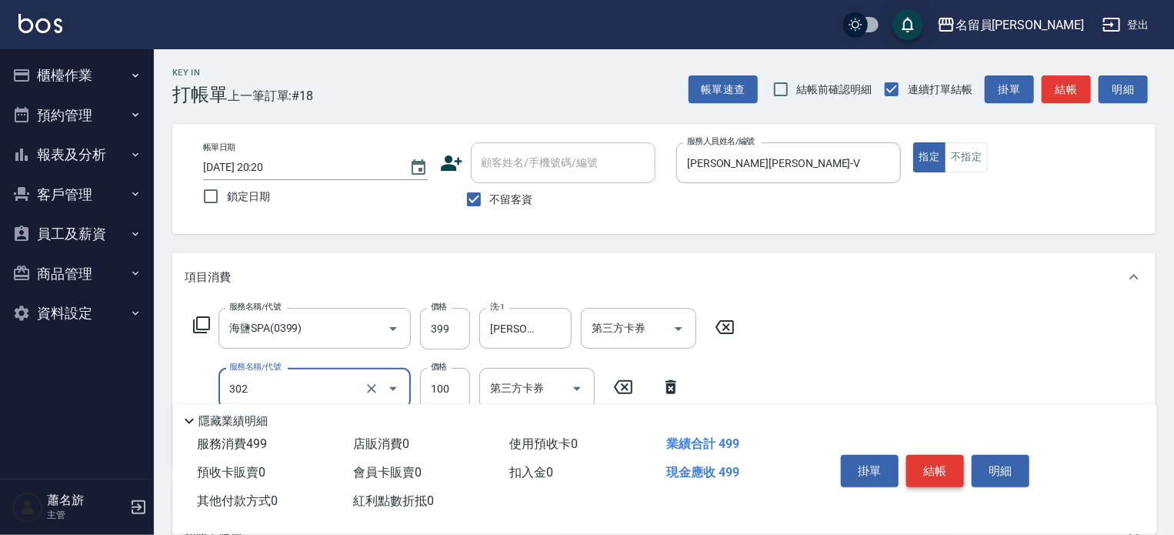
type input "剪髮(302)"
type input "300"
click at [956, 464] on button "結帳" at bounding box center [935, 471] width 58 height 32
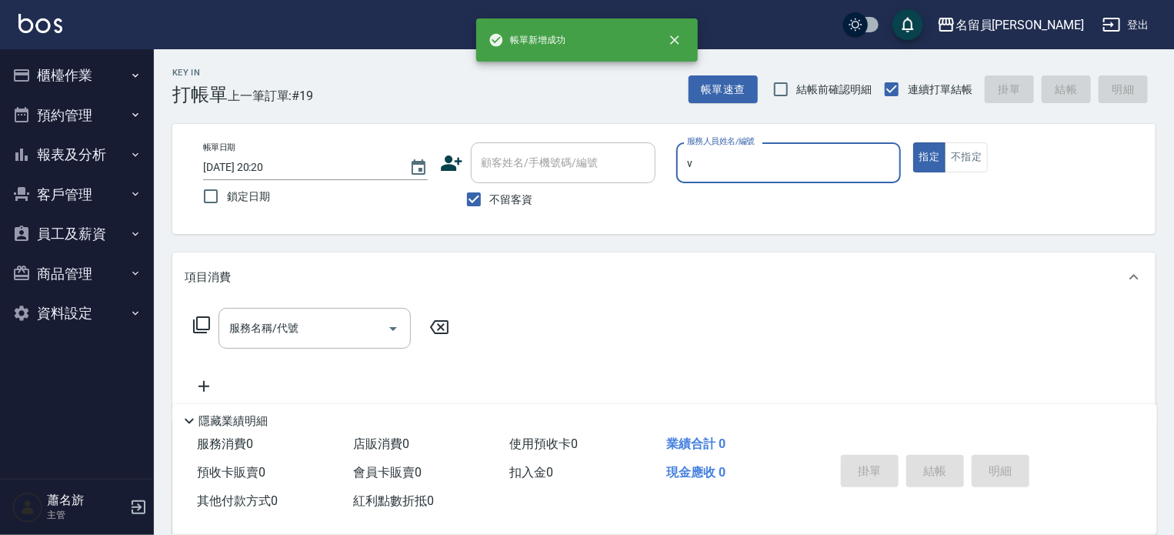
type input "[PERSON_NAME][PERSON_NAME]-V"
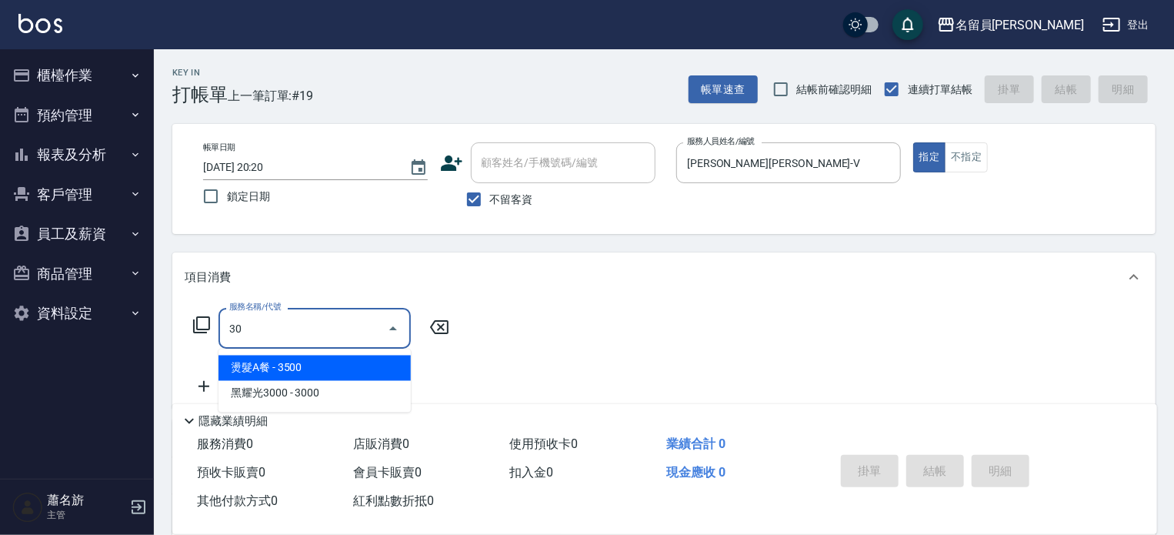
type input "302"
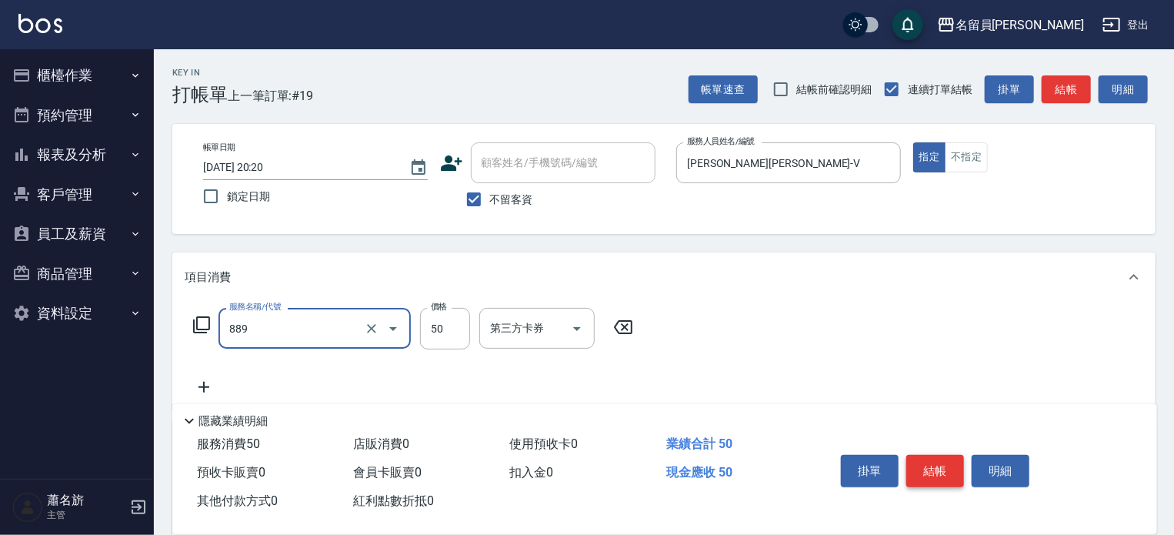
type input "精油(889)"
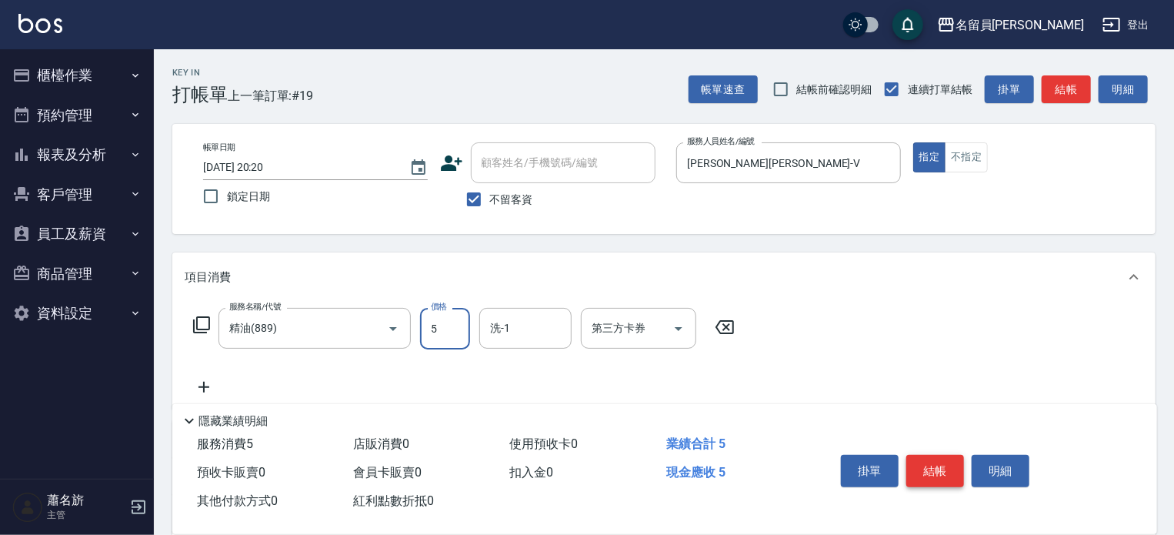
type input "50"
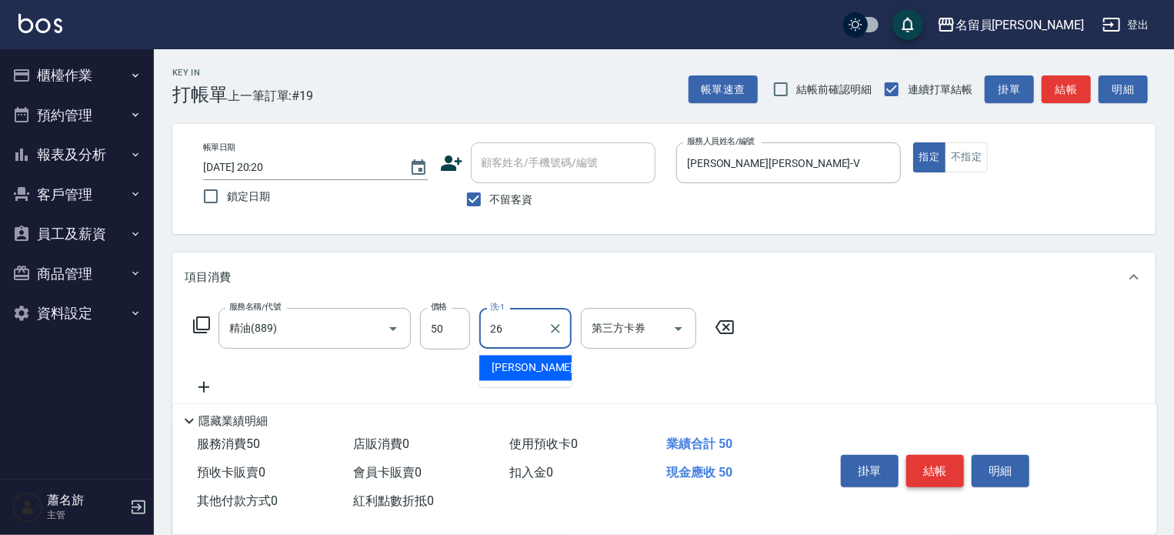
type input "[PERSON_NAME]-26"
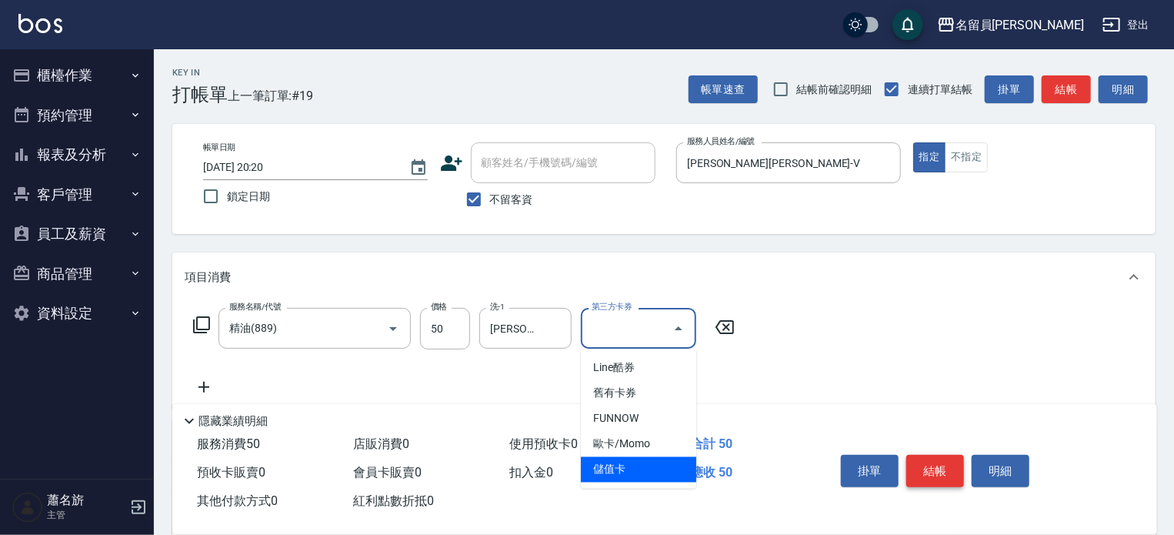
type input "儲值卡"
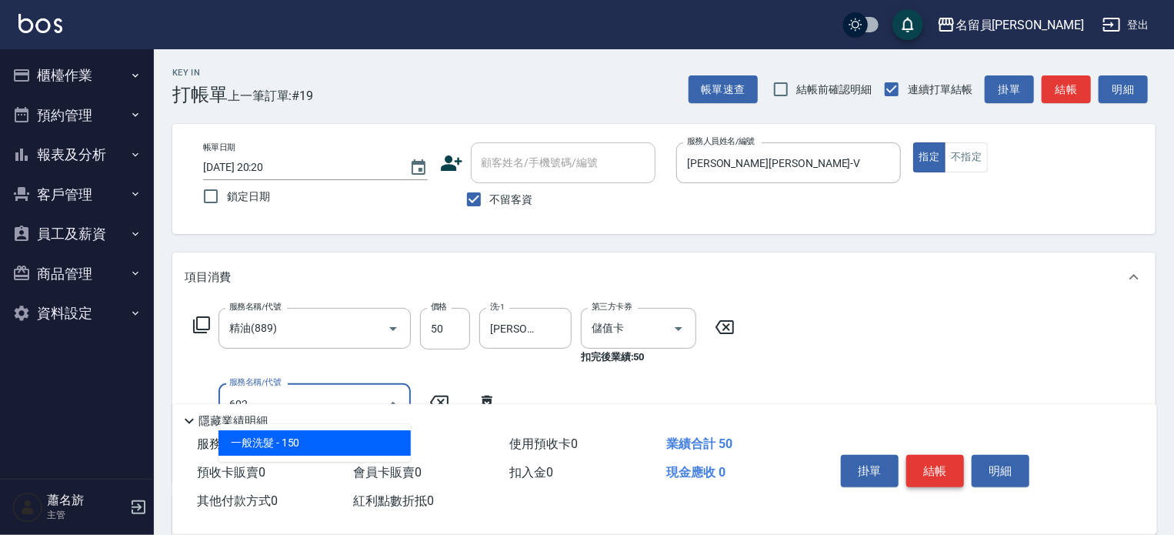
type input "一般洗髮(602)"
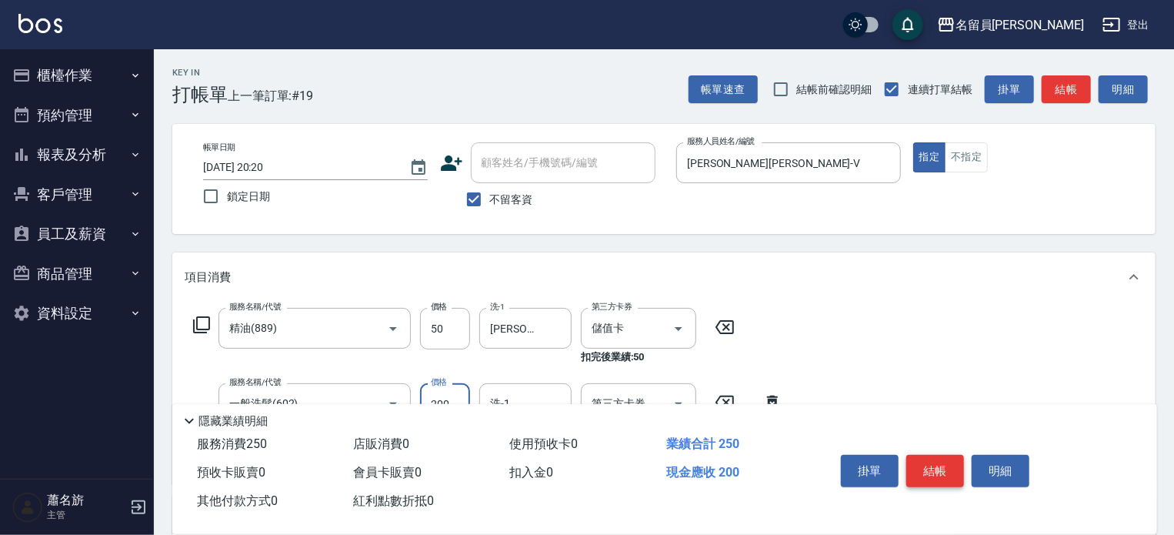
type input "200"
type input "[PERSON_NAME]-26"
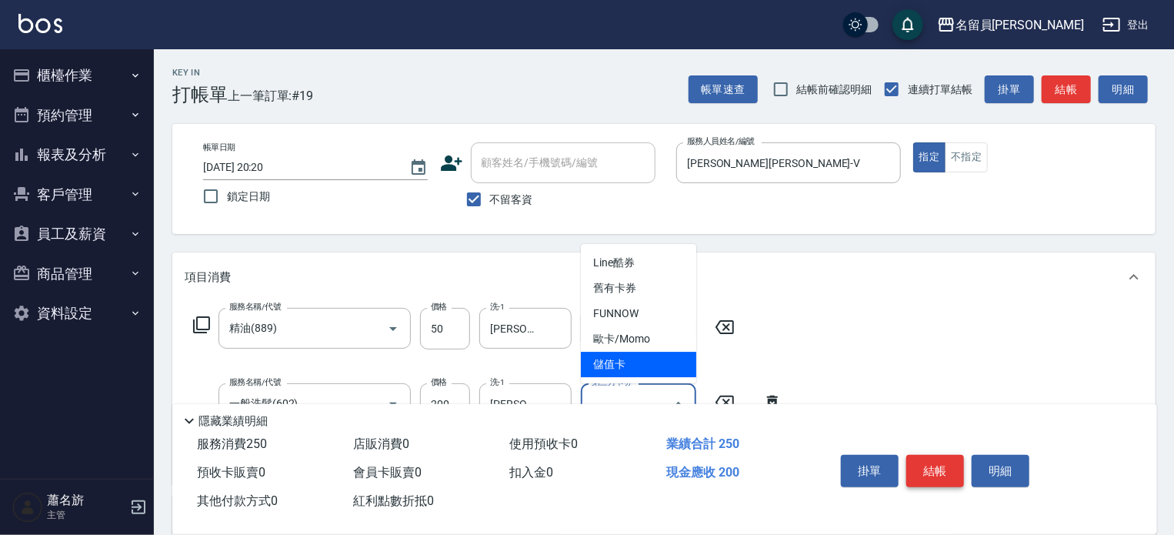
type input "儲值卡"
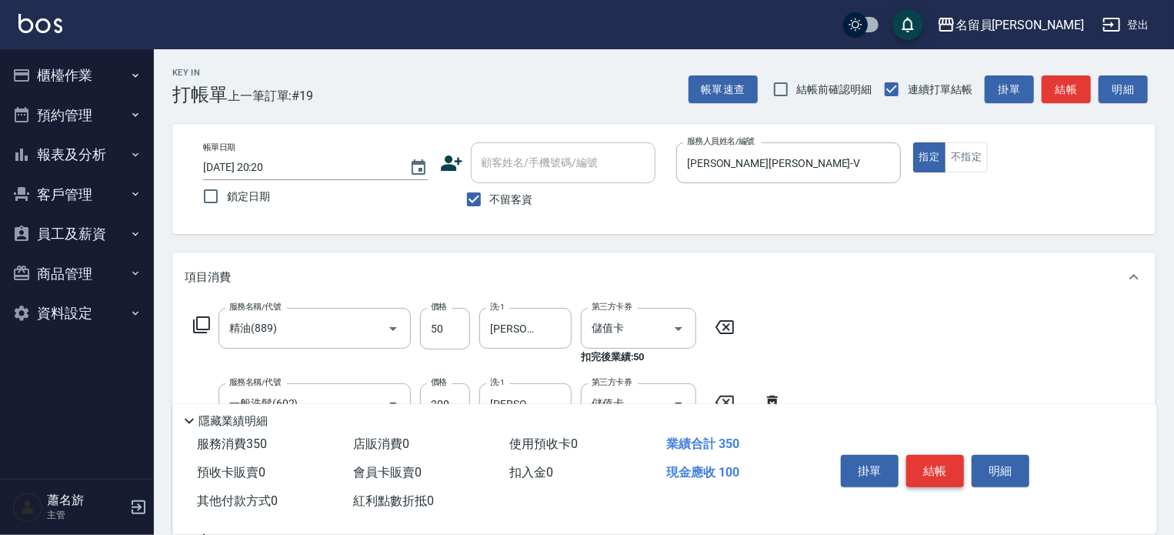
type input "剪髮(302)"
type input "300"
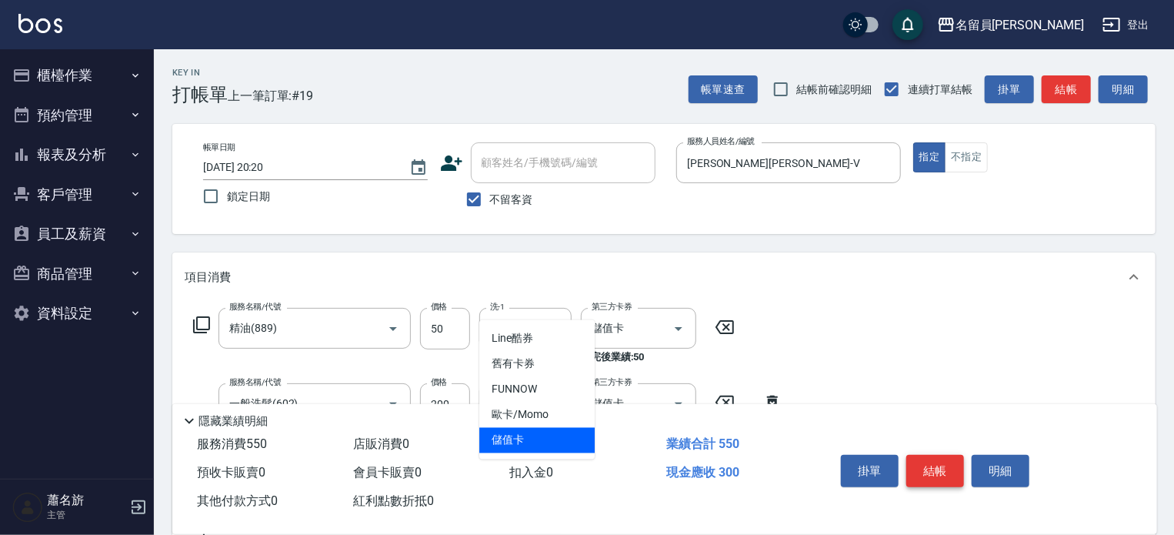
type input "儲值卡"
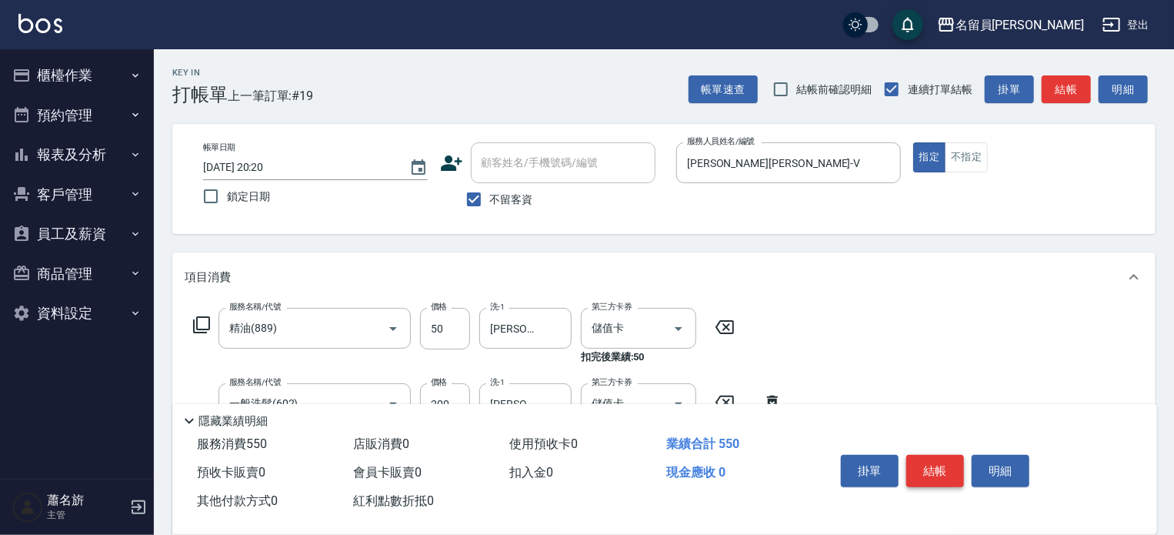
click at [956, 464] on button "結帳" at bounding box center [935, 471] width 58 height 32
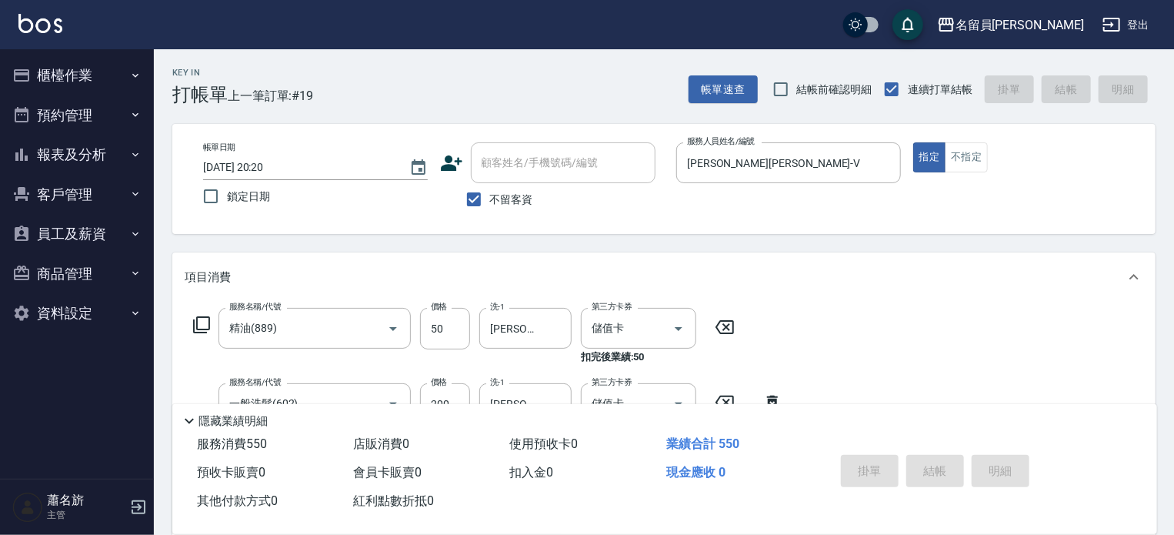
type input "[DATE] 20:21"
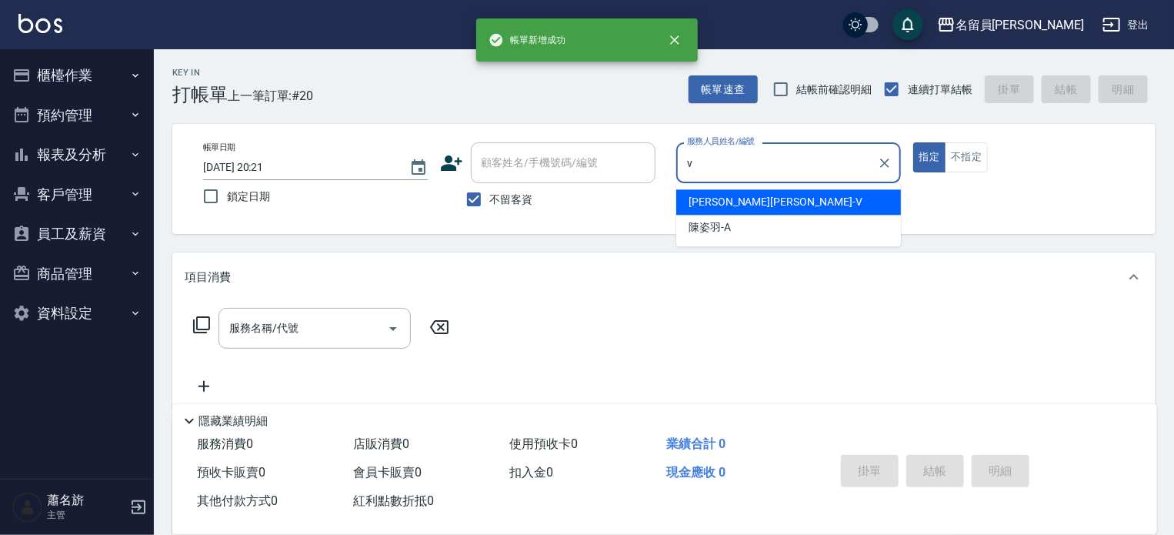
type input "[PERSON_NAME][PERSON_NAME]-V"
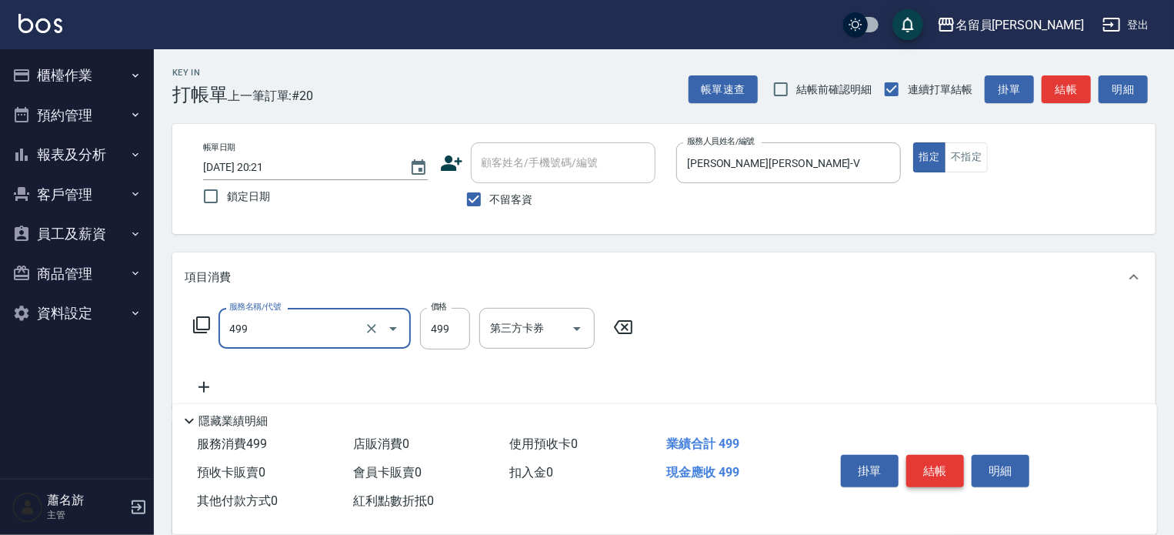
type input "去角質洗髮(499)"
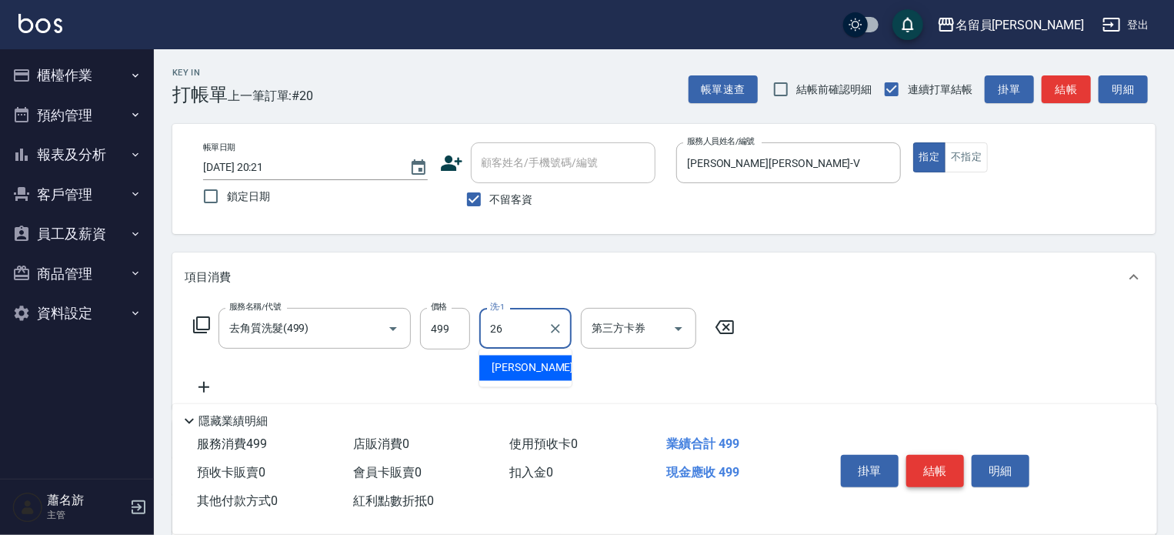
type input "[PERSON_NAME]-26"
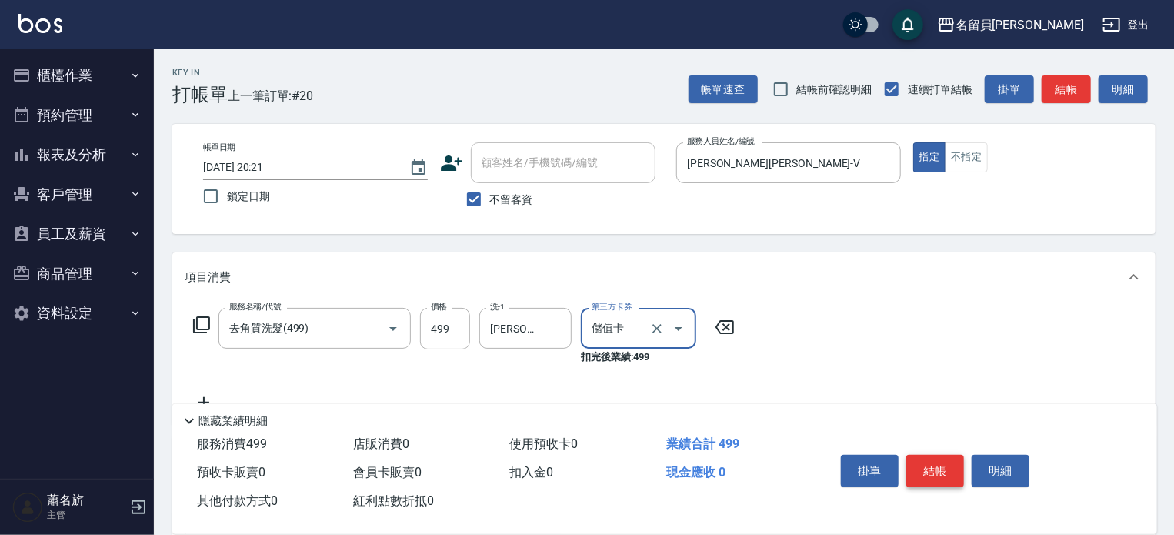
type input "儲值卡"
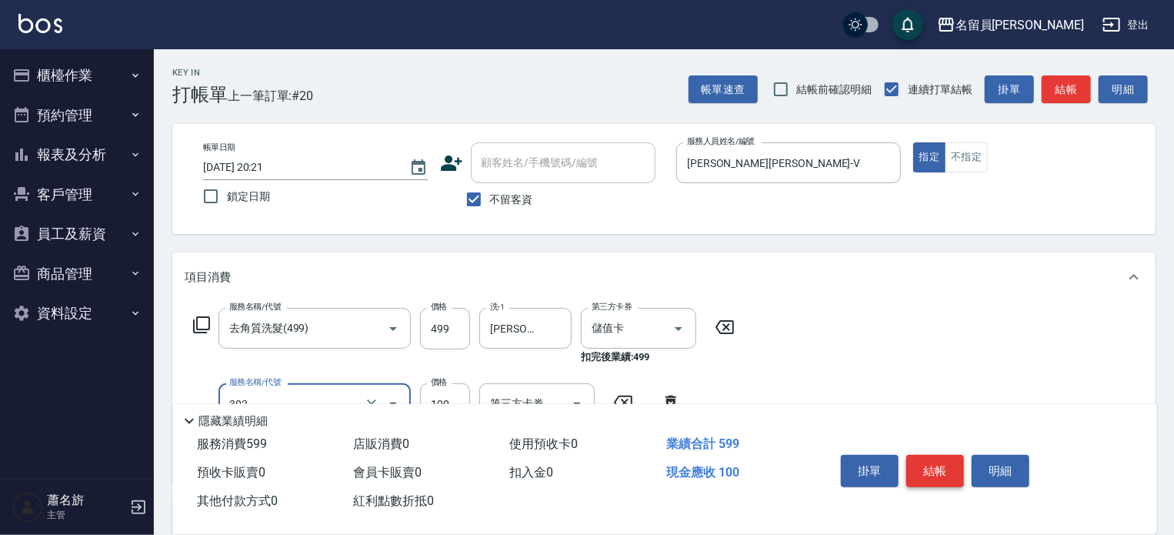
type input "剪髮(302)"
type input "300"
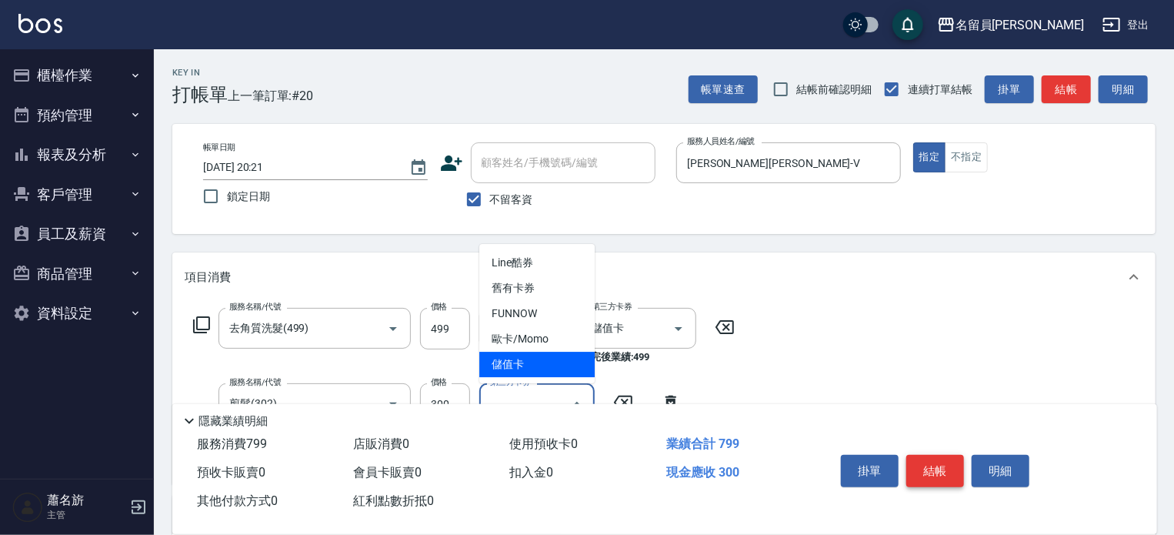
type input "儲值卡"
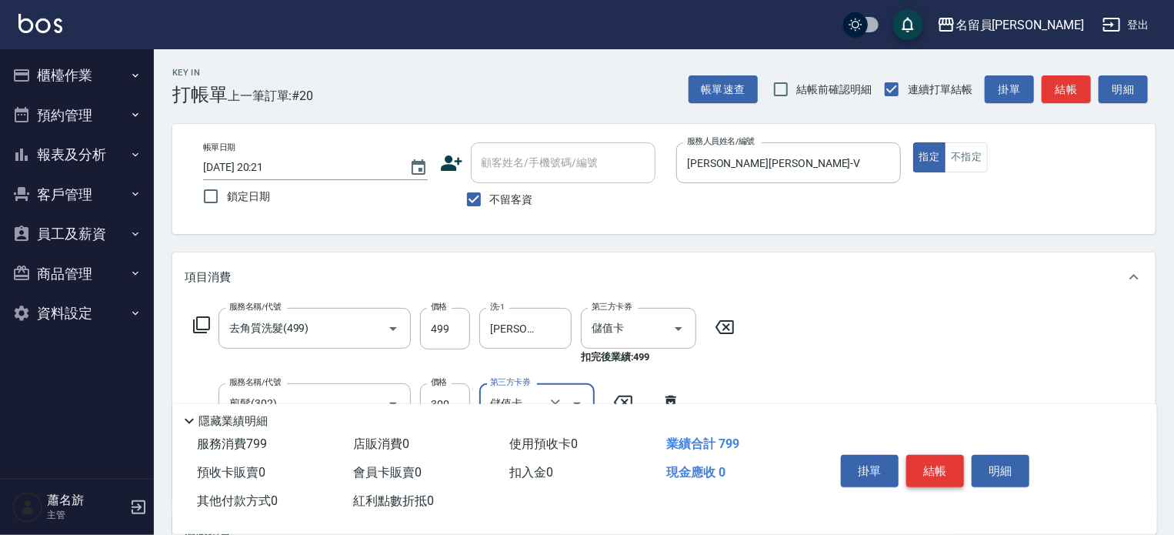
click at [956, 464] on button "結帳" at bounding box center [935, 471] width 58 height 32
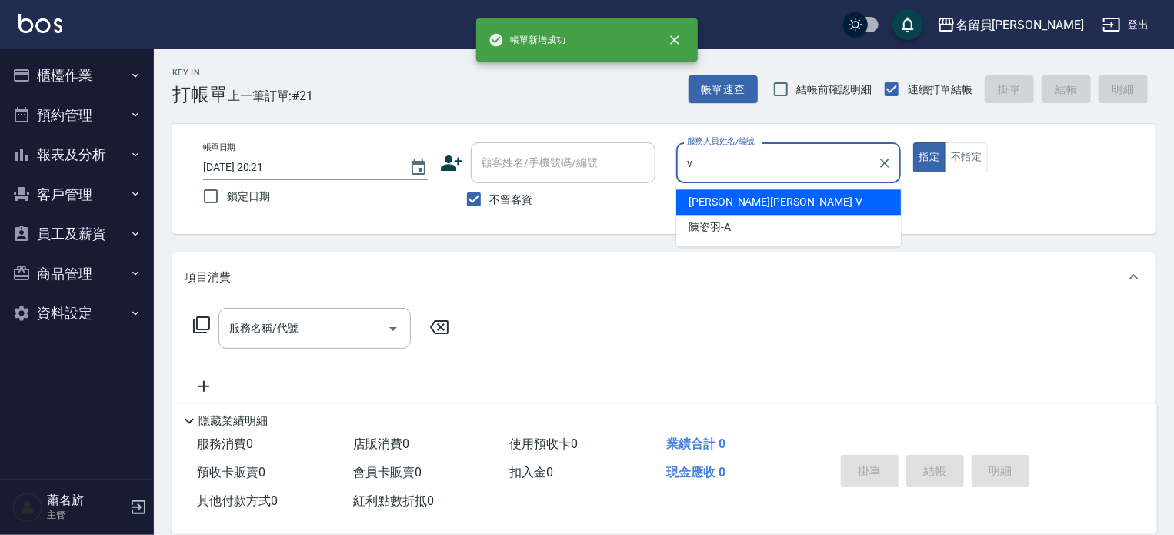
type input "[PERSON_NAME][PERSON_NAME]-V"
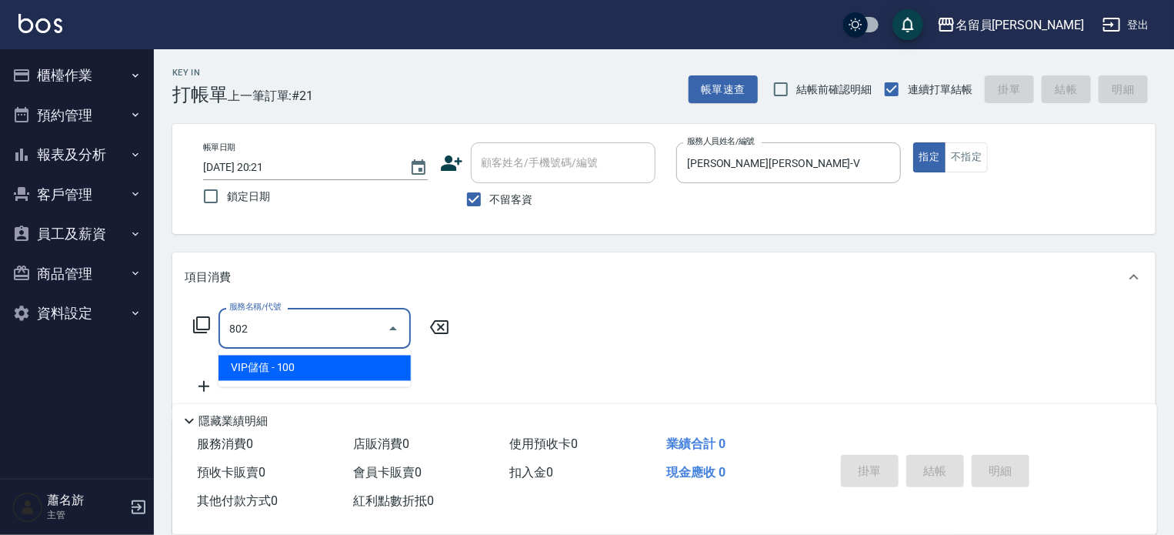
type input "VIP儲值(802)"
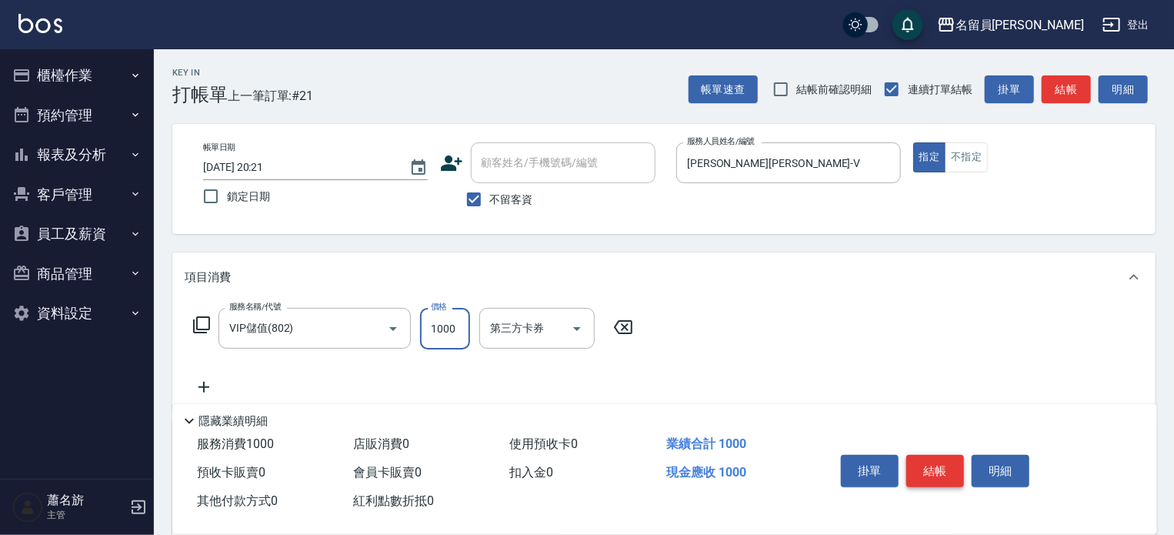
type input "1000"
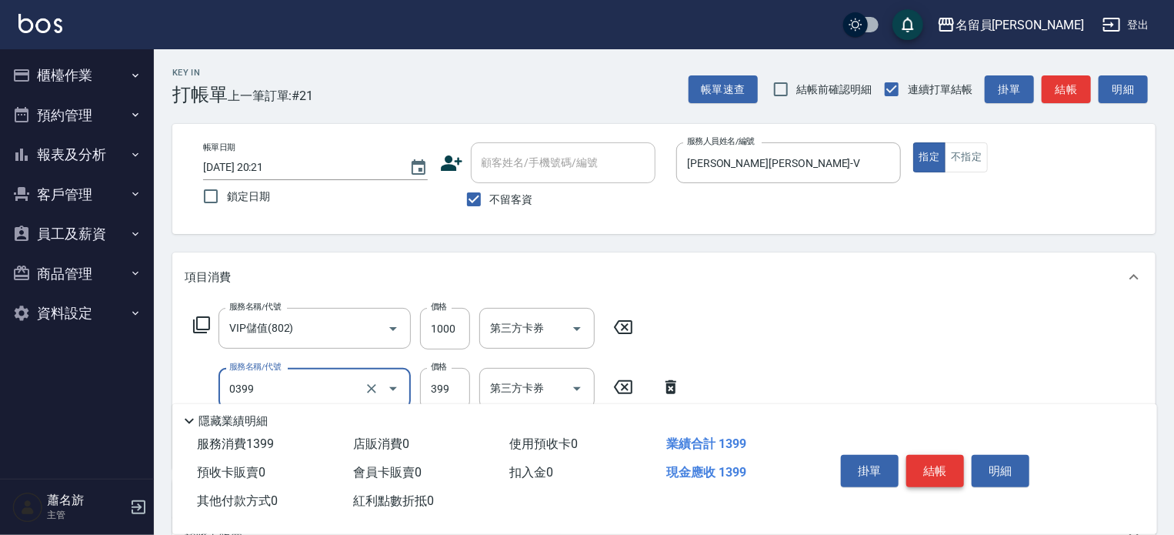
type input "海鹽SPA(0399)"
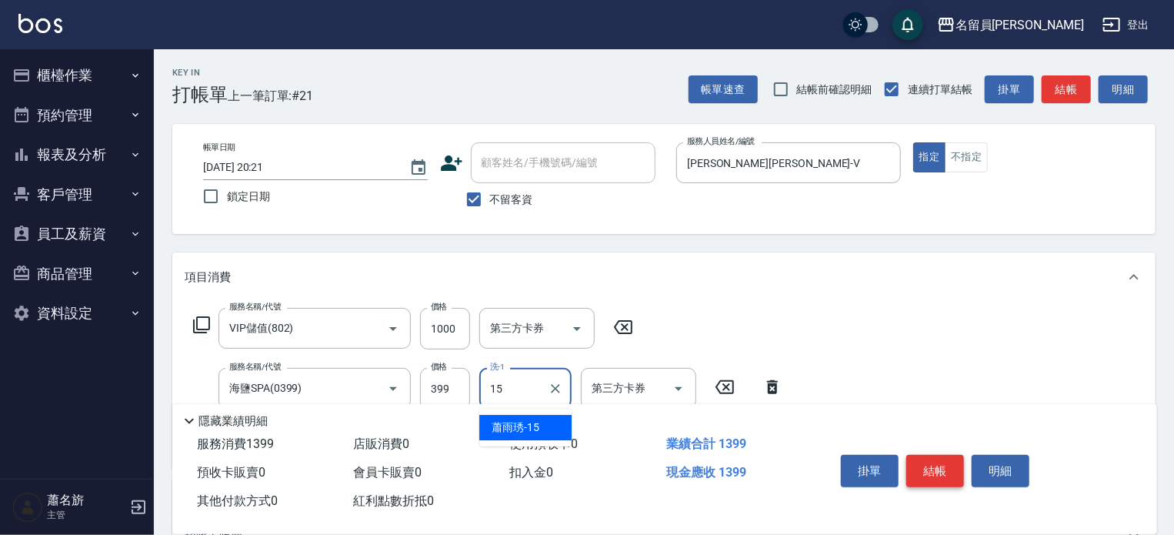
type input "1"
type input "[PERSON_NAME]-26"
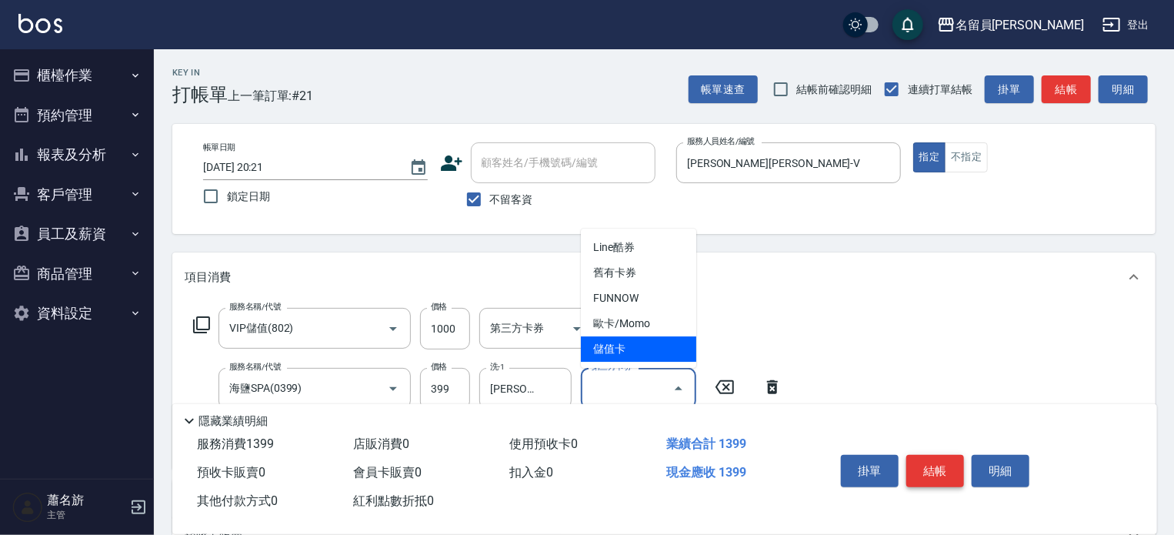
type input "儲值卡"
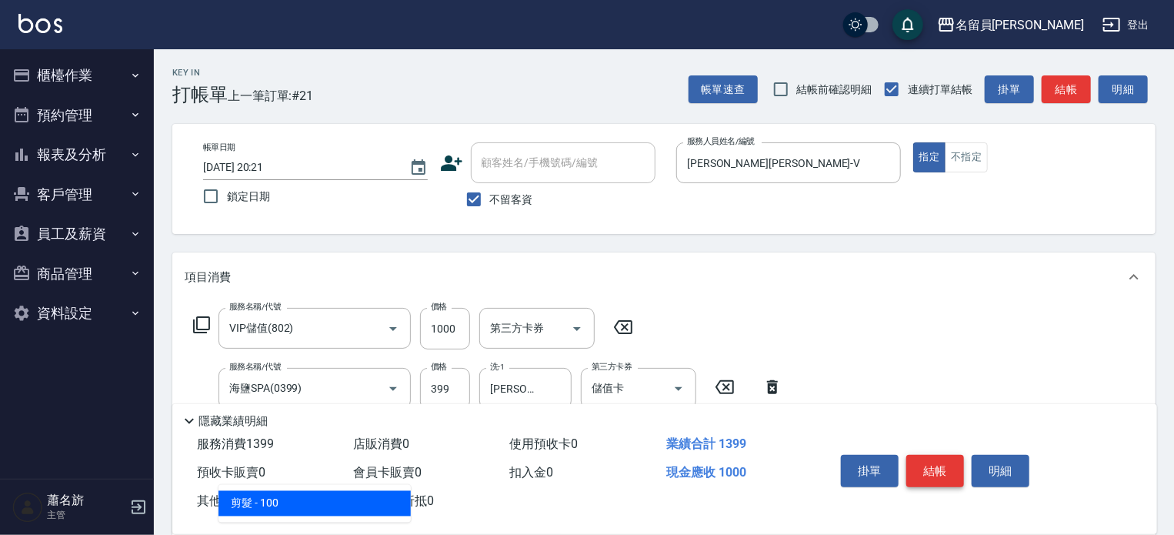
type input "剪髮(302)"
type input "300"
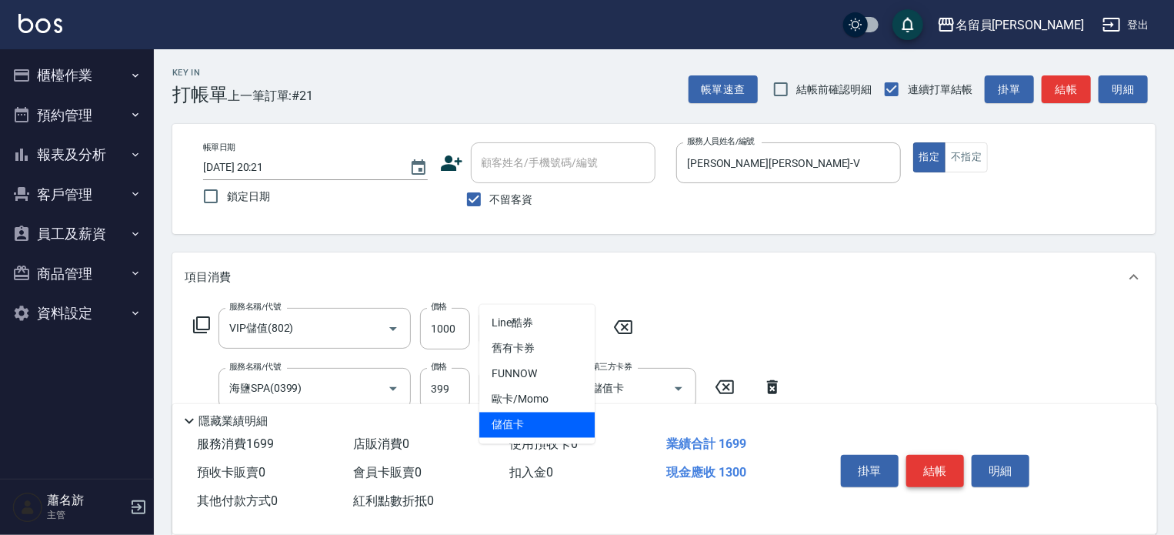
type input "儲值卡"
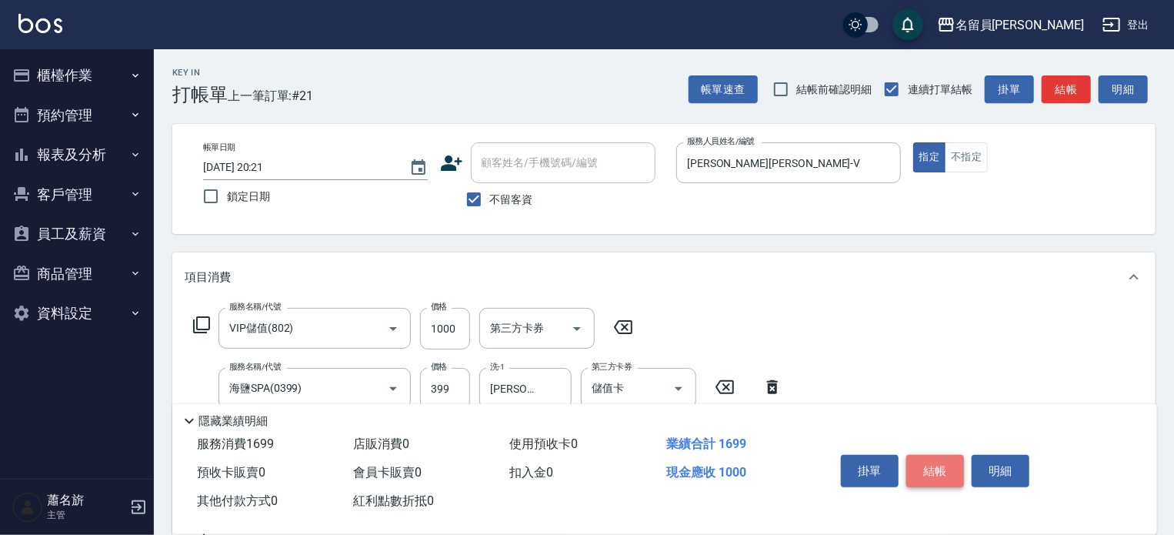
click at [956, 464] on button "結帳" at bounding box center [935, 471] width 58 height 32
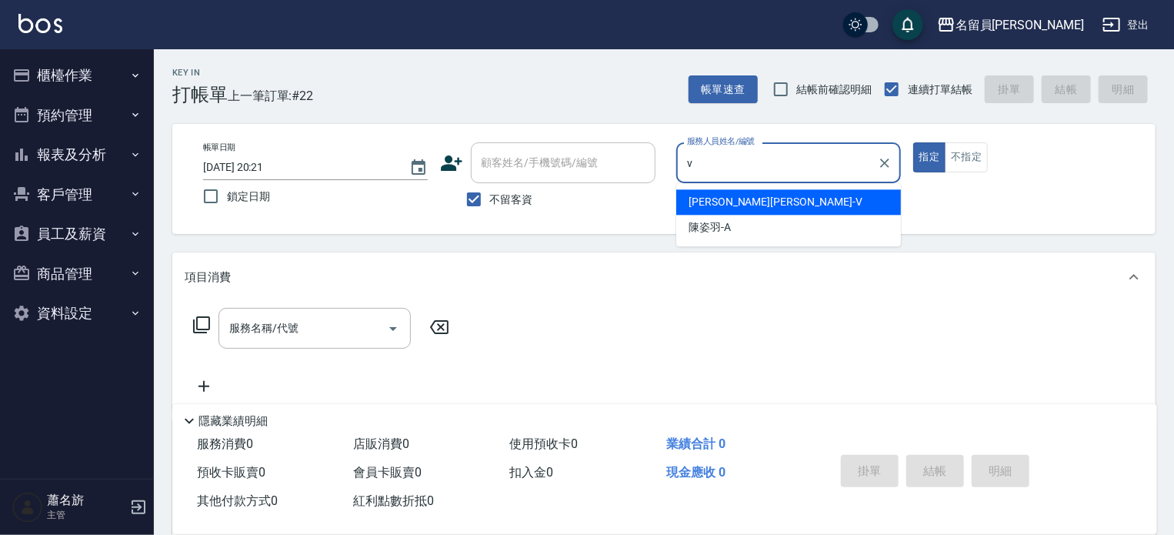
type input "[PERSON_NAME][PERSON_NAME]-V"
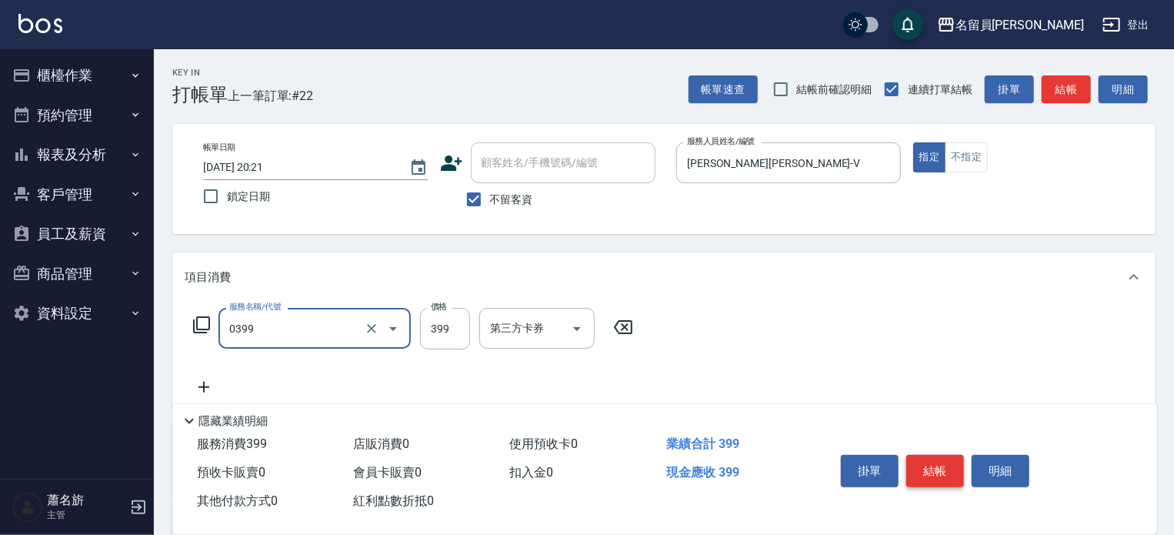
type input "海鹽SPA(0399)"
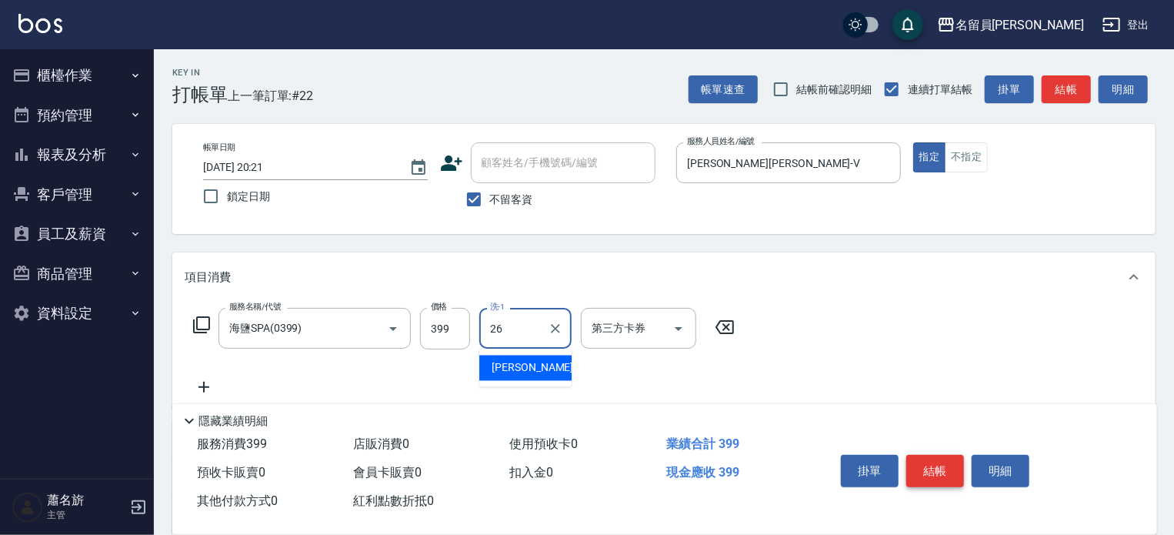
type input "[PERSON_NAME]-26"
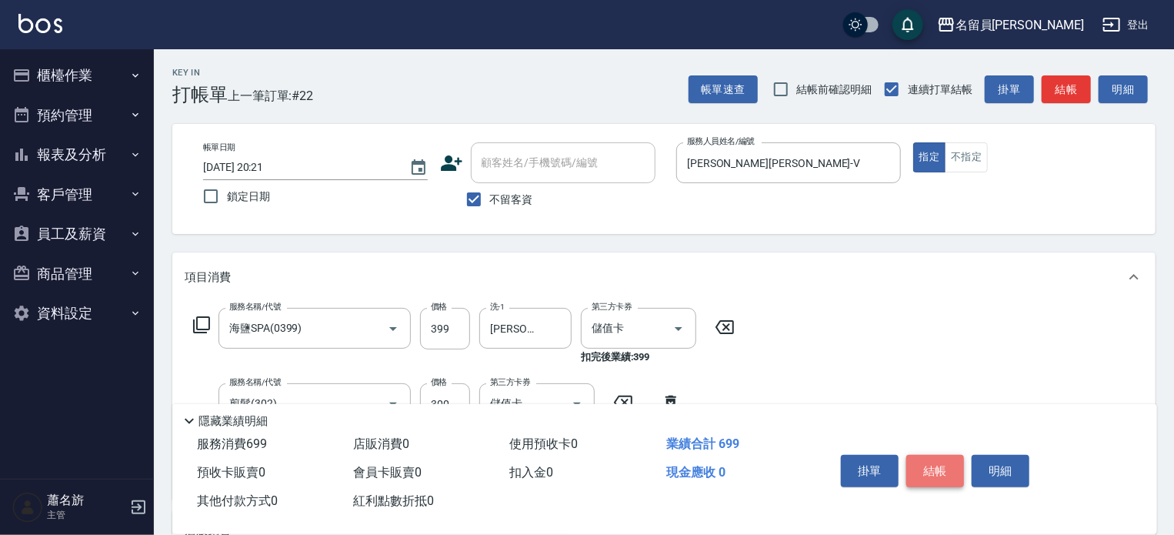
click at [956, 464] on button "結帳" at bounding box center [935, 471] width 58 height 32
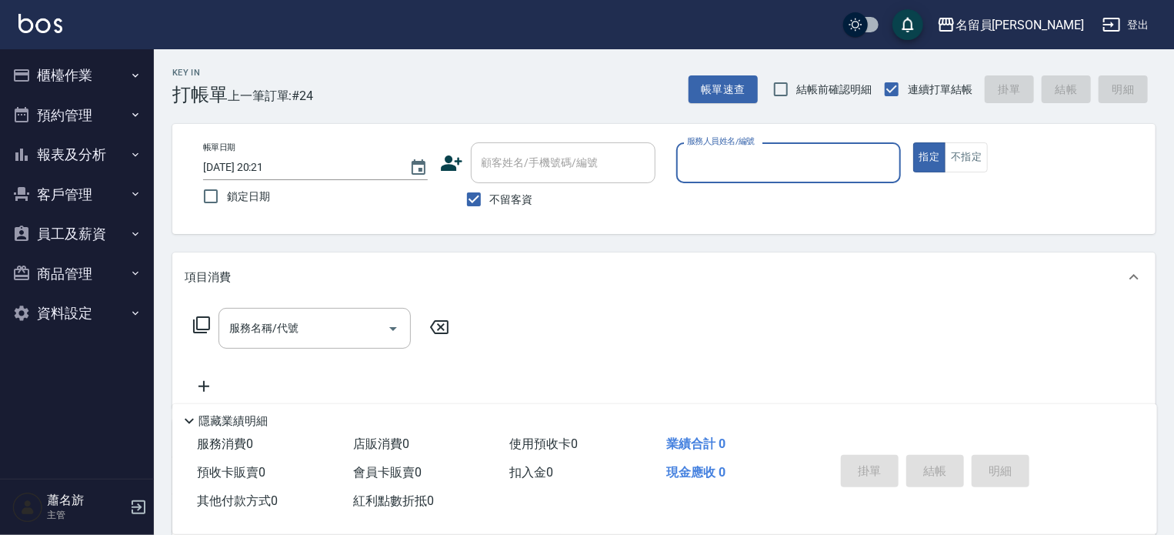
click at [101, 169] on button "報表及分析" at bounding box center [77, 155] width 142 height 40
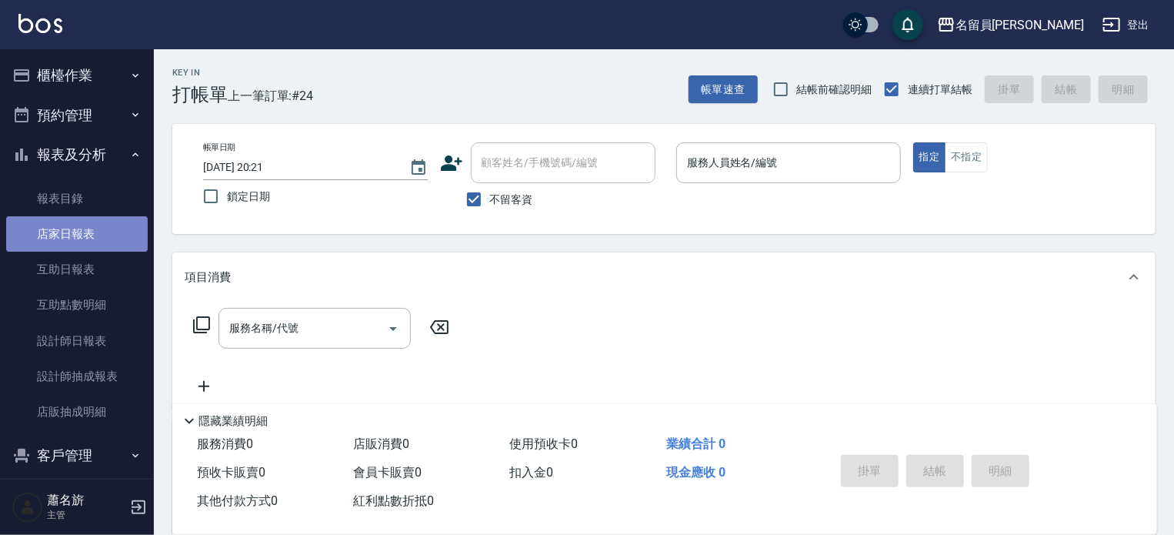
click at [85, 243] on link "店家日報表" at bounding box center [77, 233] width 142 height 35
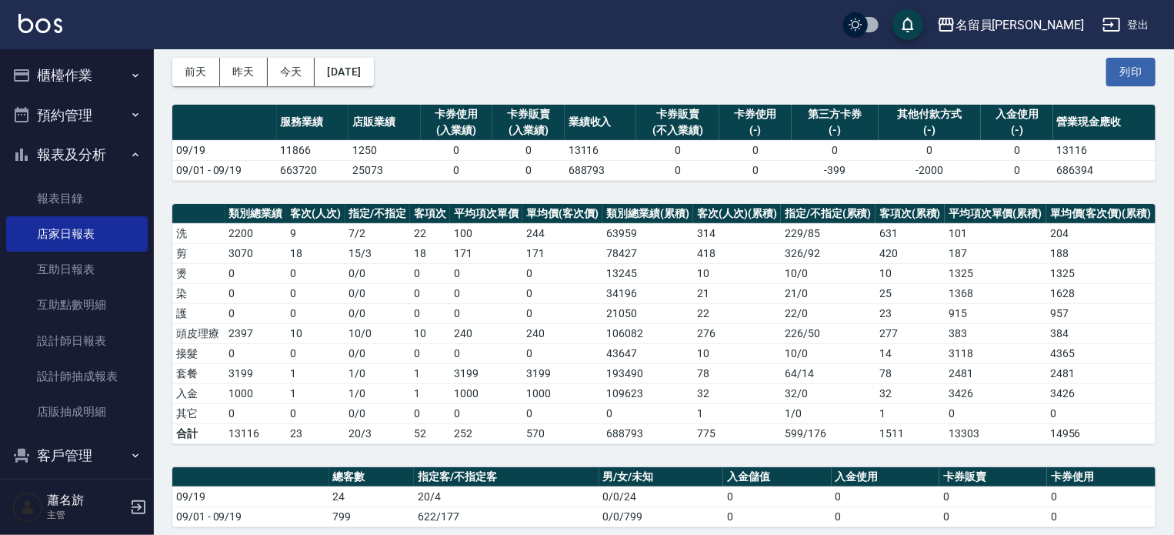
scroll to position [52, 0]
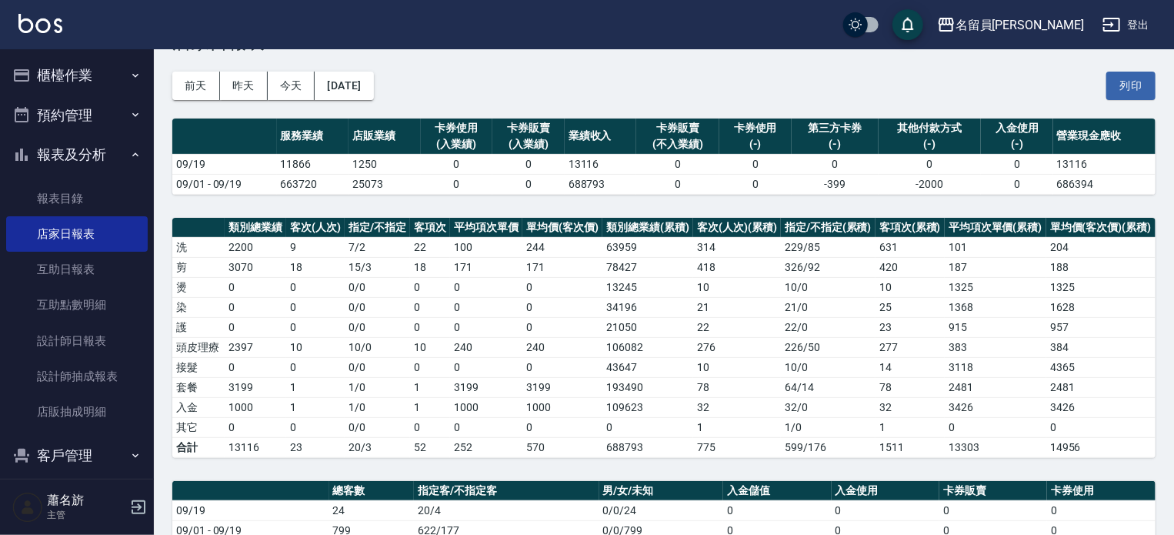
click at [88, 55] on button "櫃檯作業" at bounding box center [77, 75] width 142 height 40
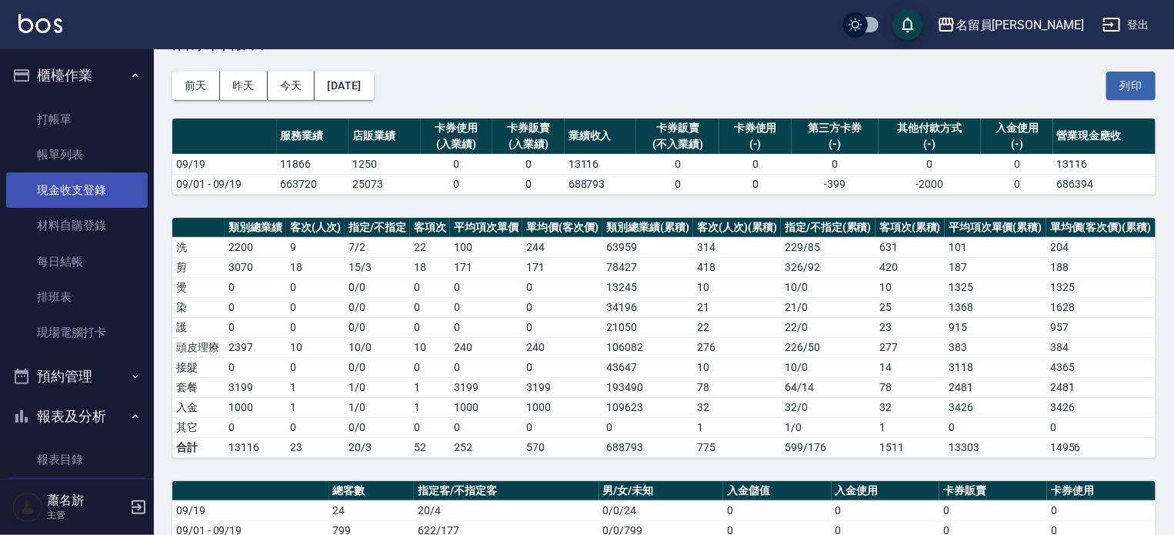
click at [105, 189] on link "現金收支登錄" at bounding box center [77, 189] width 142 height 35
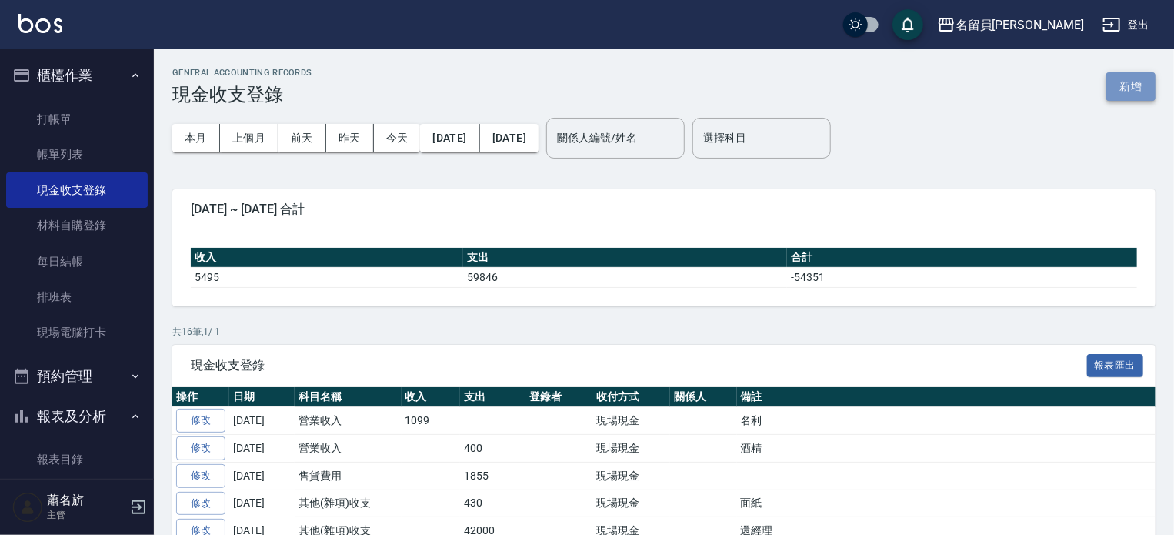
click at [1120, 82] on button "新增" at bounding box center [1130, 86] width 49 height 28
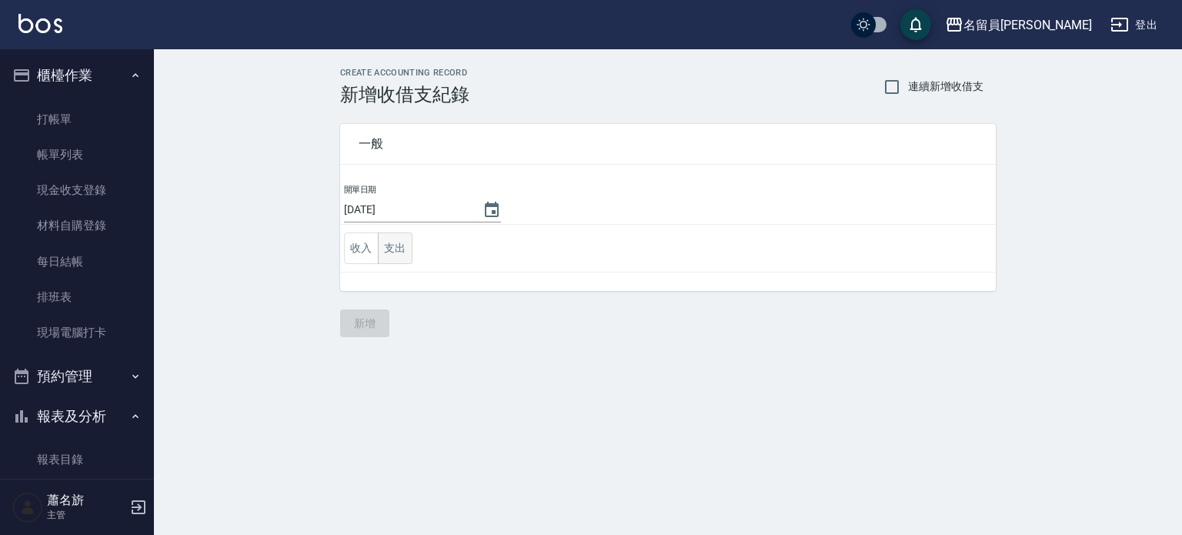
click at [394, 242] on button "支出" at bounding box center [395, 248] width 35 height 32
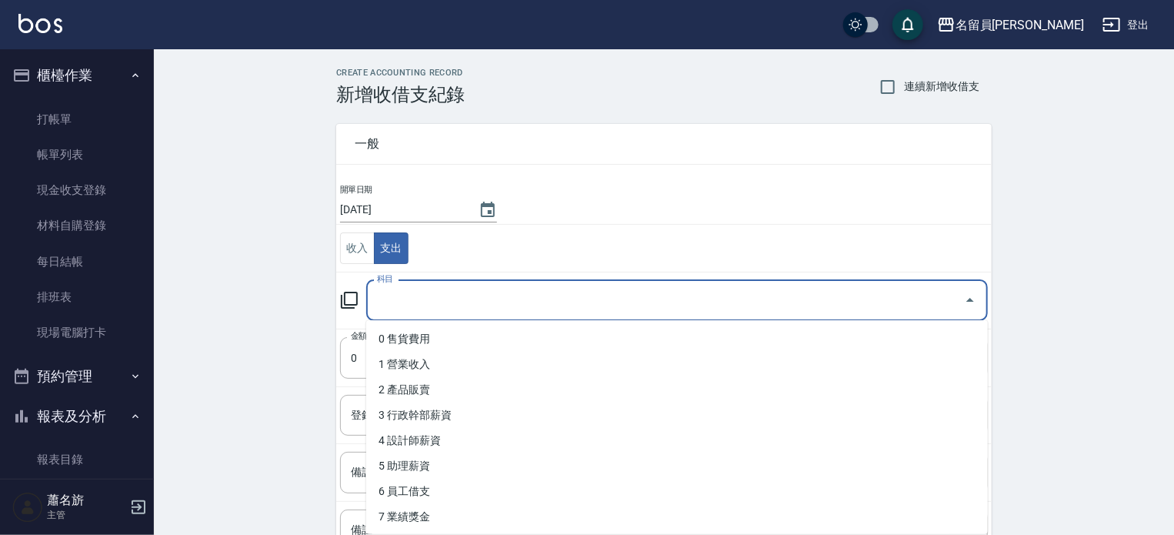
click at [446, 289] on input "科目" at bounding box center [665, 300] width 585 height 27
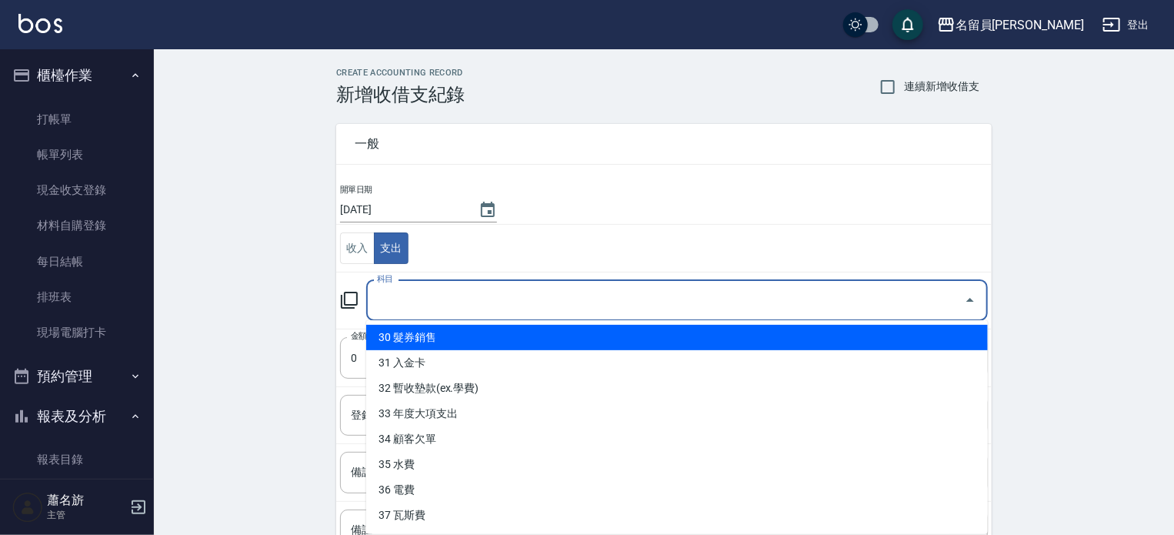
scroll to position [532, 0]
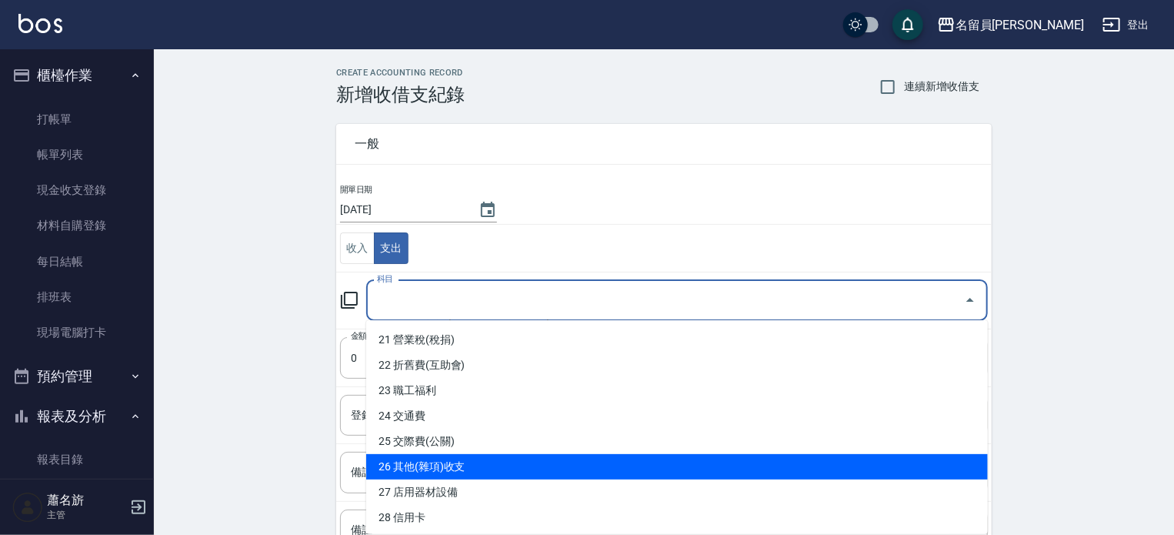
click at [495, 461] on li "26 其他(雜項)收支" at bounding box center [677, 466] width 622 height 25
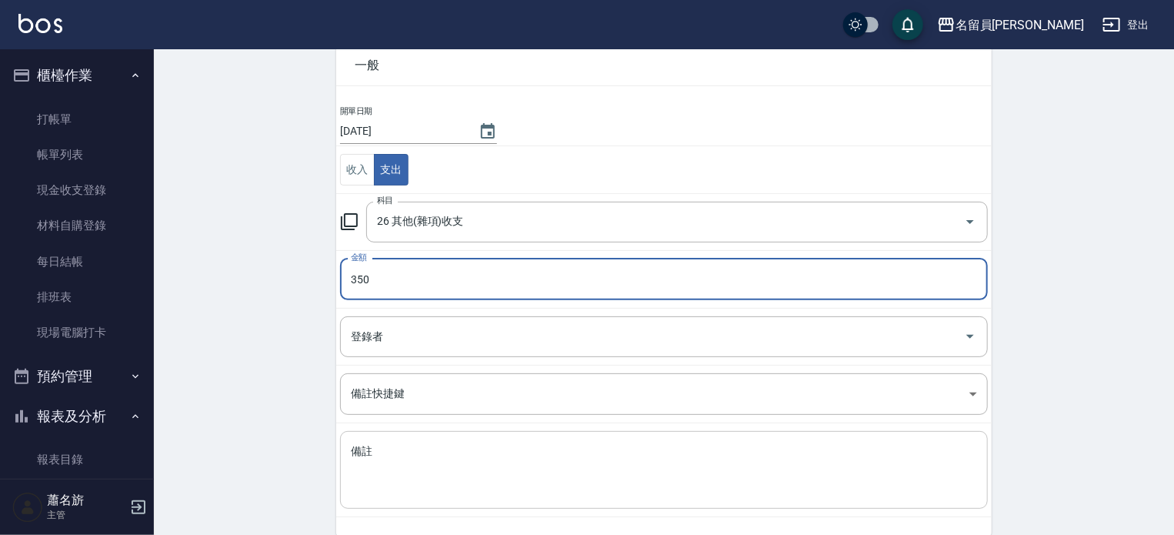
scroll to position [142, 0]
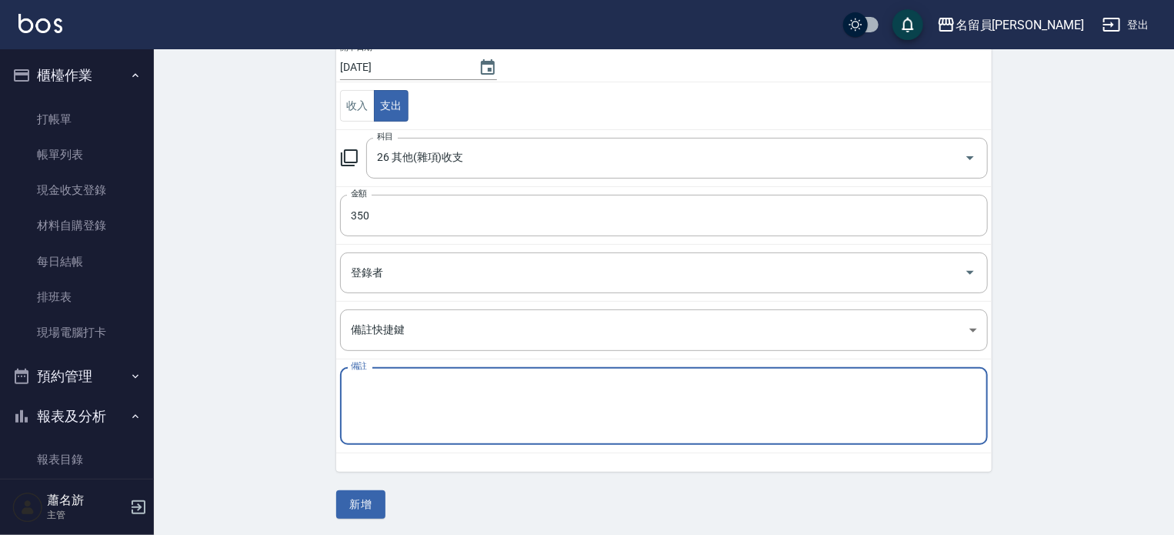
click at [490, 411] on textarea "備註" at bounding box center [664, 406] width 626 height 52
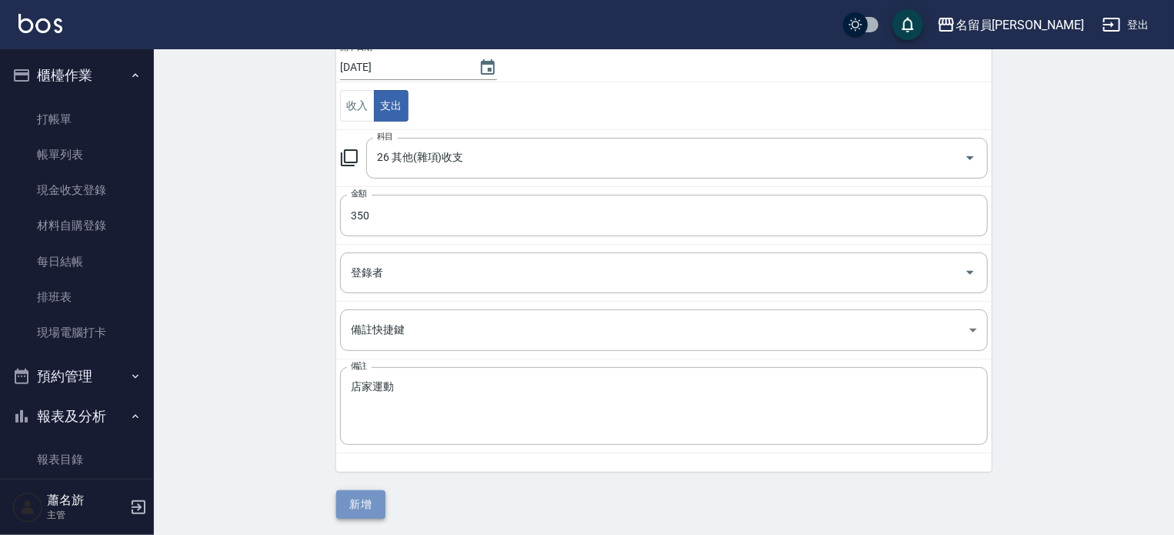
click at [363, 503] on button "新增" at bounding box center [360, 504] width 49 height 28
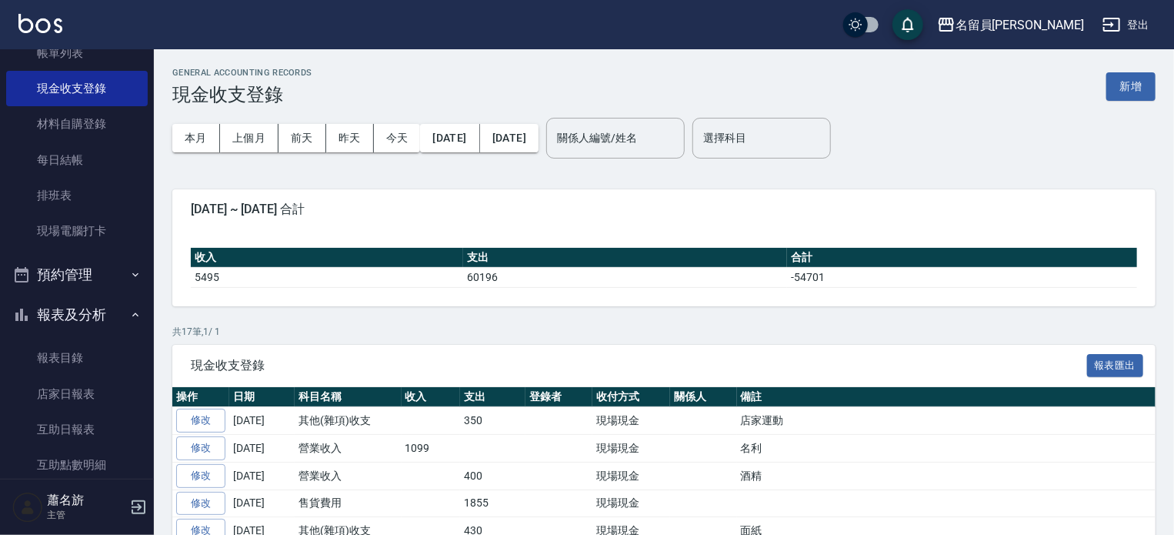
scroll to position [308, 0]
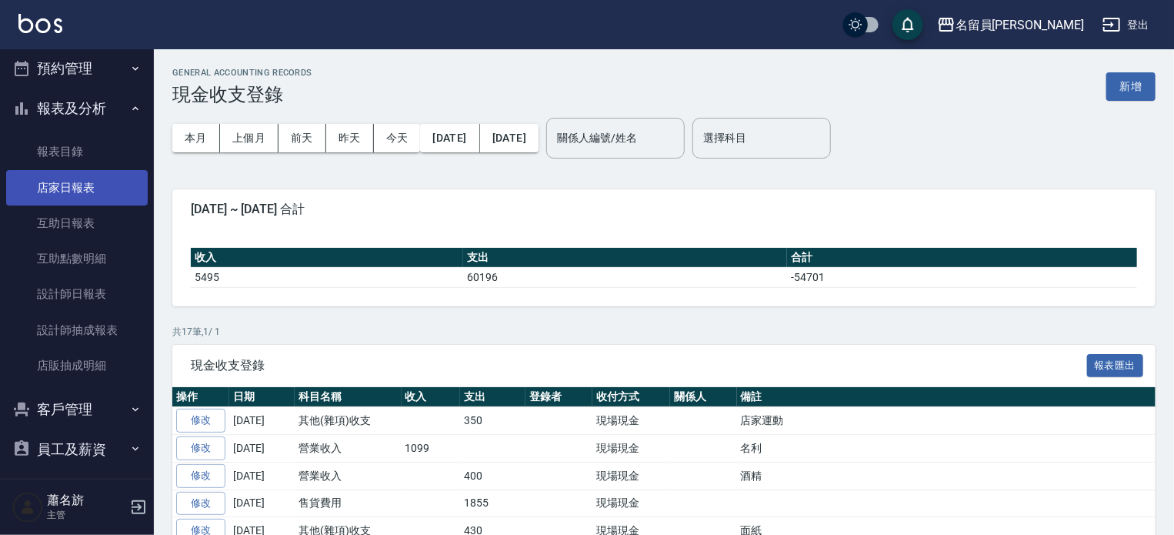
click at [114, 191] on link "店家日報表" at bounding box center [77, 187] width 142 height 35
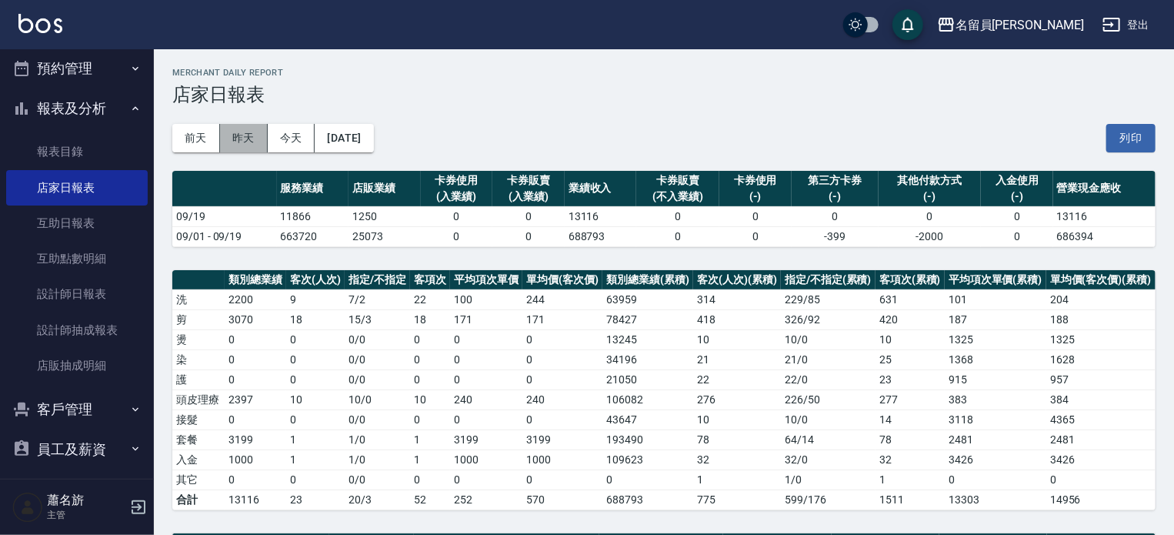
click at [239, 132] on button "昨天" at bounding box center [244, 138] width 48 height 28
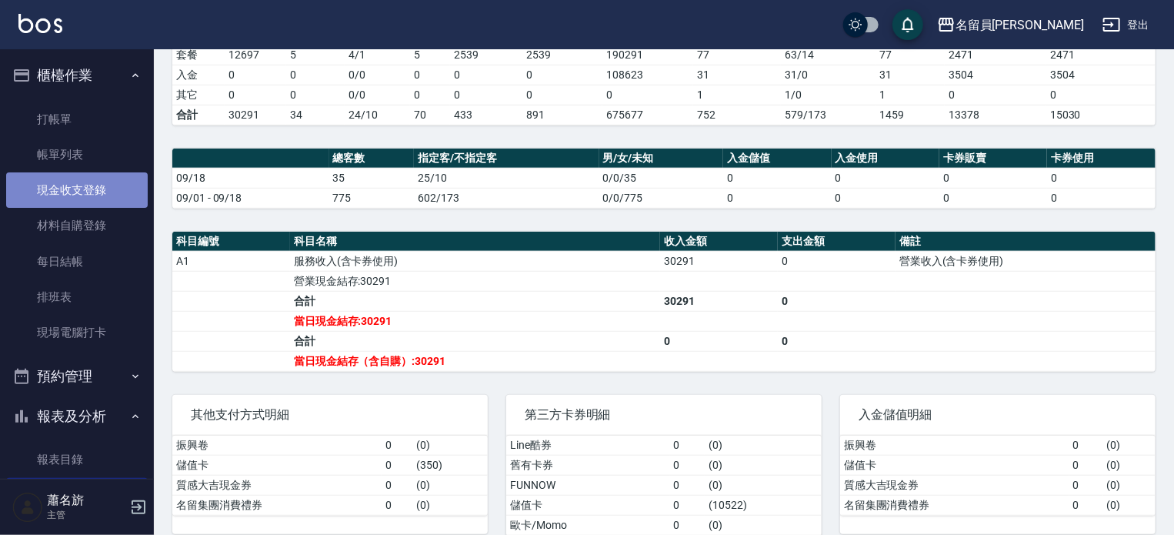
click at [105, 191] on link "現金收支登錄" at bounding box center [77, 189] width 142 height 35
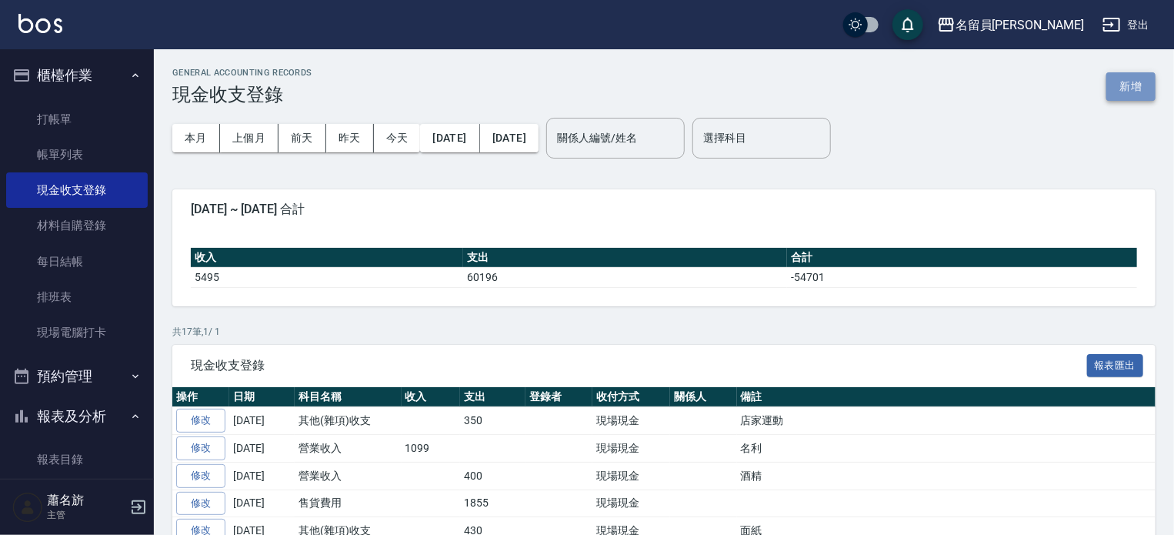
click at [1121, 79] on button "新增" at bounding box center [1130, 86] width 49 height 28
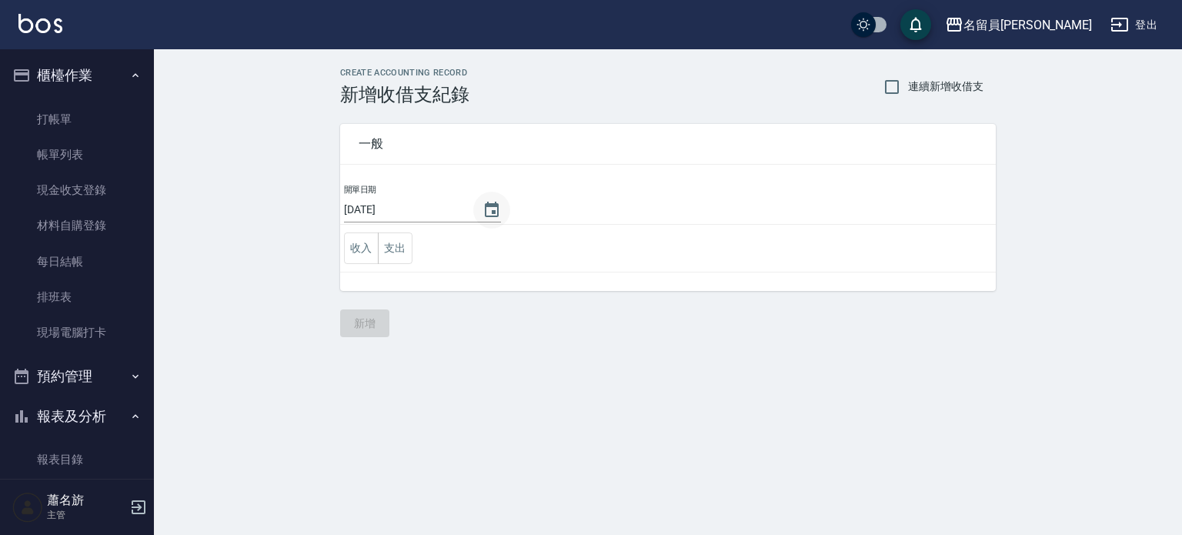
click at [482, 209] on icon "Choose date, selected date is 2025-09-19" at bounding box center [491, 210] width 18 height 18
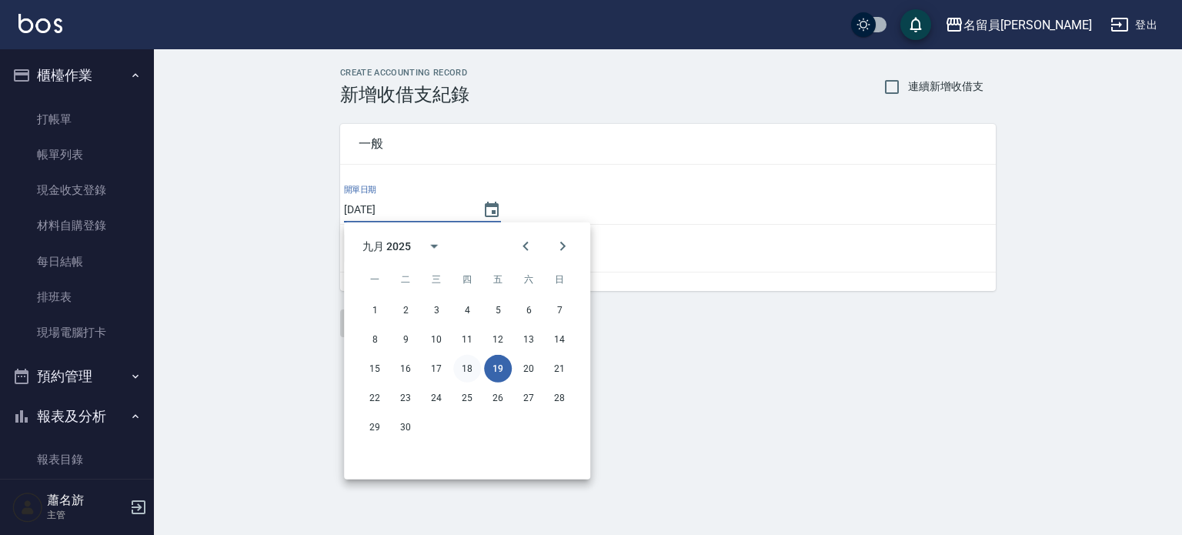
click at [476, 361] on button "18" at bounding box center [467, 369] width 28 height 28
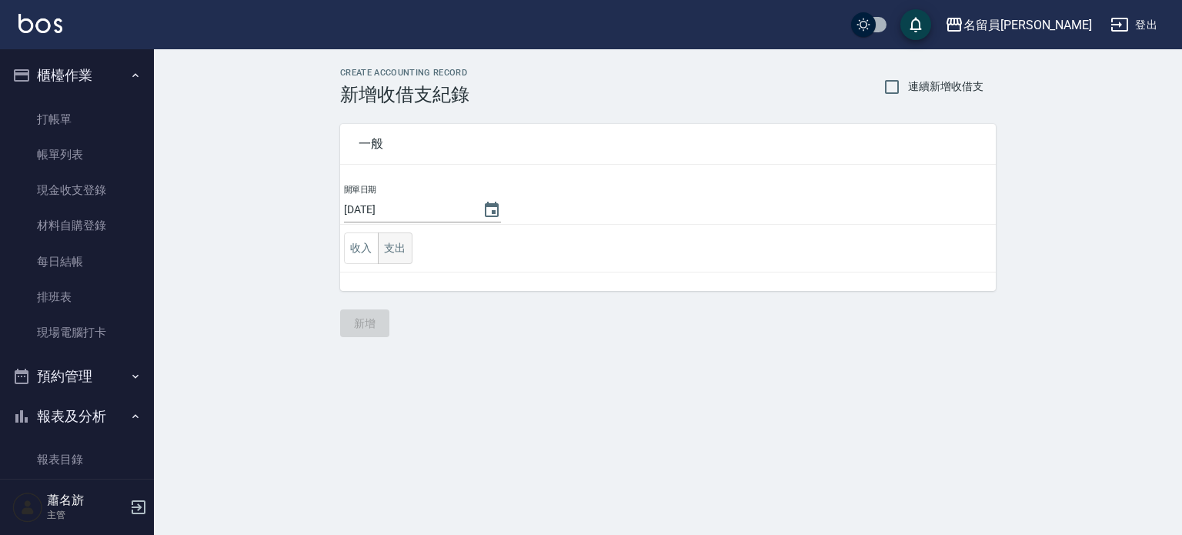
click at [375, 241] on button "收入" at bounding box center [361, 248] width 35 height 32
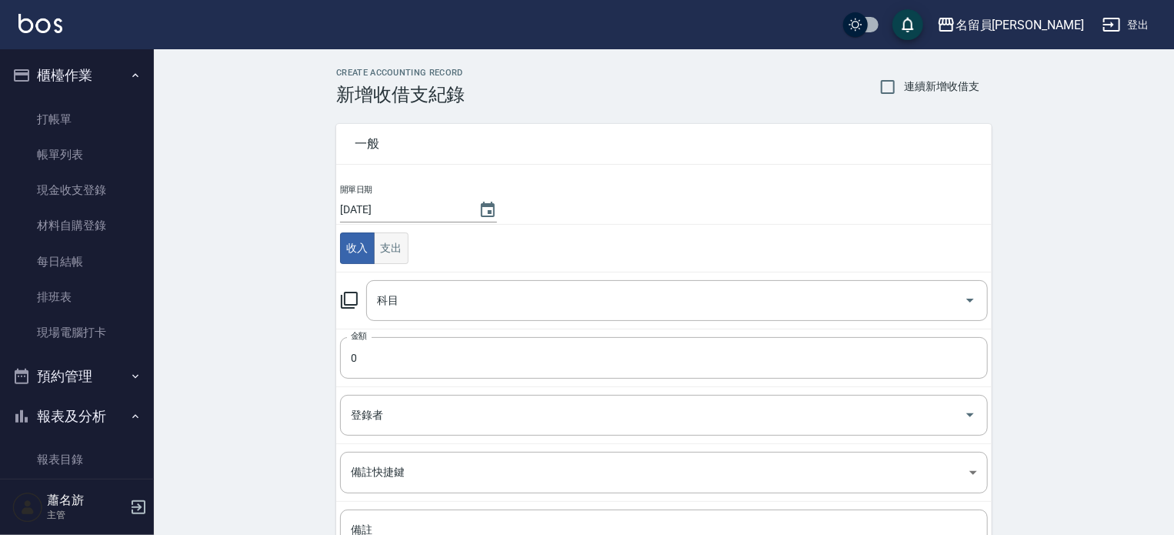
click at [400, 245] on button "支出" at bounding box center [391, 248] width 35 height 32
click at [419, 307] on input "科目" at bounding box center [665, 300] width 585 height 27
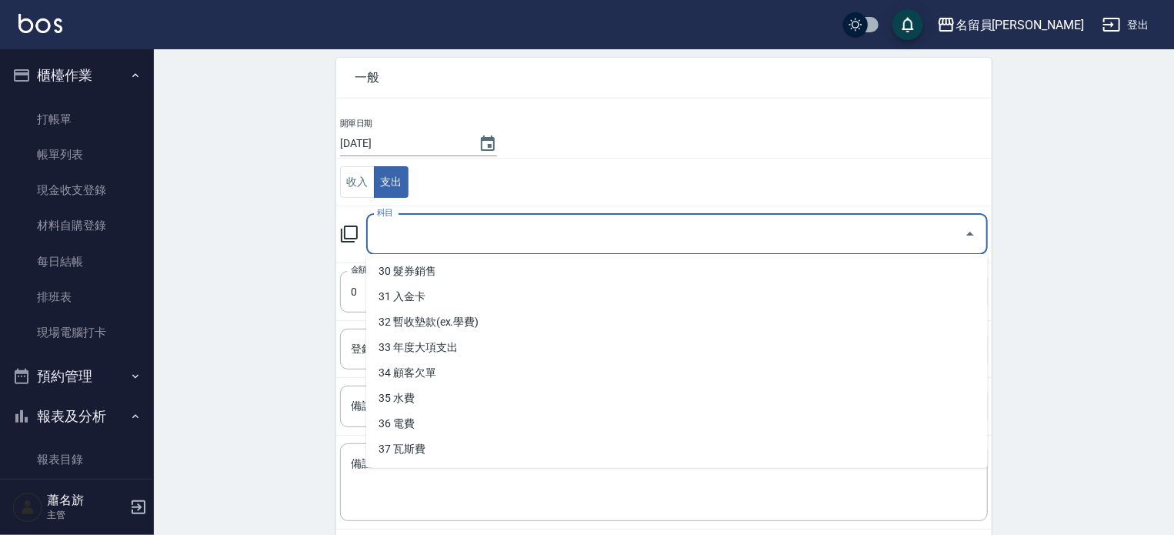
scroll to position [142, 0]
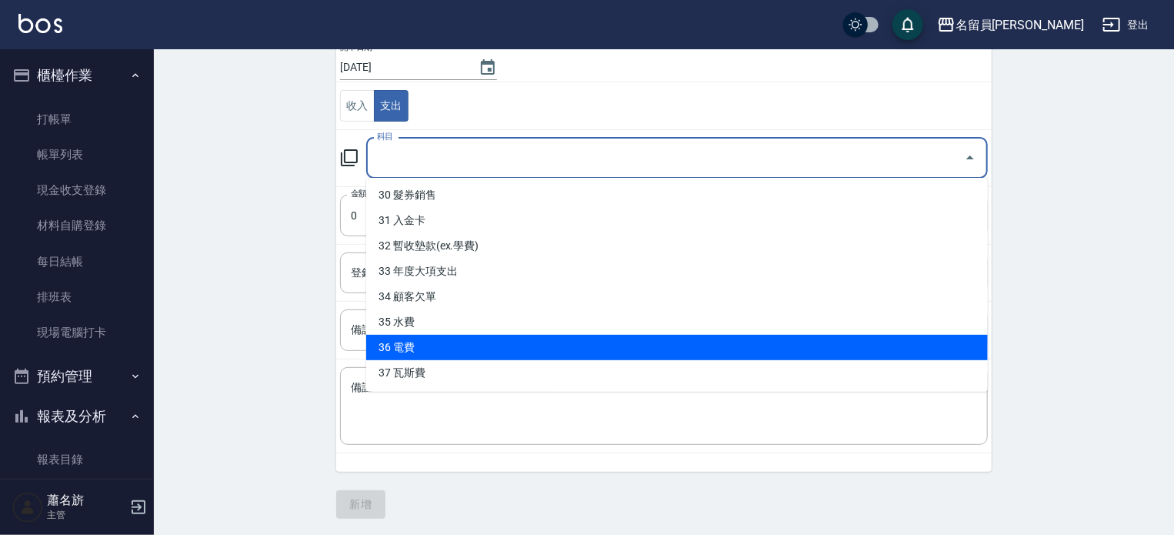
click at [429, 358] on li "36 電費" at bounding box center [677, 347] width 622 height 25
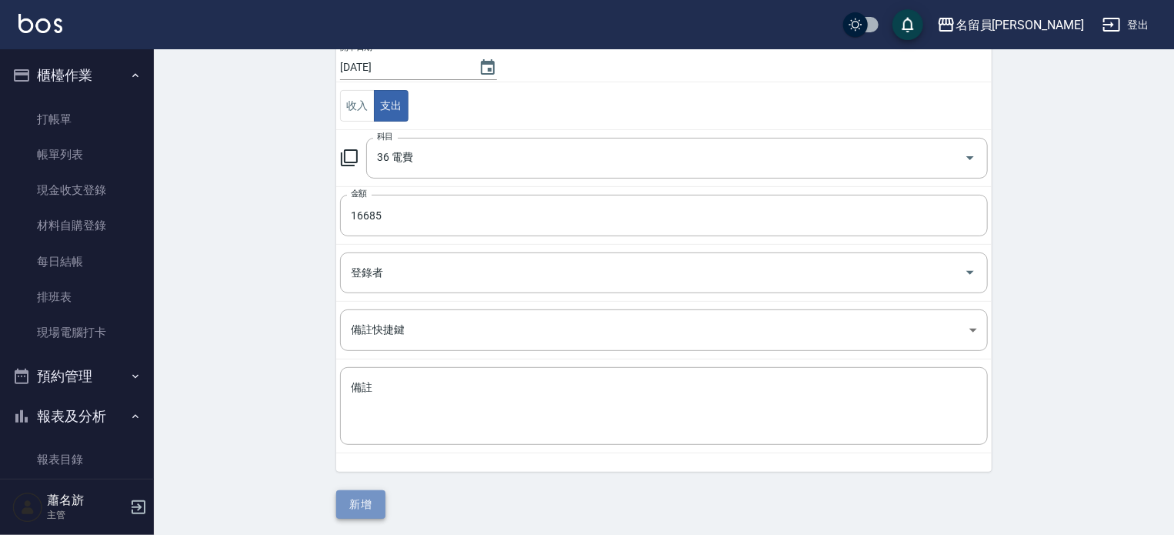
click at [362, 500] on button "新增" at bounding box center [360, 504] width 49 height 28
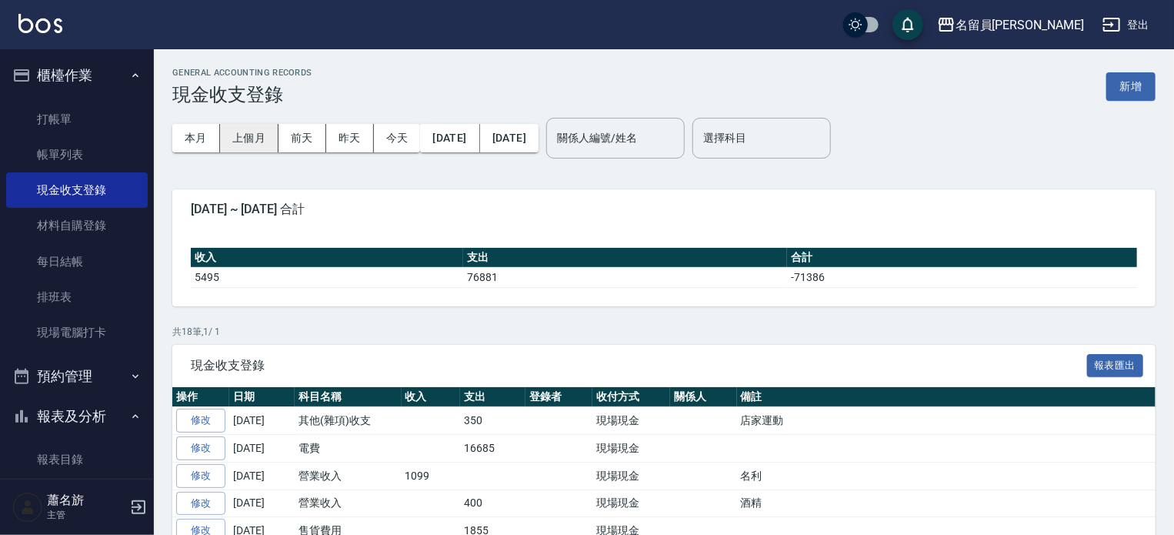
click at [265, 132] on button "上個月" at bounding box center [249, 138] width 58 height 28
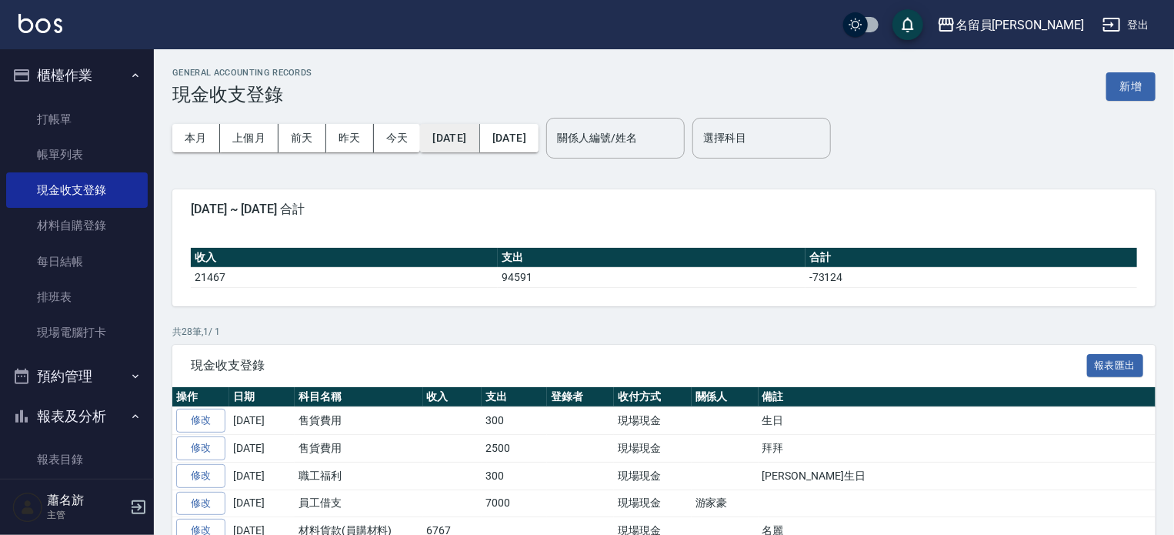
click at [469, 138] on button "[DATE]" at bounding box center [449, 138] width 59 height 28
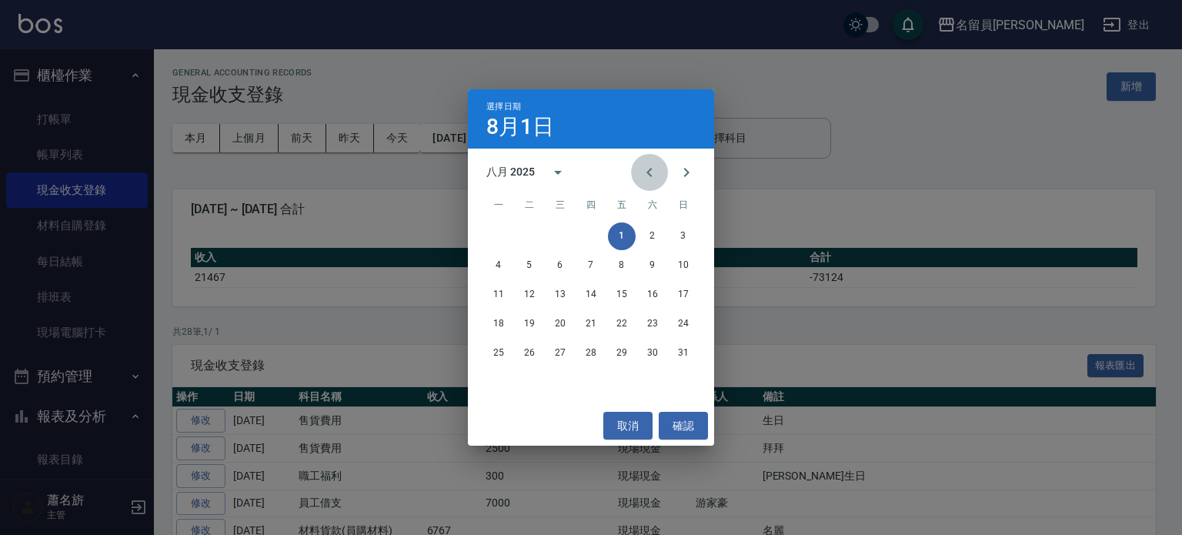
click at [646, 168] on icon "Previous month" at bounding box center [649, 172] width 18 height 18
click at [535, 233] on button "1" at bounding box center [530, 236] width 28 height 28
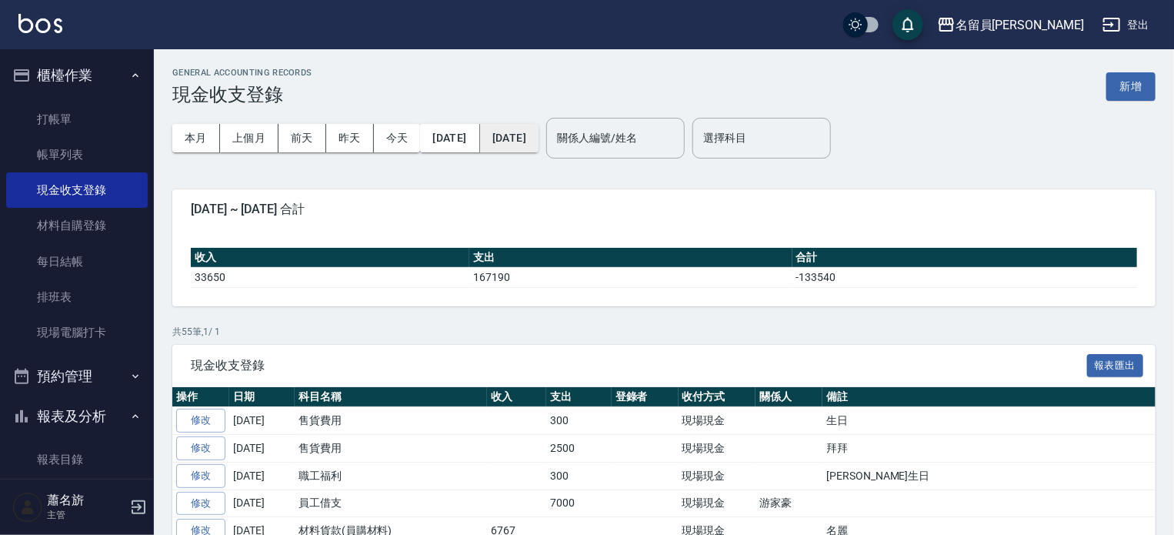
click at [539, 145] on button "[DATE]" at bounding box center [509, 138] width 58 height 28
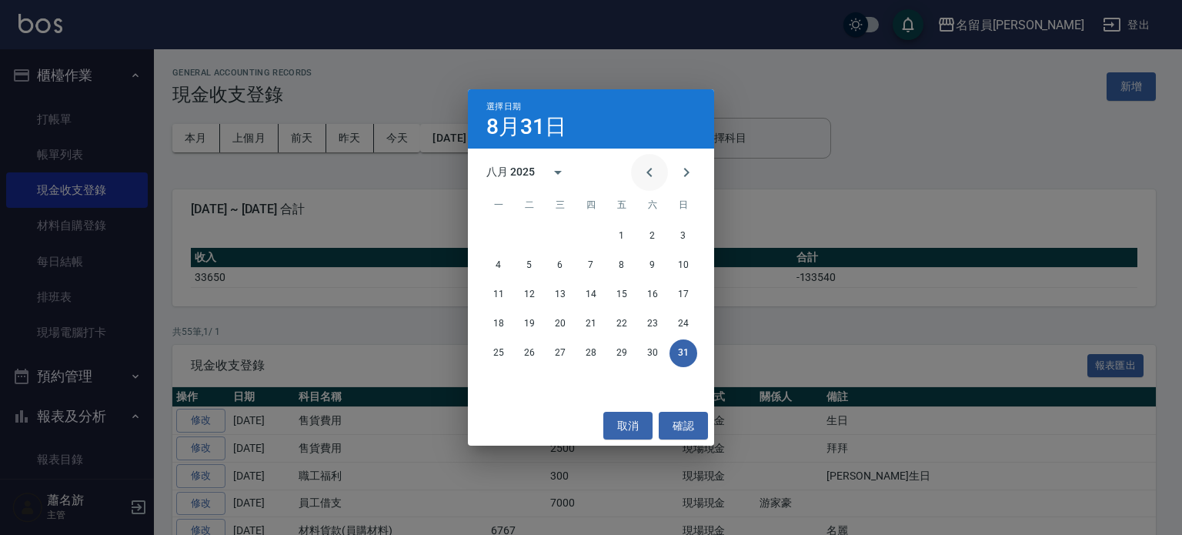
click at [640, 162] on button "Previous month" at bounding box center [649, 172] width 37 height 37
click at [583, 357] on button "31" at bounding box center [591, 353] width 28 height 28
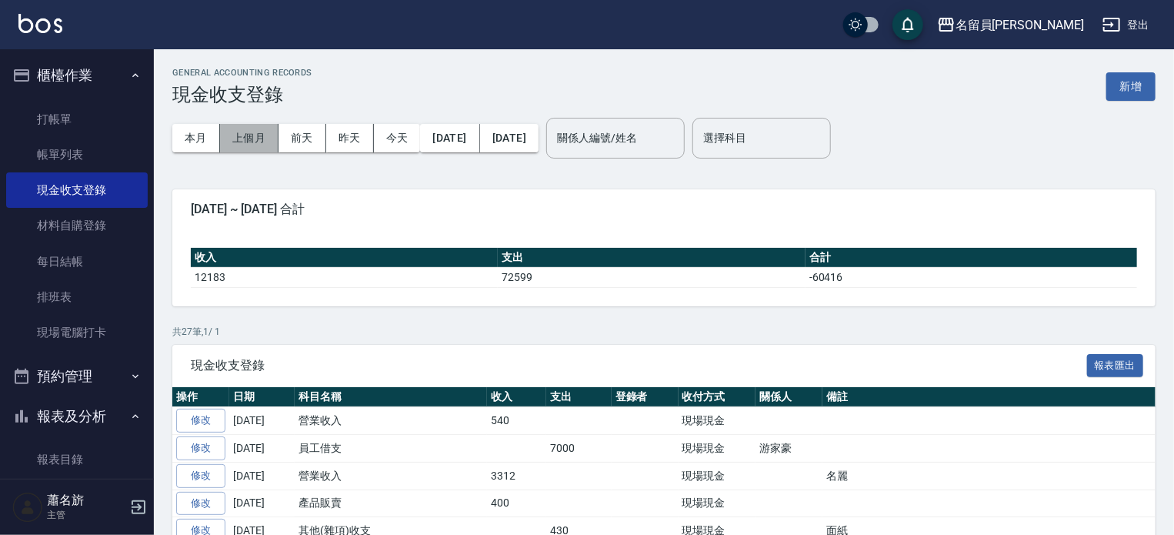
click at [266, 135] on button "上個月" at bounding box center [249, 138] width 58 height 28
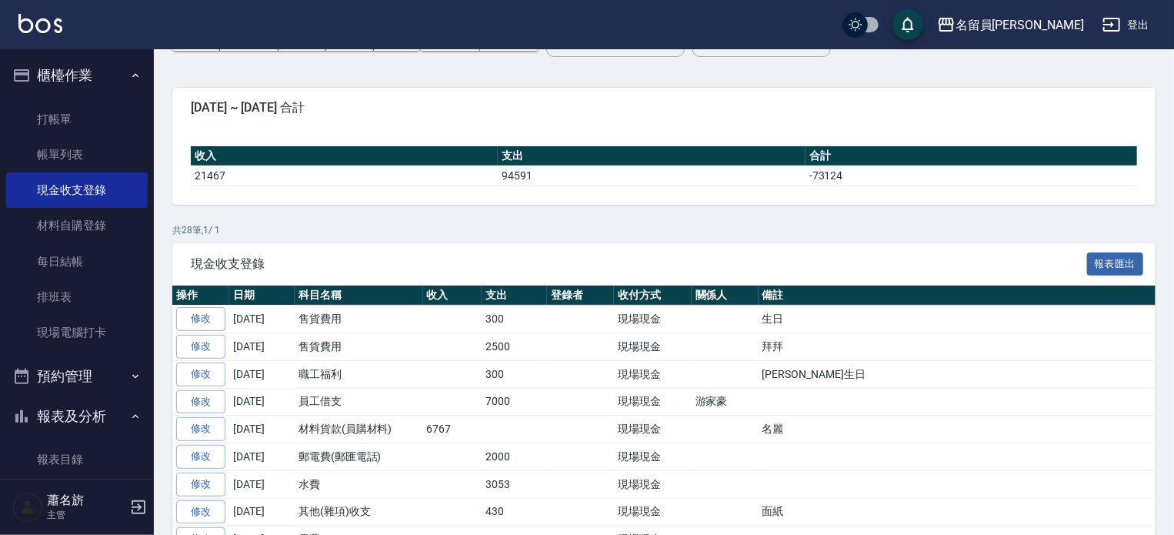
scroll to position [100, 0]
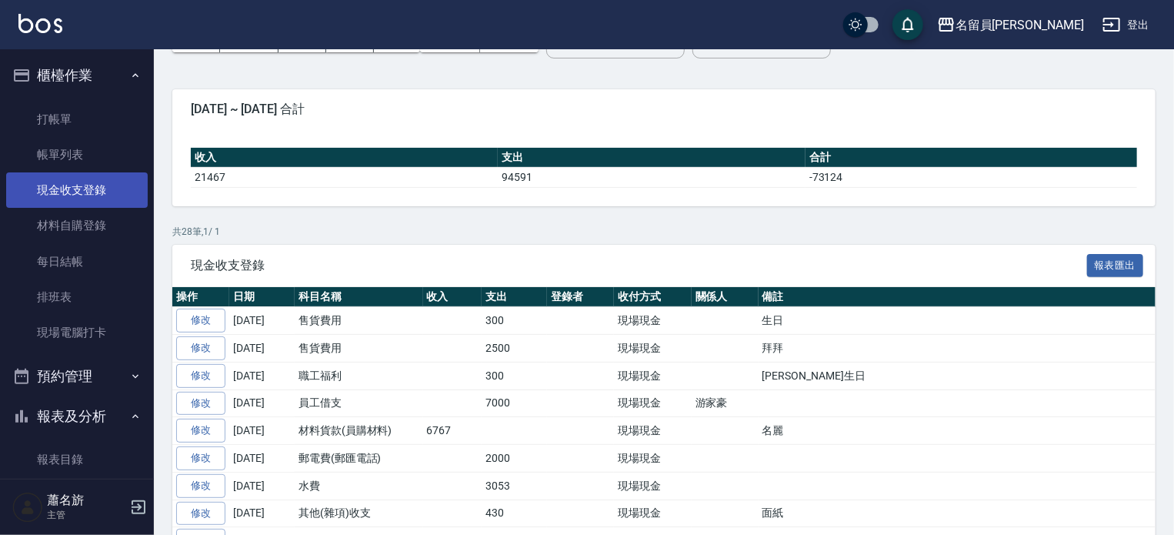
click at [92, 189] on link "現金收支登錄" at bounding box center [77, 189] width 142 height 35
click at [55, 190] on link "現金收支登錄" at bounding box center [77, 189] width 142 height 35
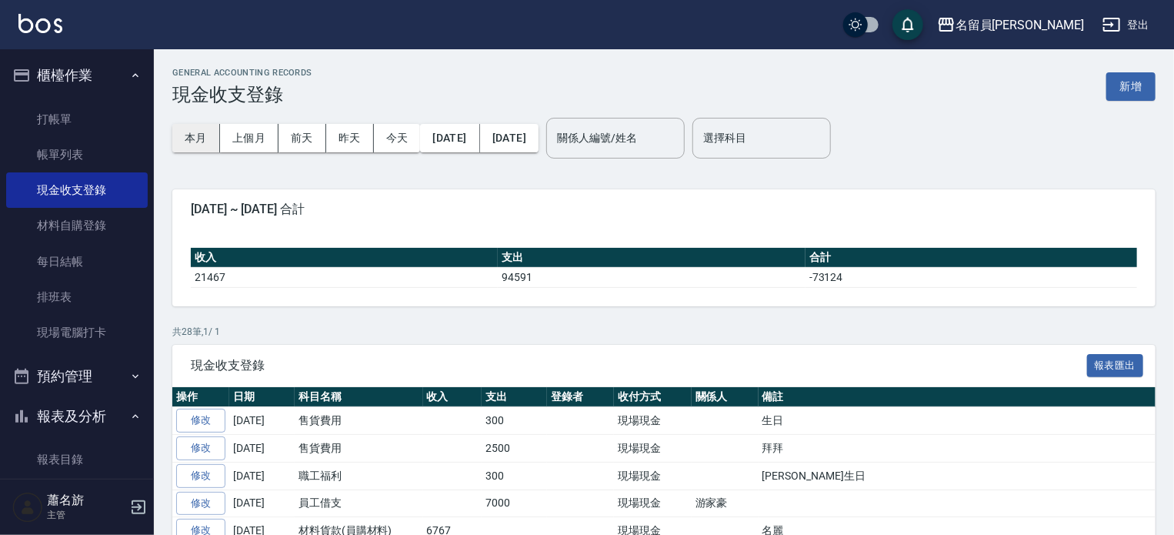
click at [201, 141] on button "本月" at bounding box center [196, 138] width 48 height 28
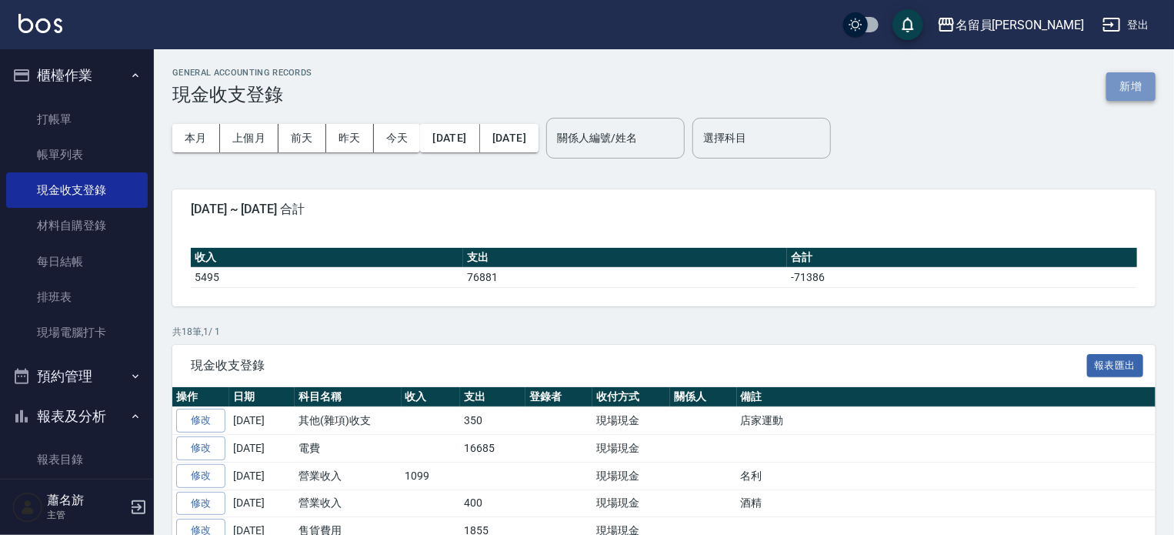
click at [1117, 84] on button "新增" at bounding box center [1130, 86] width 49 height 28
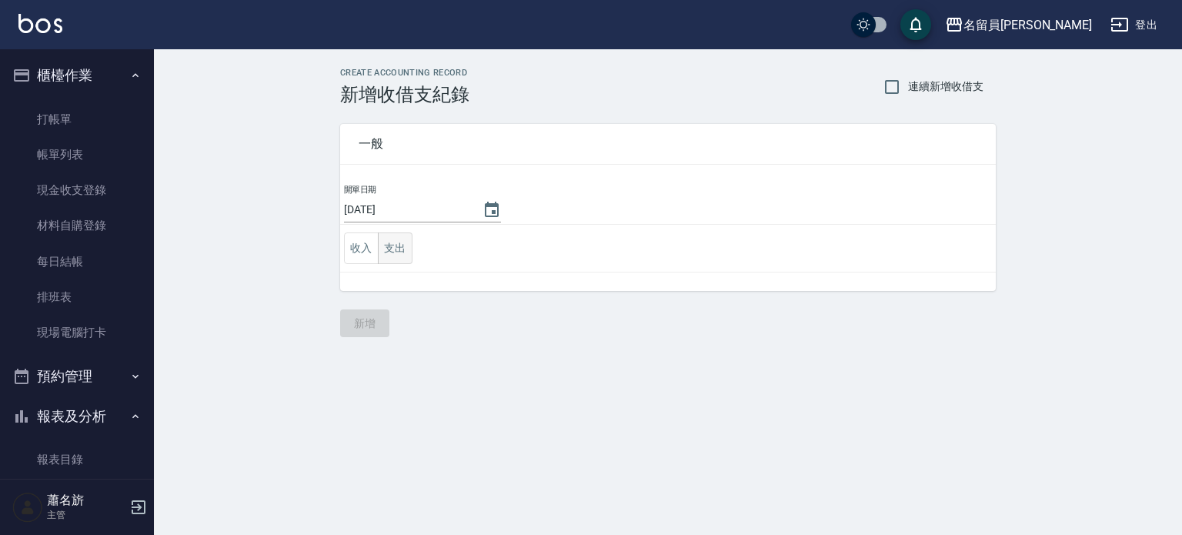
drag, startPoint x: 417, startPoint y: 242, endPoint x: 402, endPoint y: 245, distance: 14.9
click at [412, 242] on td "收入 支出" at bounding box center [668, 249] width 656 height 48
click at [402, 245] on button "支出" at bounding box center [395, 248] width 35 height 32
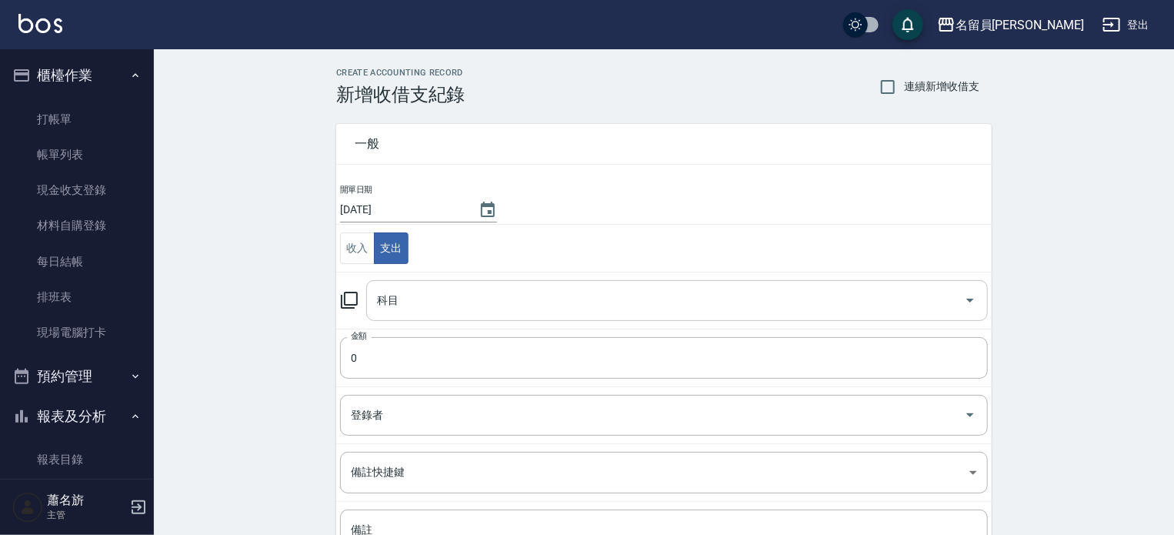
click at [426, 290] on input "科目" at bounding box center [665, 300] width 585 height 27
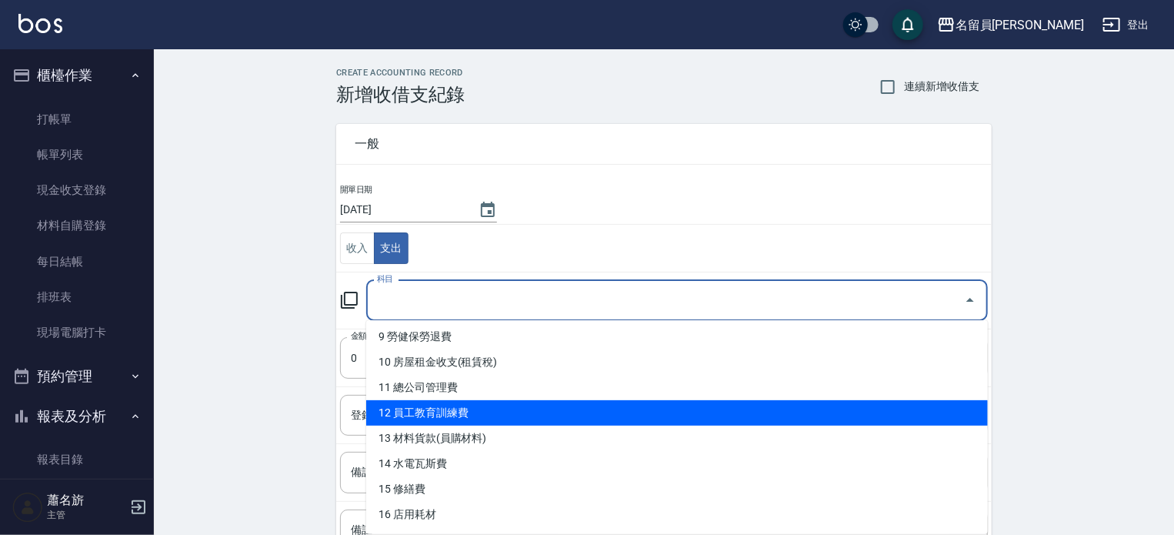
scroll to position [462, 0]
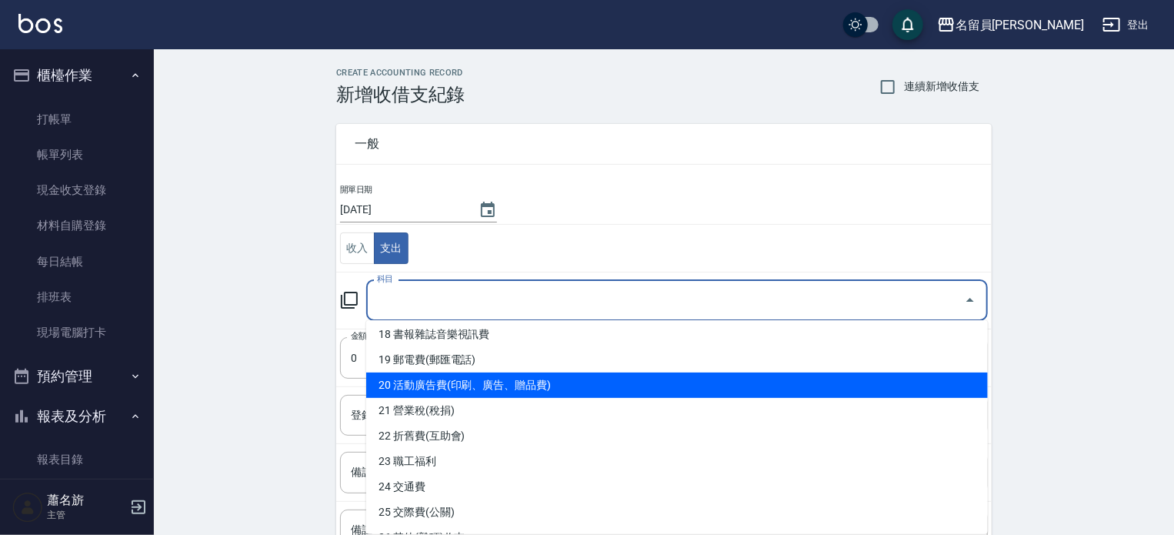
click at [510, 391] on li "20 活動廣告費(印刷、廣告、贈品費)" at bounding box center [677, 384] width 622 height 25
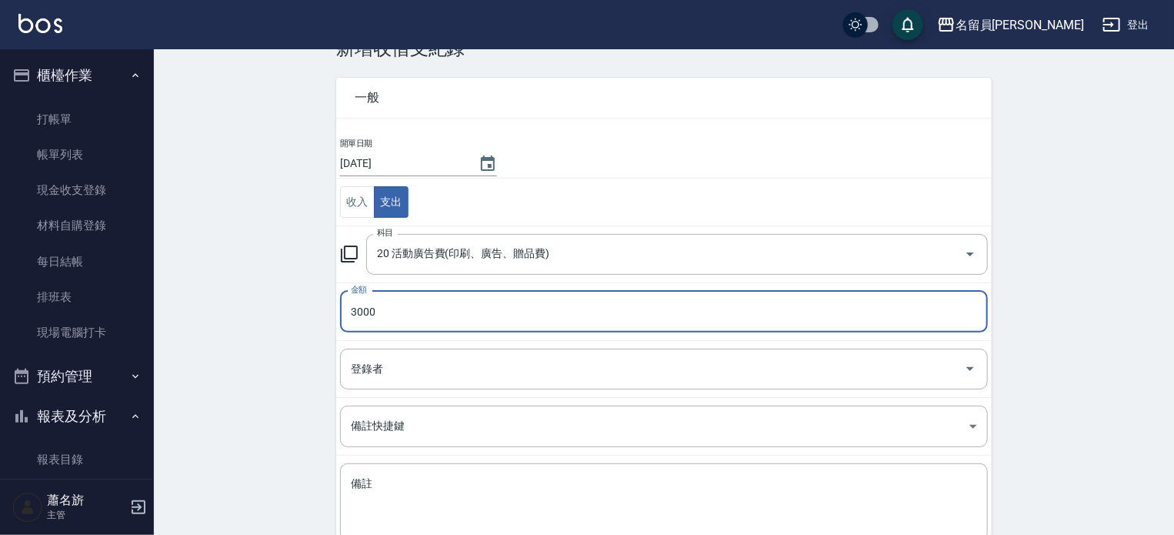
scroll to position [142, 0]
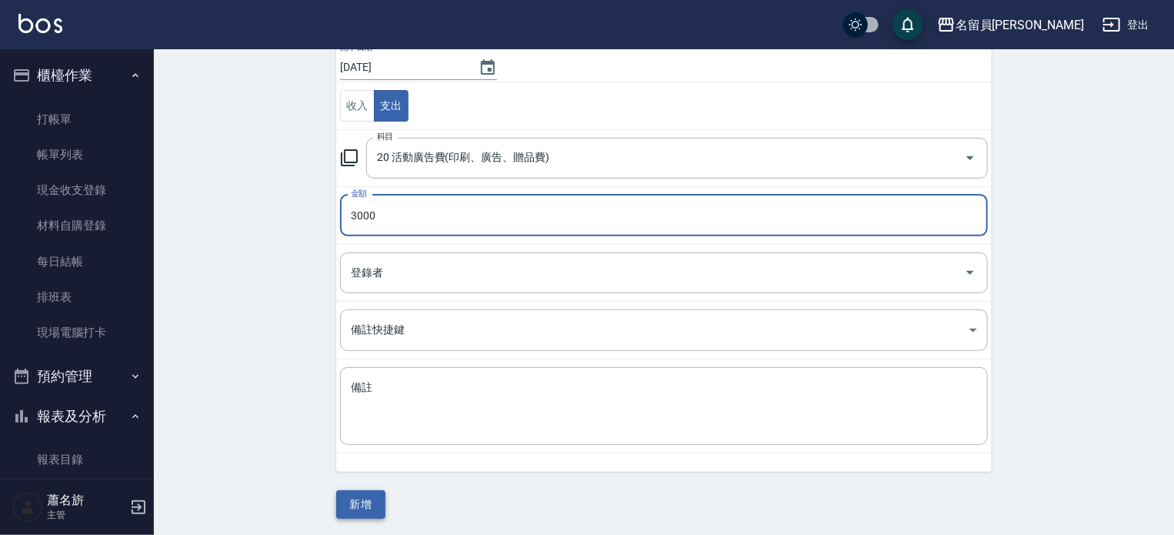
click at [367, 500] on button "新增" at bounding box center [360, 504] width 49 height 28
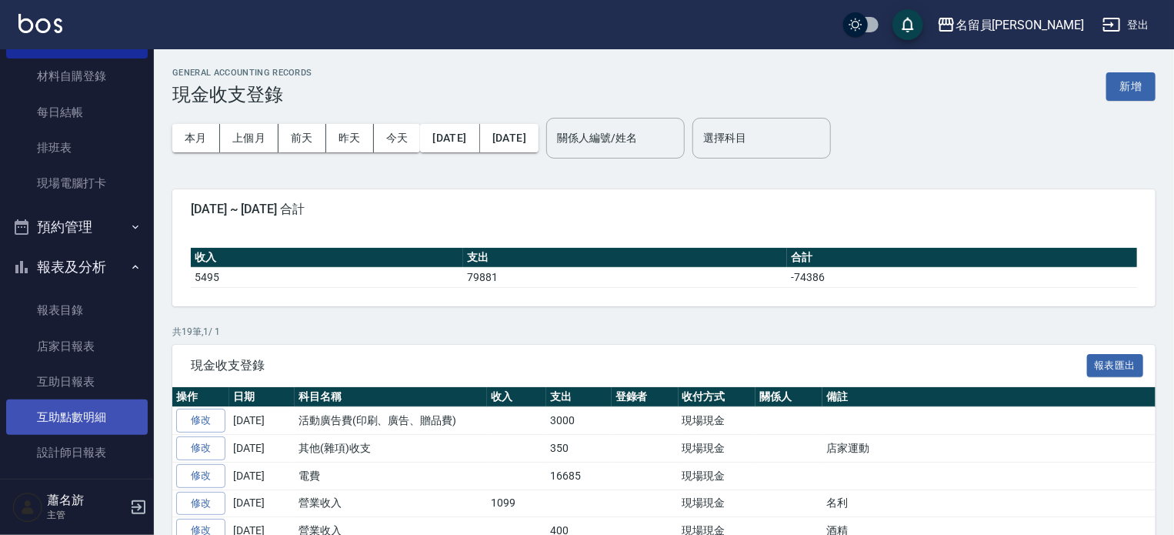
scroll to position [231, 0]
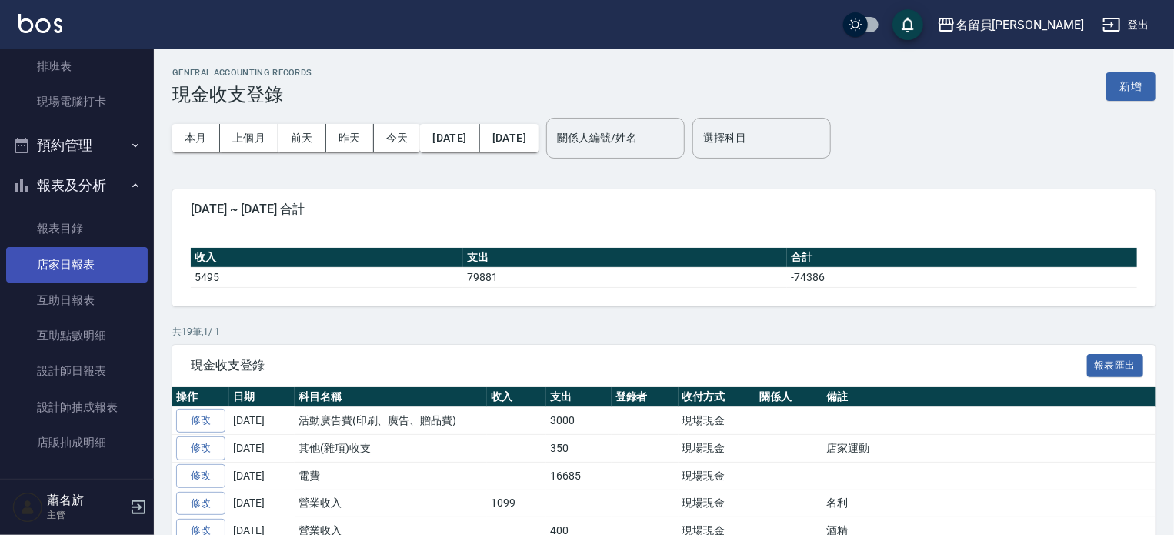
click at [74, 268] on link "店家日報表" at bounding box center [77, 264] width 142 height 35
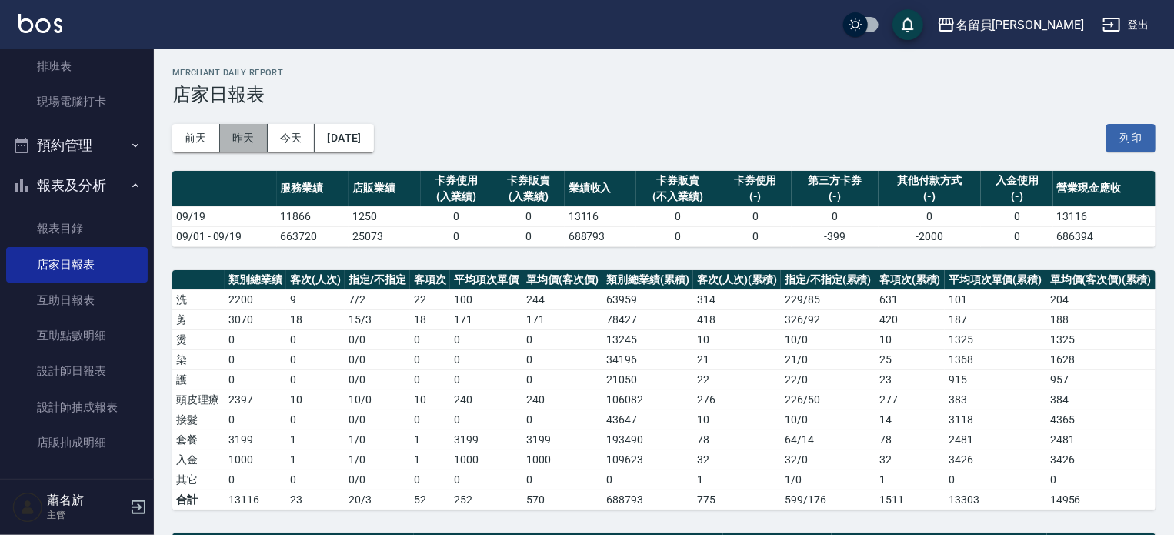
click at [231, 136] on button "昨天" at bounding box center [244, 138] width 48 height 28
click at [287, 135] on button "今天" at bounding box center [292, 138] width 48 height 28
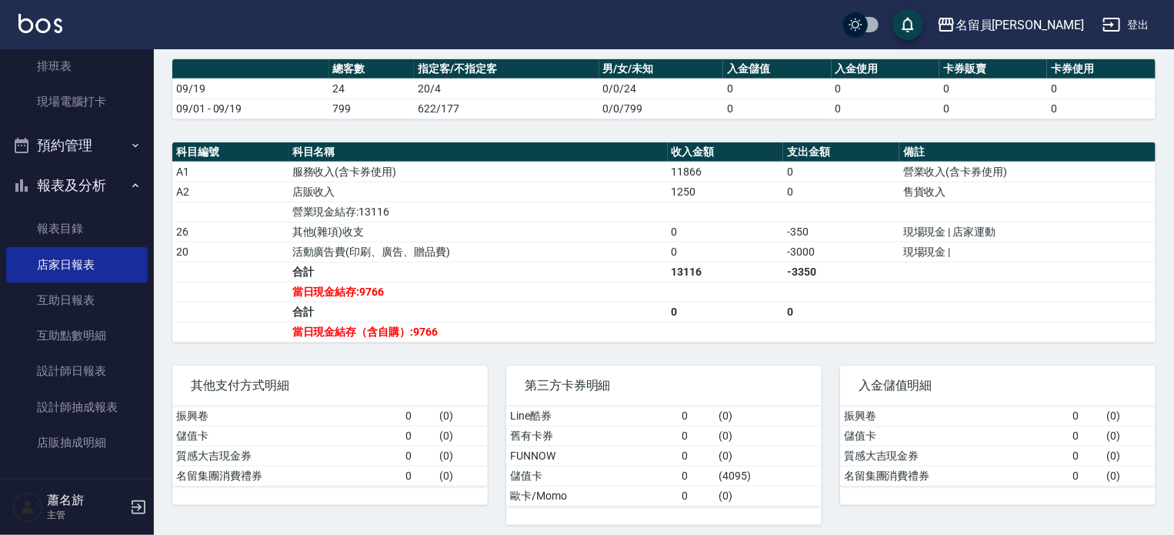
scroll to position [476, 0]
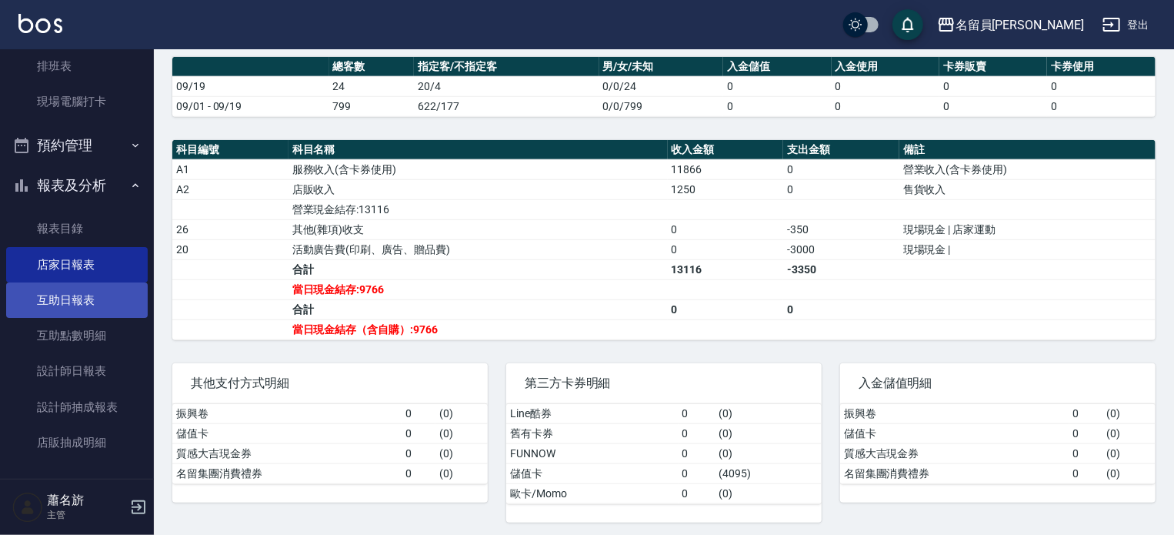
click at [105, 287] on link "互助日報表" at bounding box center [77, 299] width 142 height 35
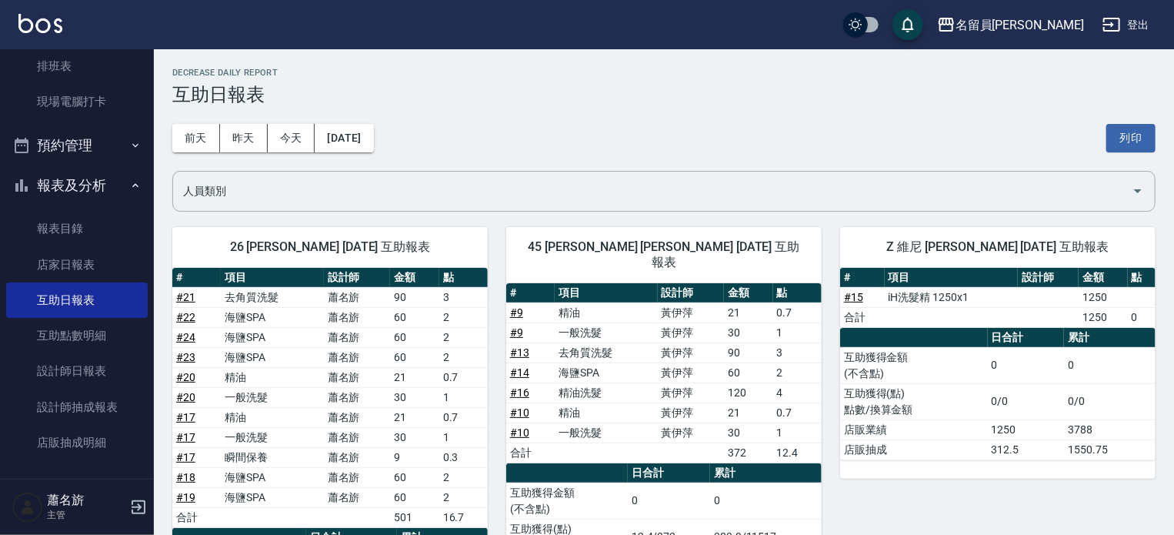
scroll to position [159, 0]
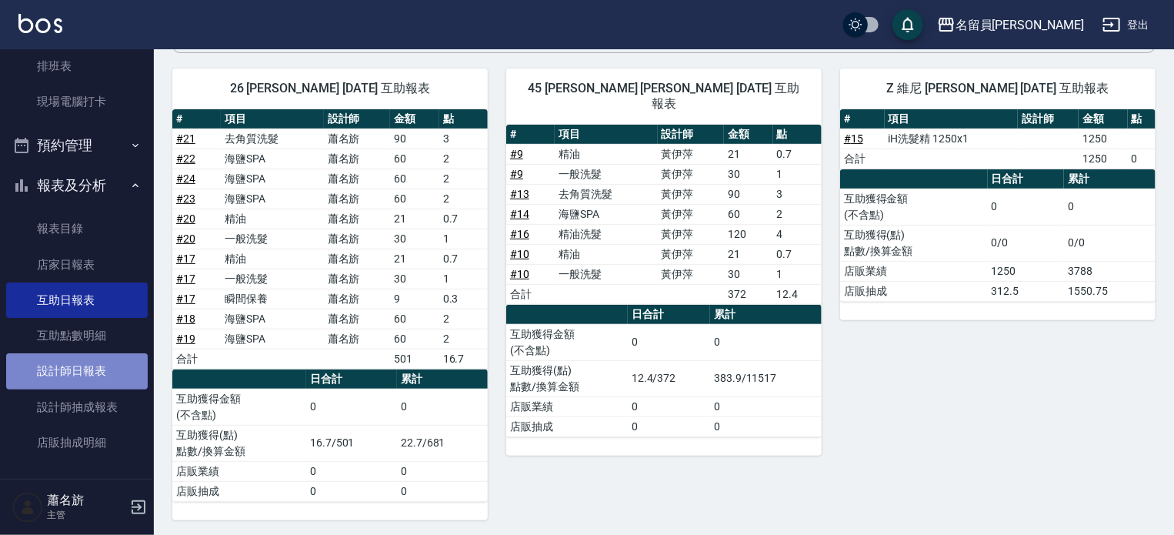
click at [82, 363] on link "設計師日報表" at bounding box center [77, 370] width 142 height 35
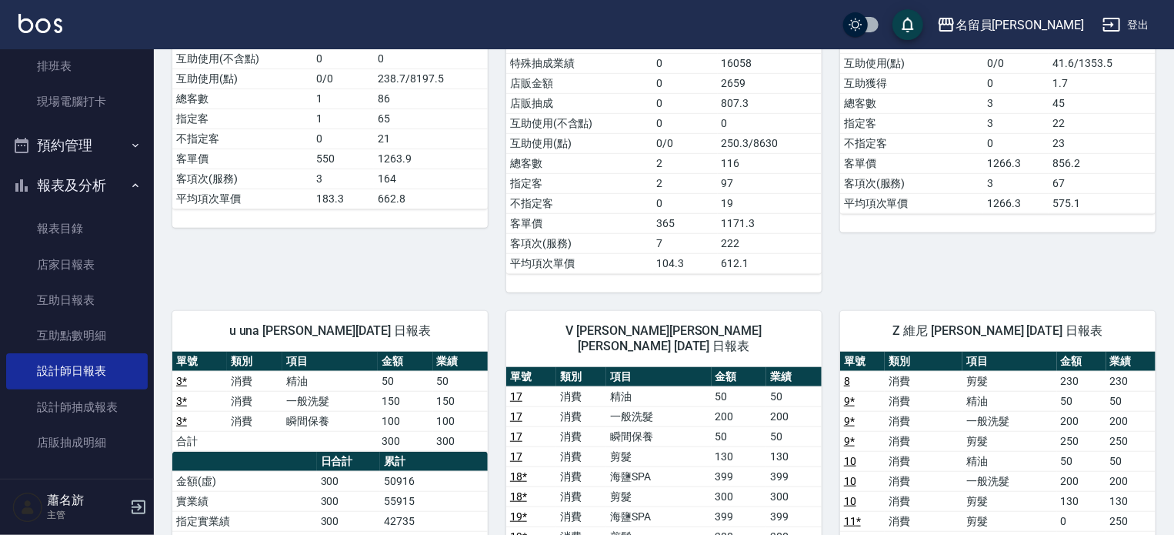
scroll to position [426, 0]
